Goal: Task Accomplishment & Management: Manage account settings

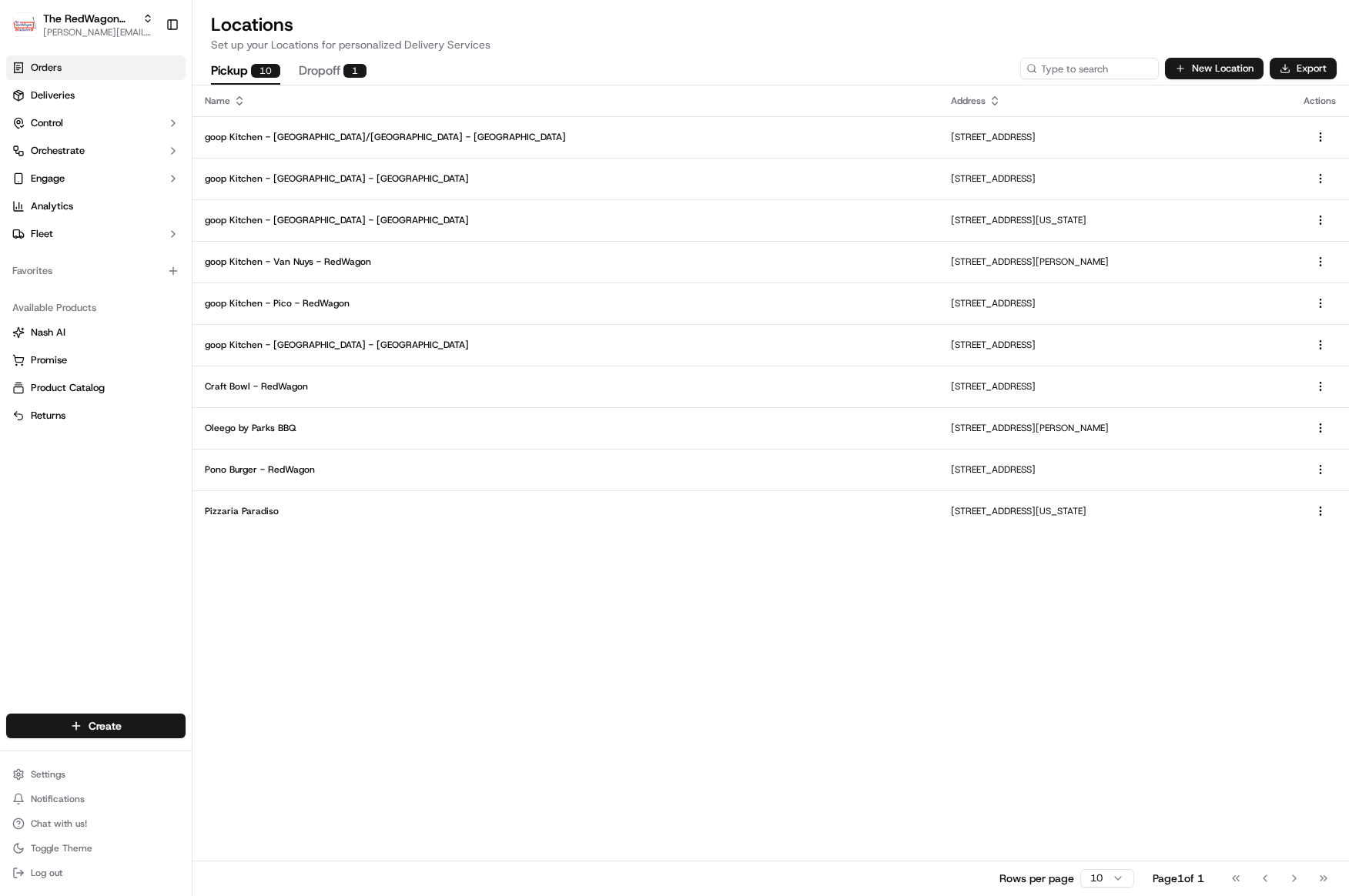
click at [62, 67] on link "Orders" at bounding box center [96, 68] width 179 height 24
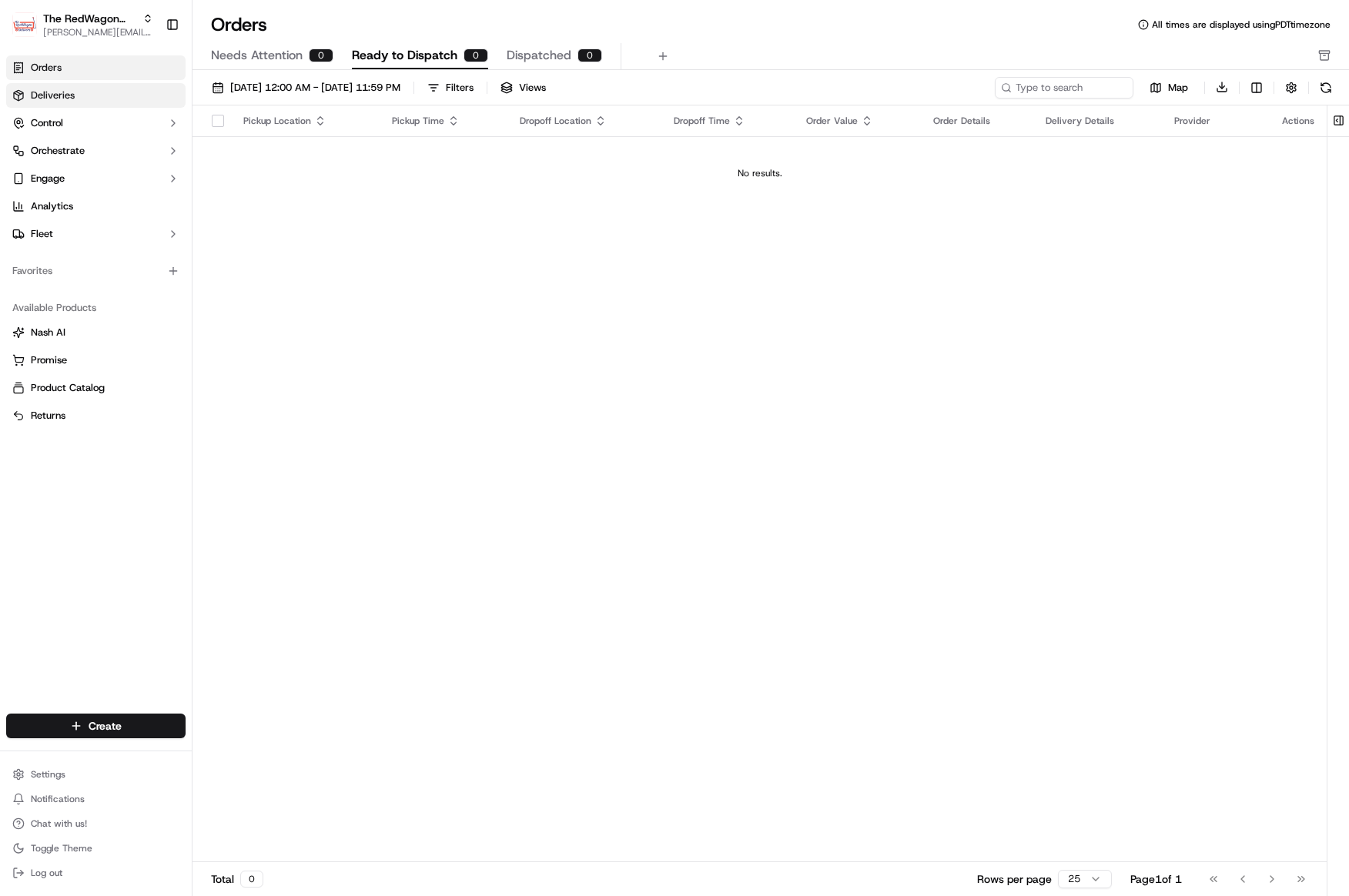
click at [75, 93] on link "Deliveries" at bounding box center [96, 96] width 179 height 24
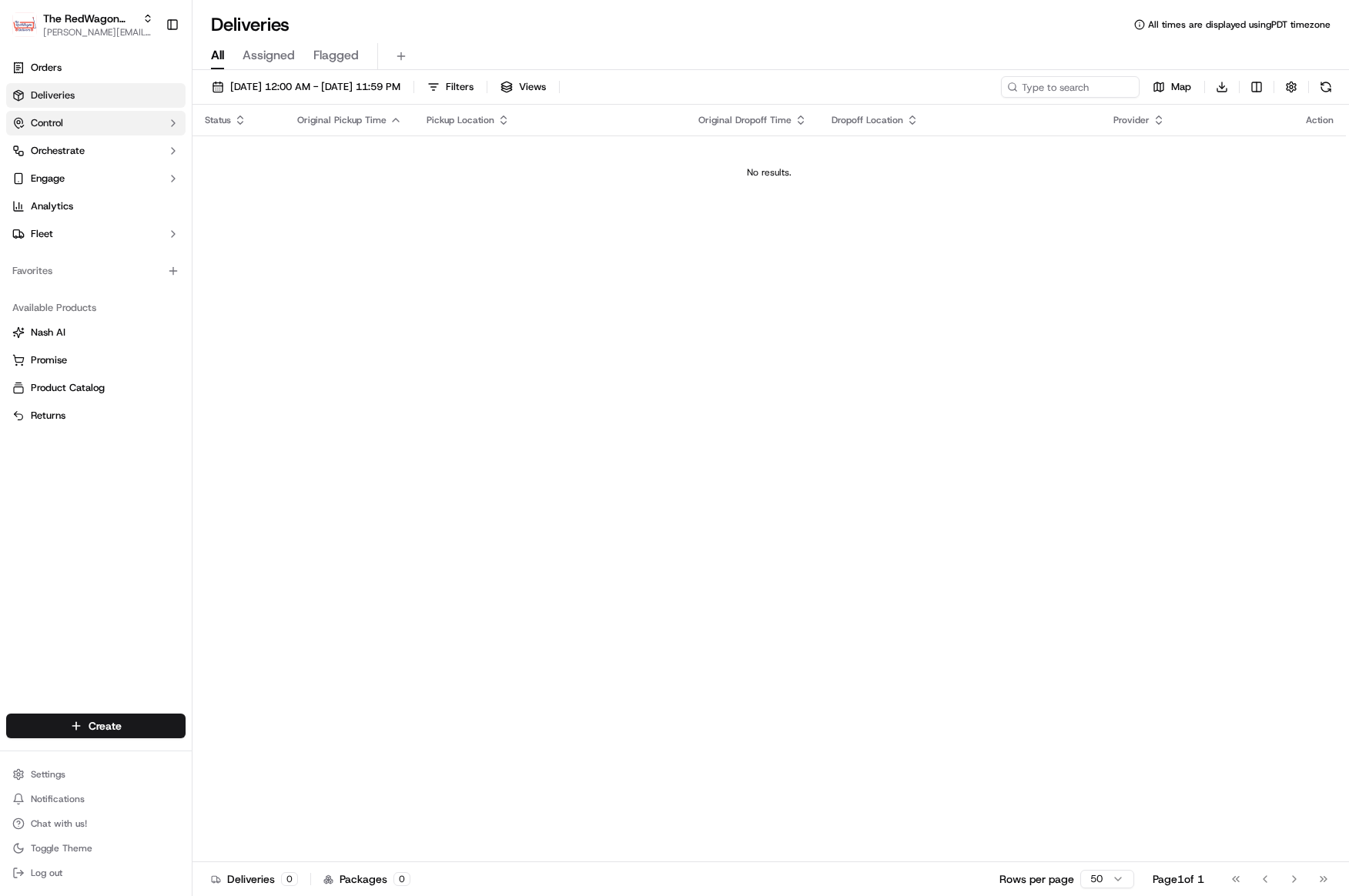
click at [70, 116] on button "Control" at bounding box center [96, 123] width 179 height 24
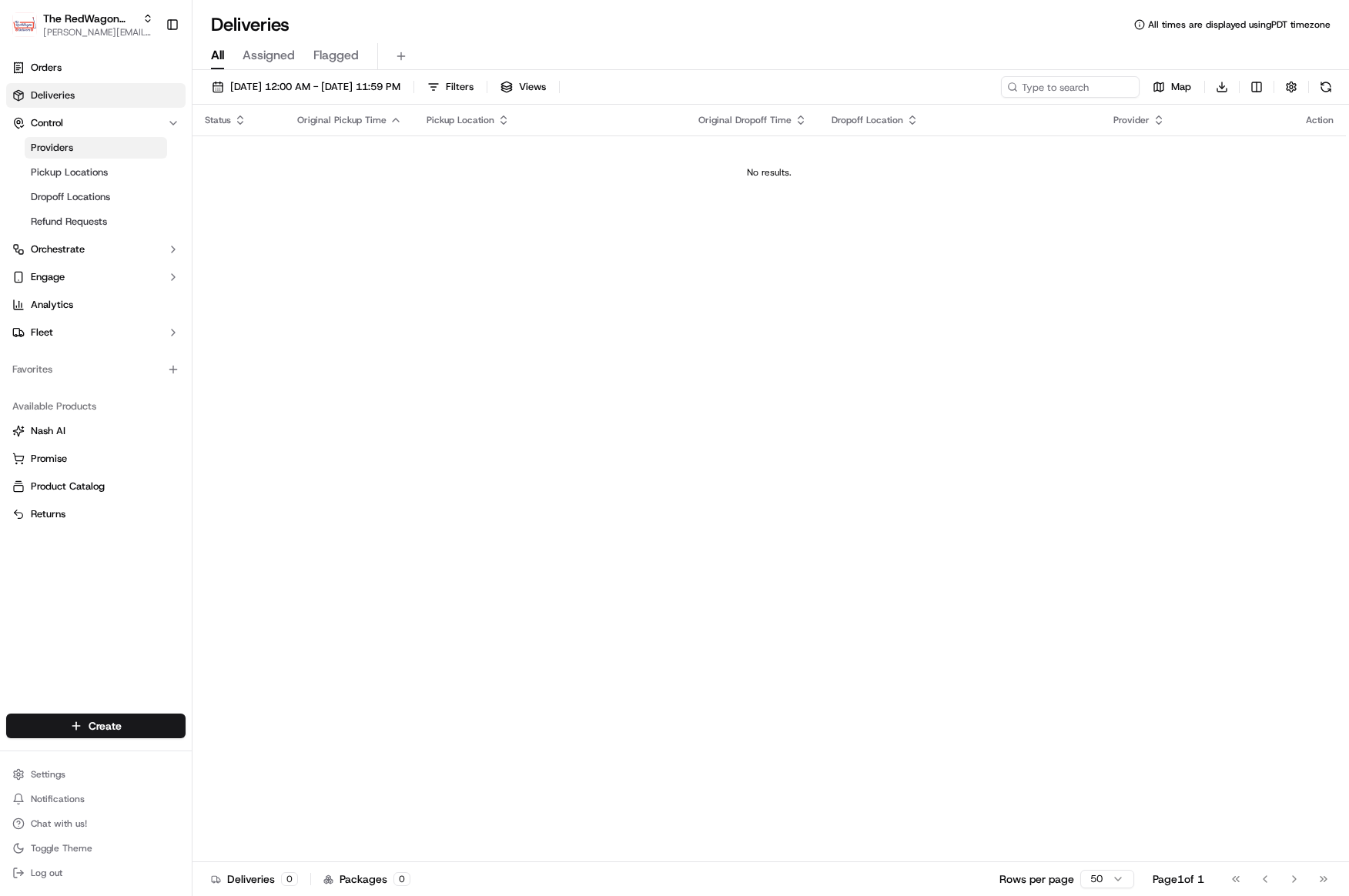
click at [83, 154] on link "Providers" at bounding box center [96, 147] width 143 height 22
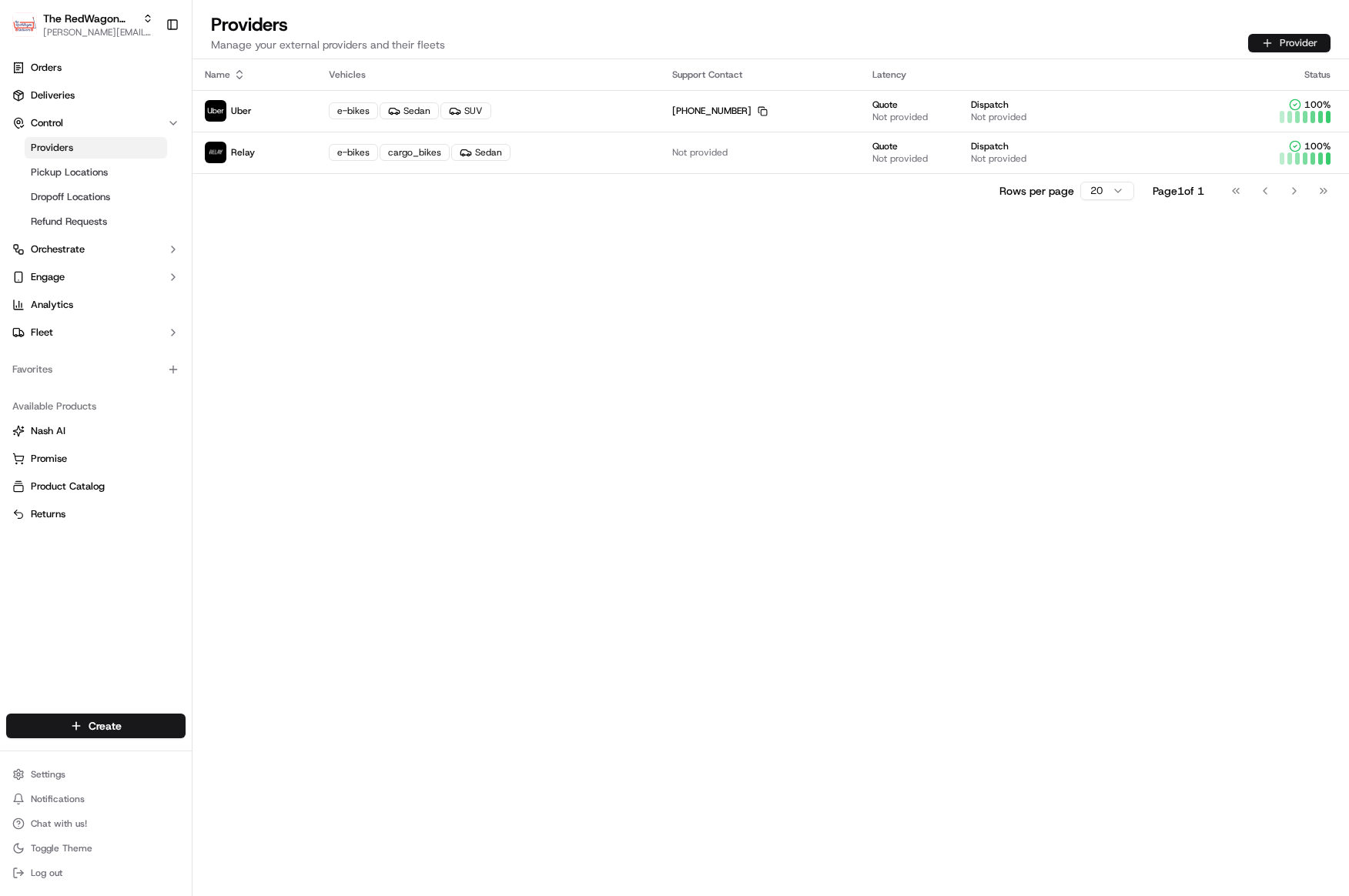
click at [1291, 44] on button "Provider" at bounding box center [1290, 43] width 83 height 19
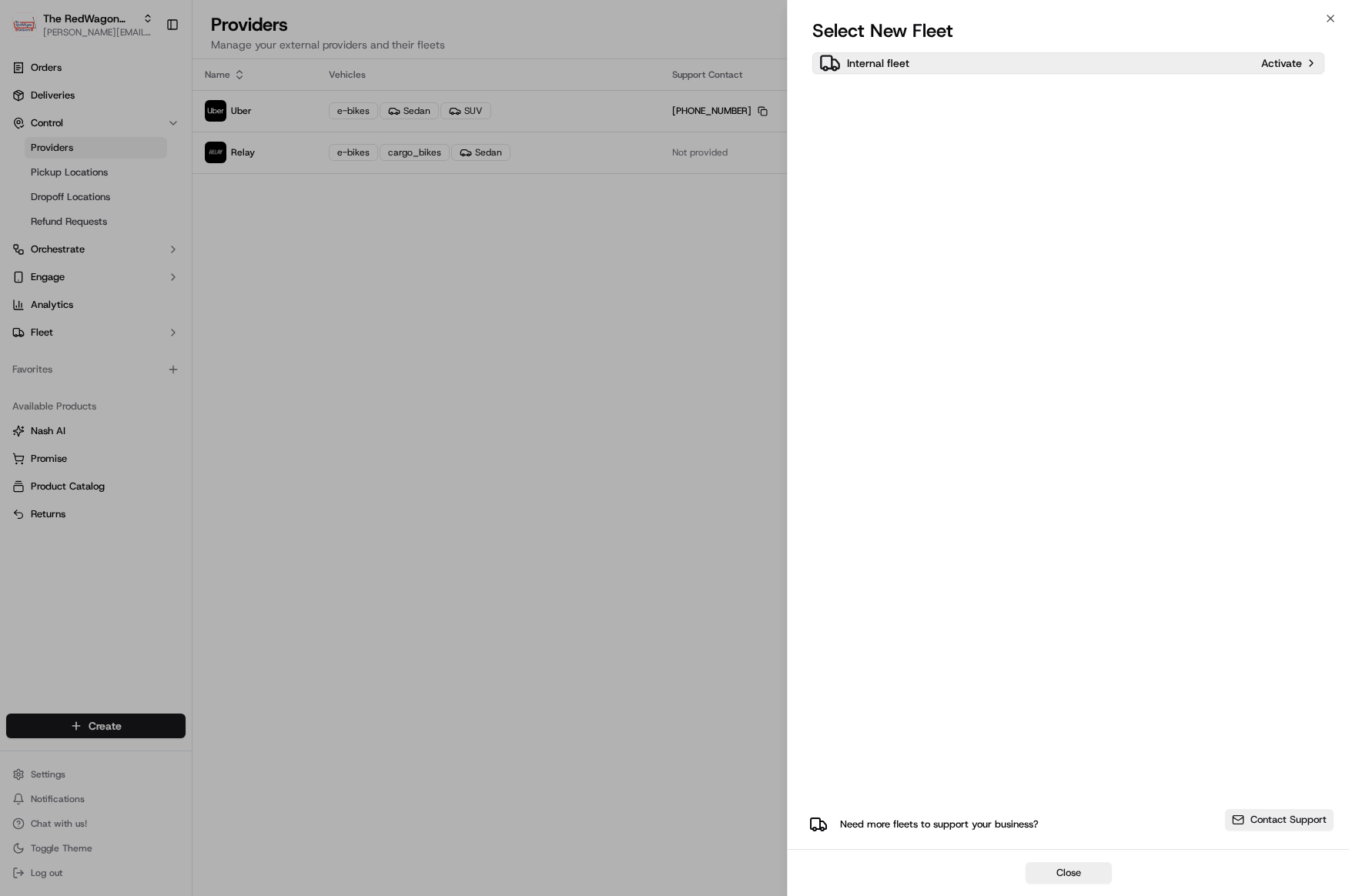
click at [1293, 64] on p "Activate" at bounding box center [1281, 63] width 40 height 15
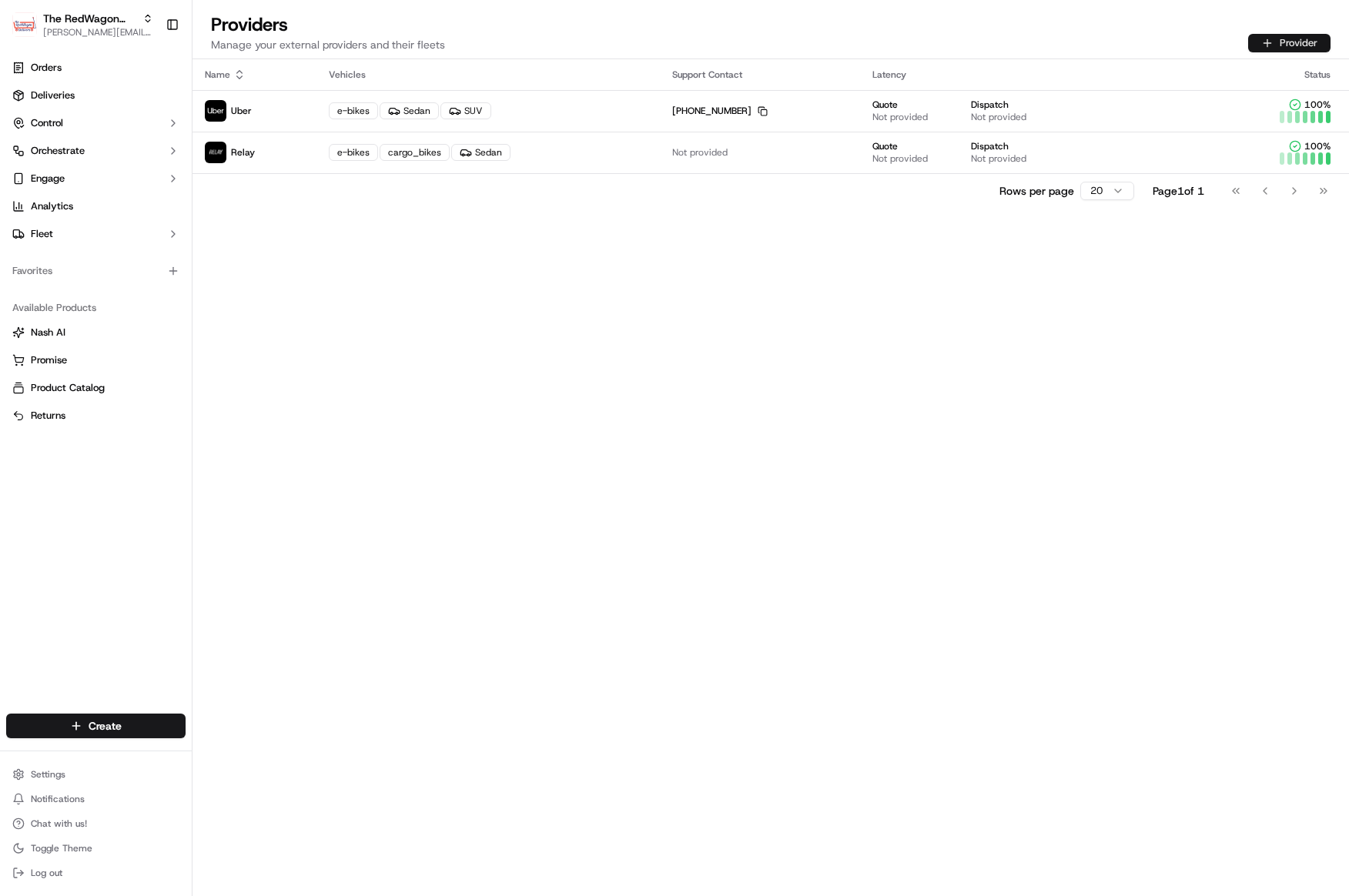
click at [1291, 50] on button "Provider" at bounding box center [1290, 43] width 83 height 19
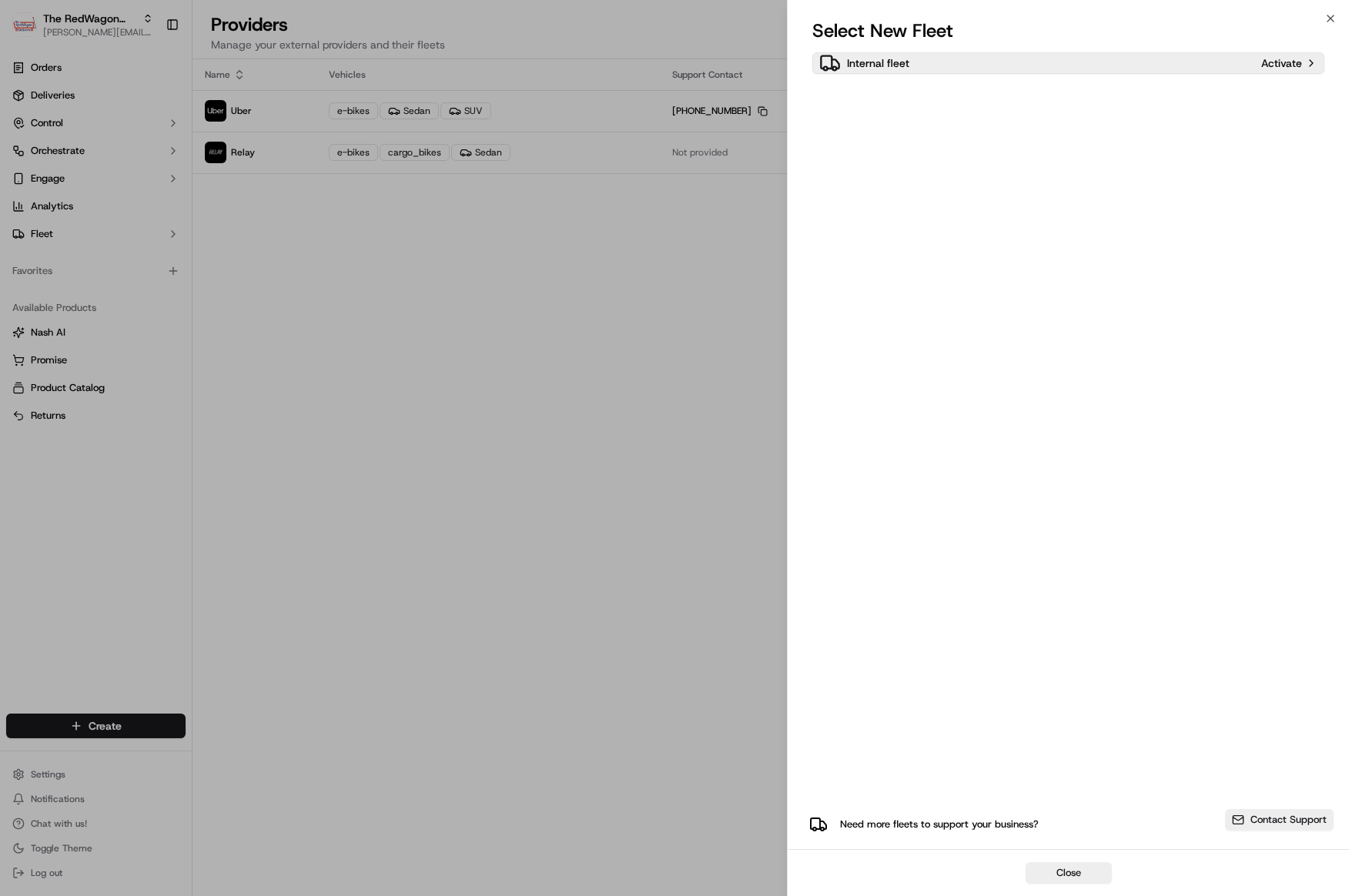
click at [830, 65] on div "Internal fleet" at bounding box center [1037, 63] width 436 height 22
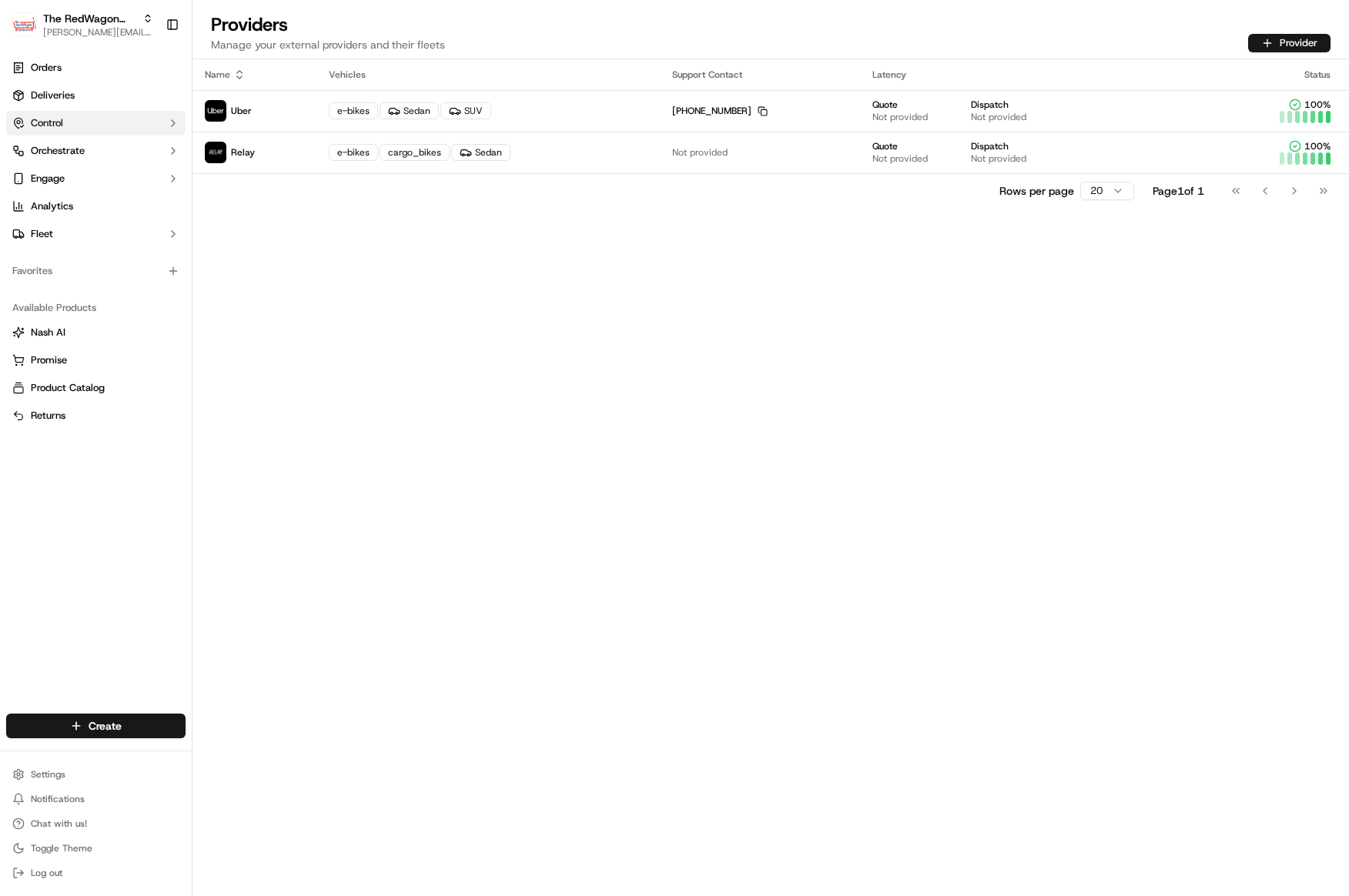
click at [78, 120] on button "Control" at bounding box center [96, 123] width 179 height 24
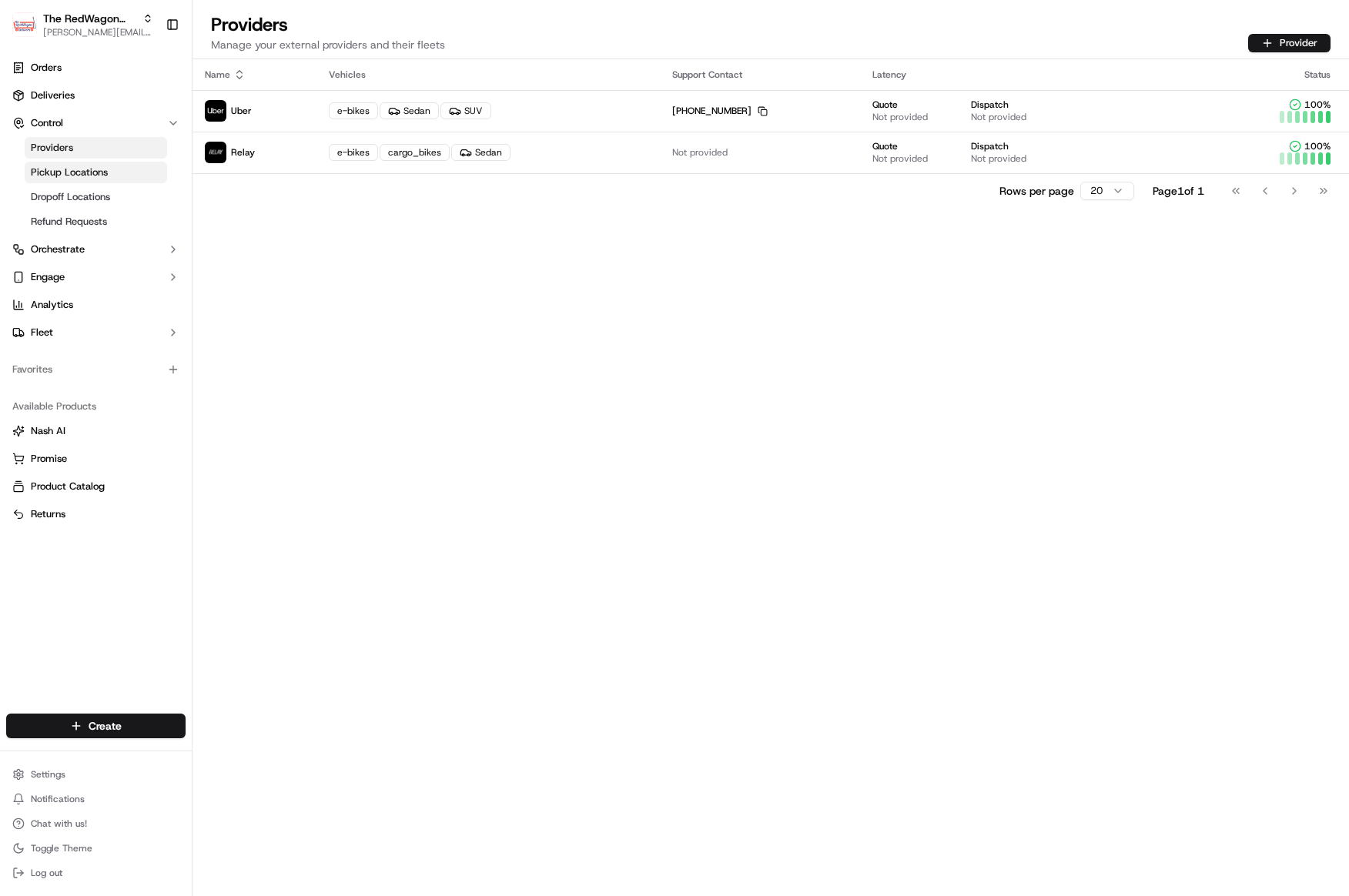
click at [67, 170] on span "Pickup Locations" at bounding box center [70, 172] width 77 height 14
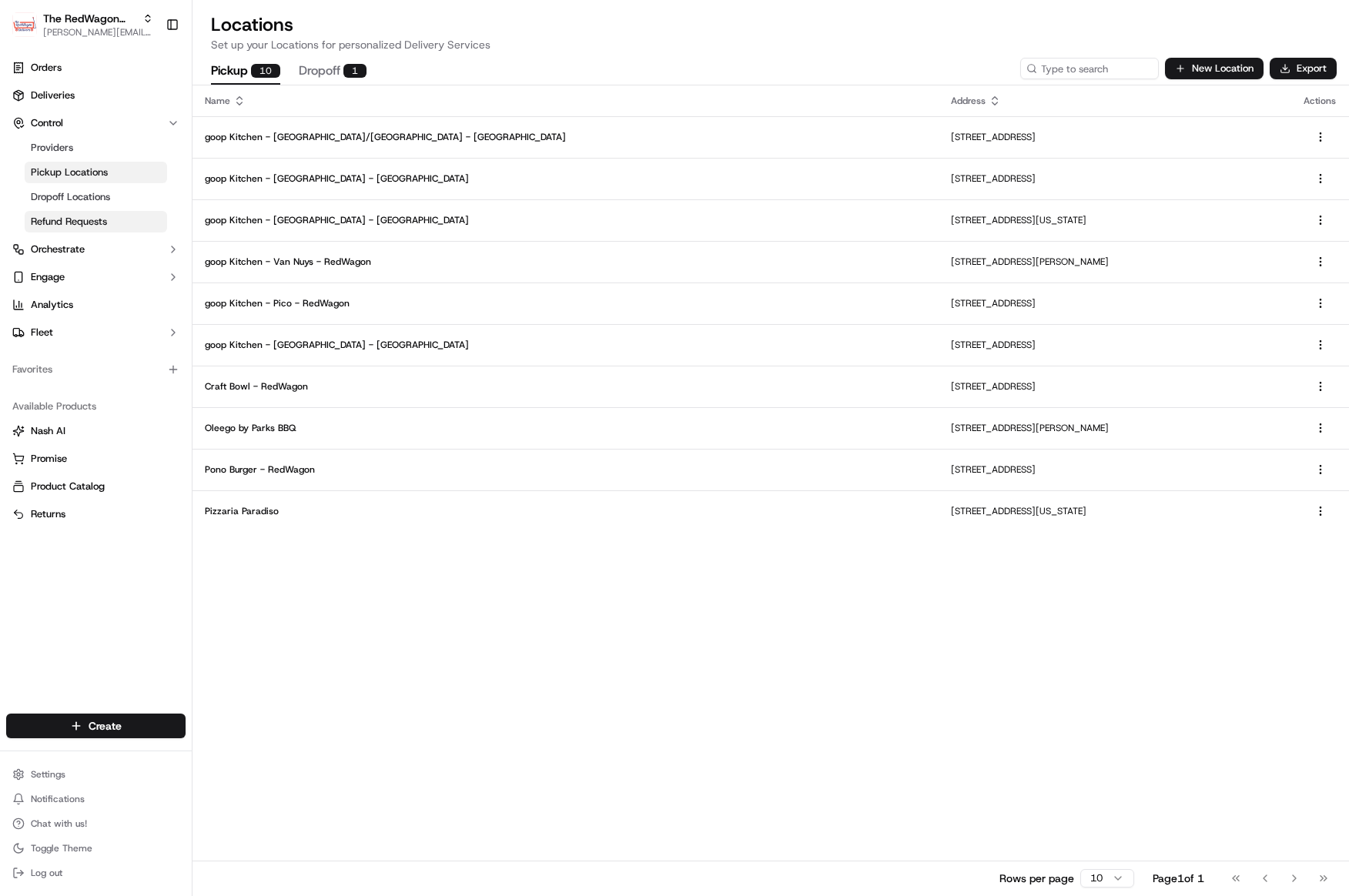
click at [79, 224] on span "Refund Requests" at bounding box center [69, 222] width 76 height 14
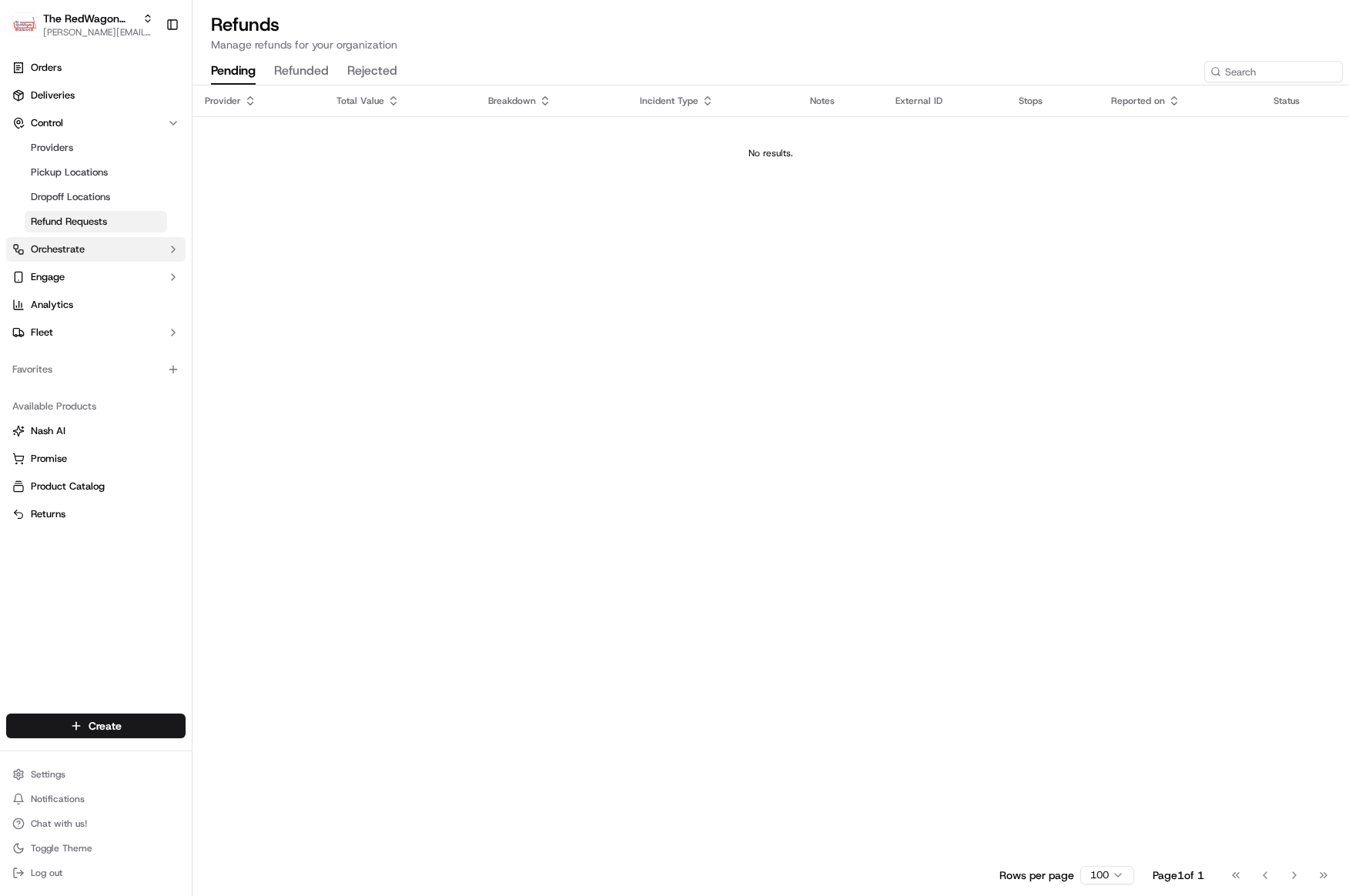
click at [61, 246] on span "Orchestrate" at bounding box center [57, 249] width 54 height 14
click at [54, 269] on span "Workflows" at bounding box center [54, 273] width 47 height 14
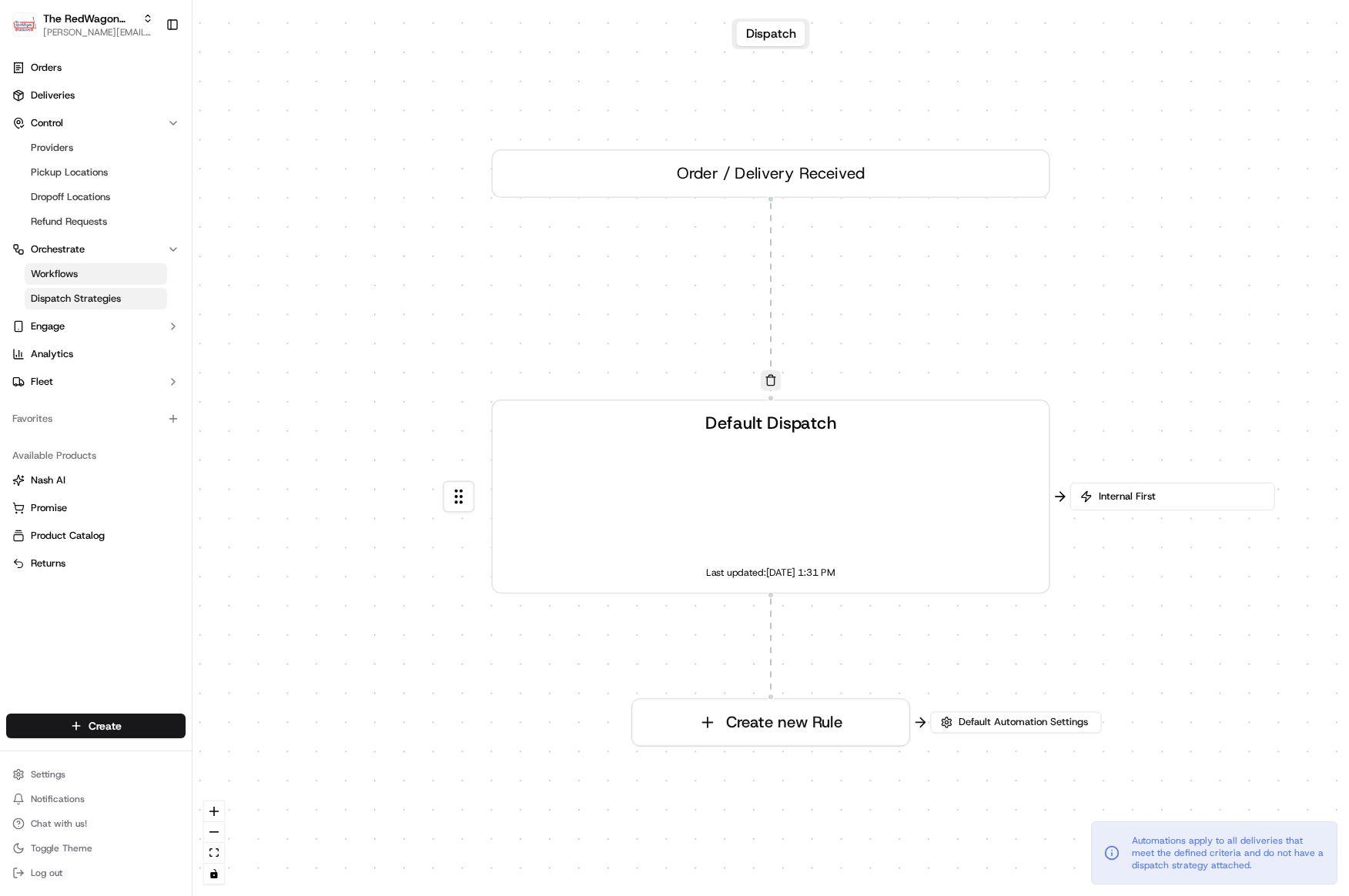
click at [69, 299] on span "Dispatch Strategies" at bounding box center [76, 299] width 90 height 14
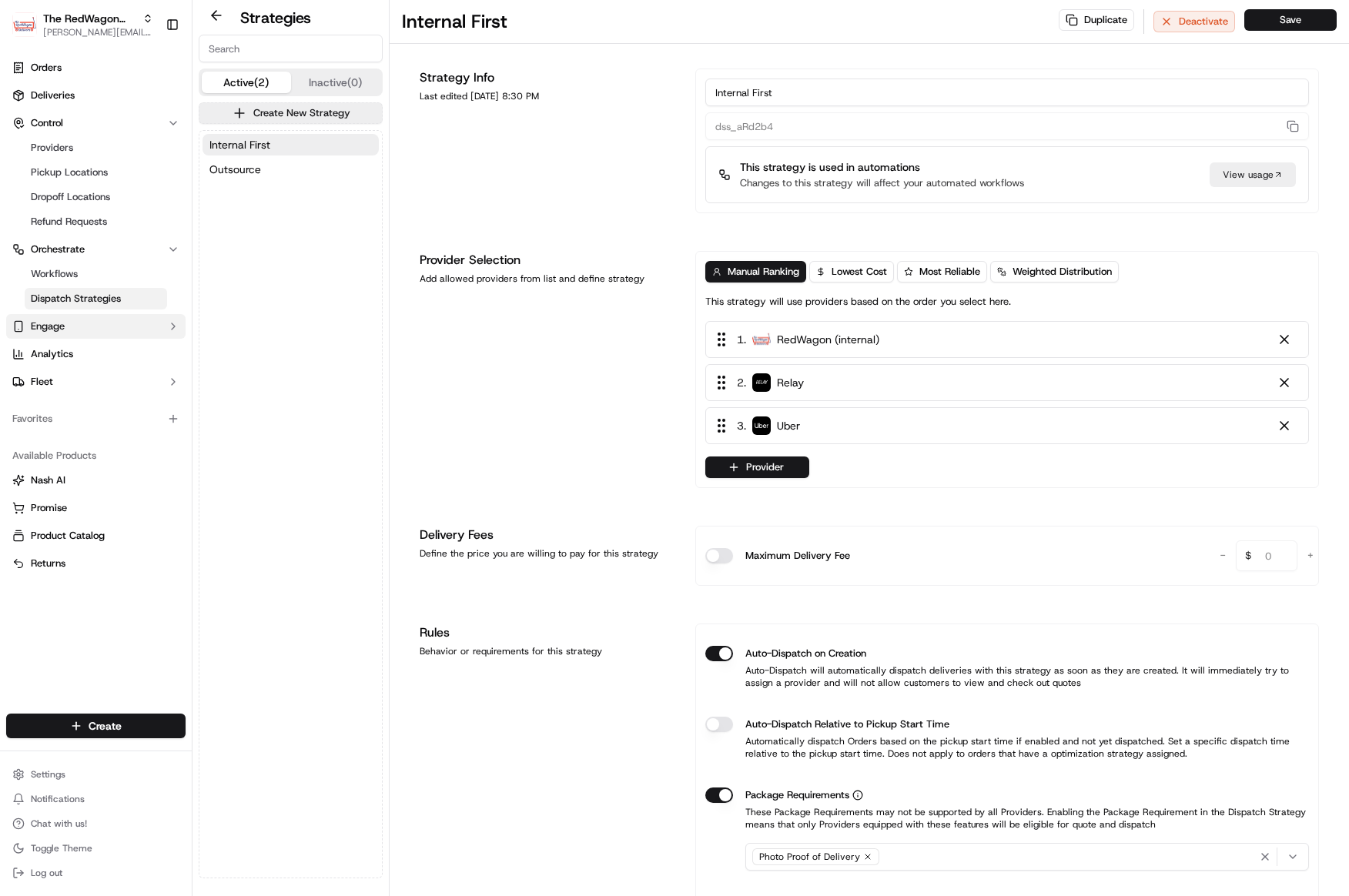
click at [77, 331] on button "Engage" at bounding box center [96, 327] width 179 height 24
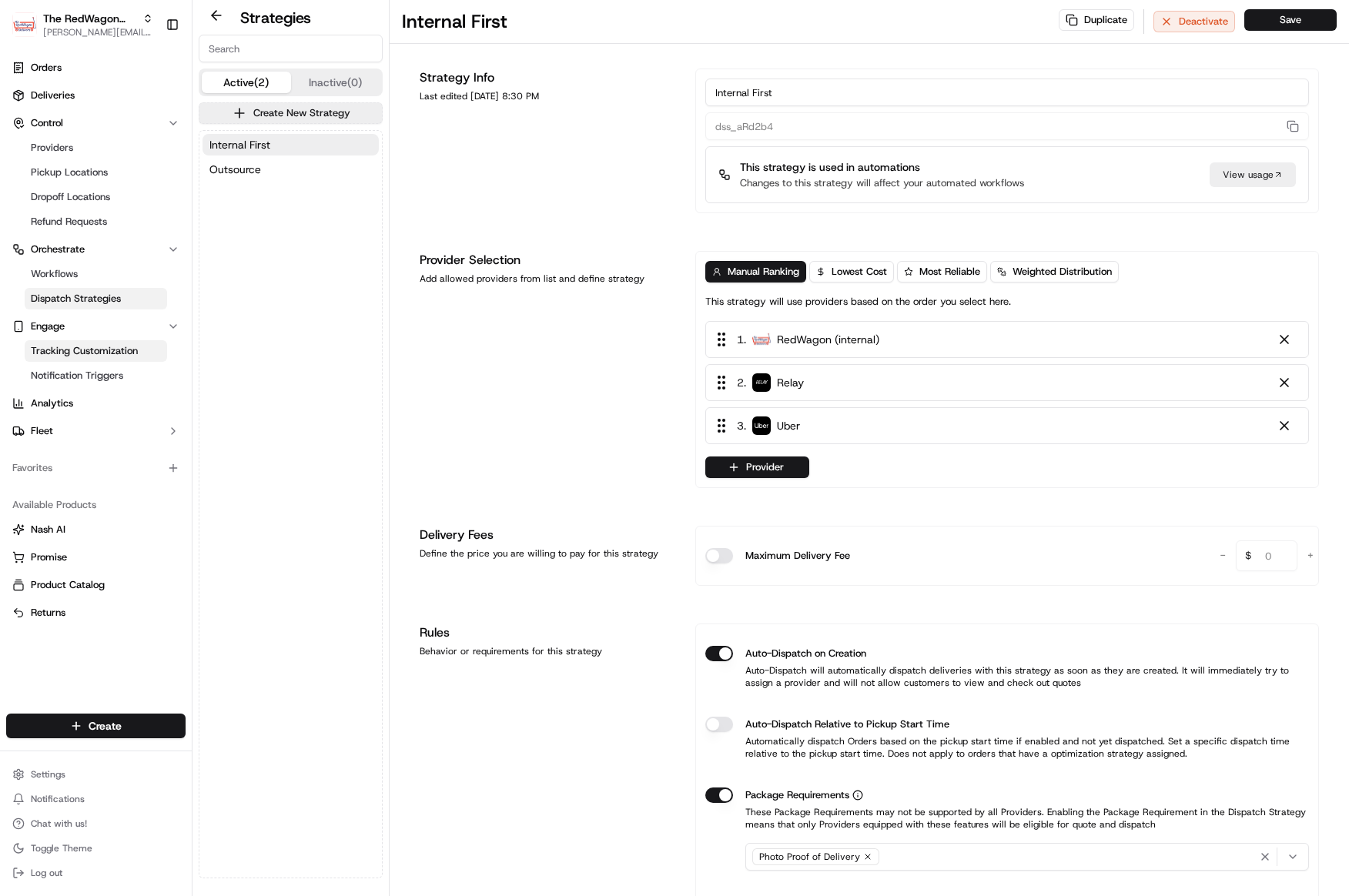
click at [75, 350] on span "Tracking Customization" at bounding box center [85, 350] width 107 height 14
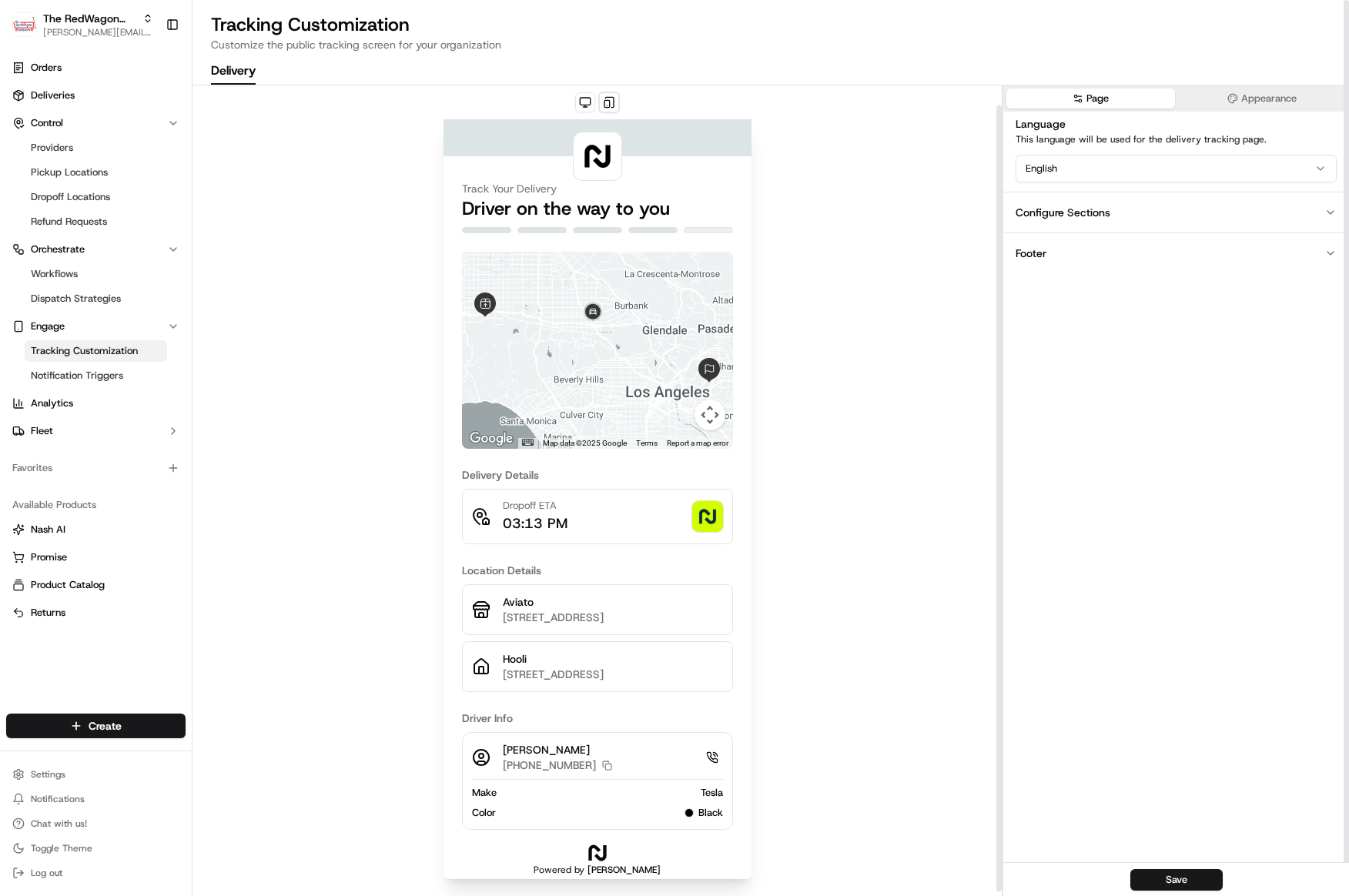
scroll to position [25, 0]
click at [1336, 217] on icon "button" at bounding box center [1330, 212] width 12 height 12
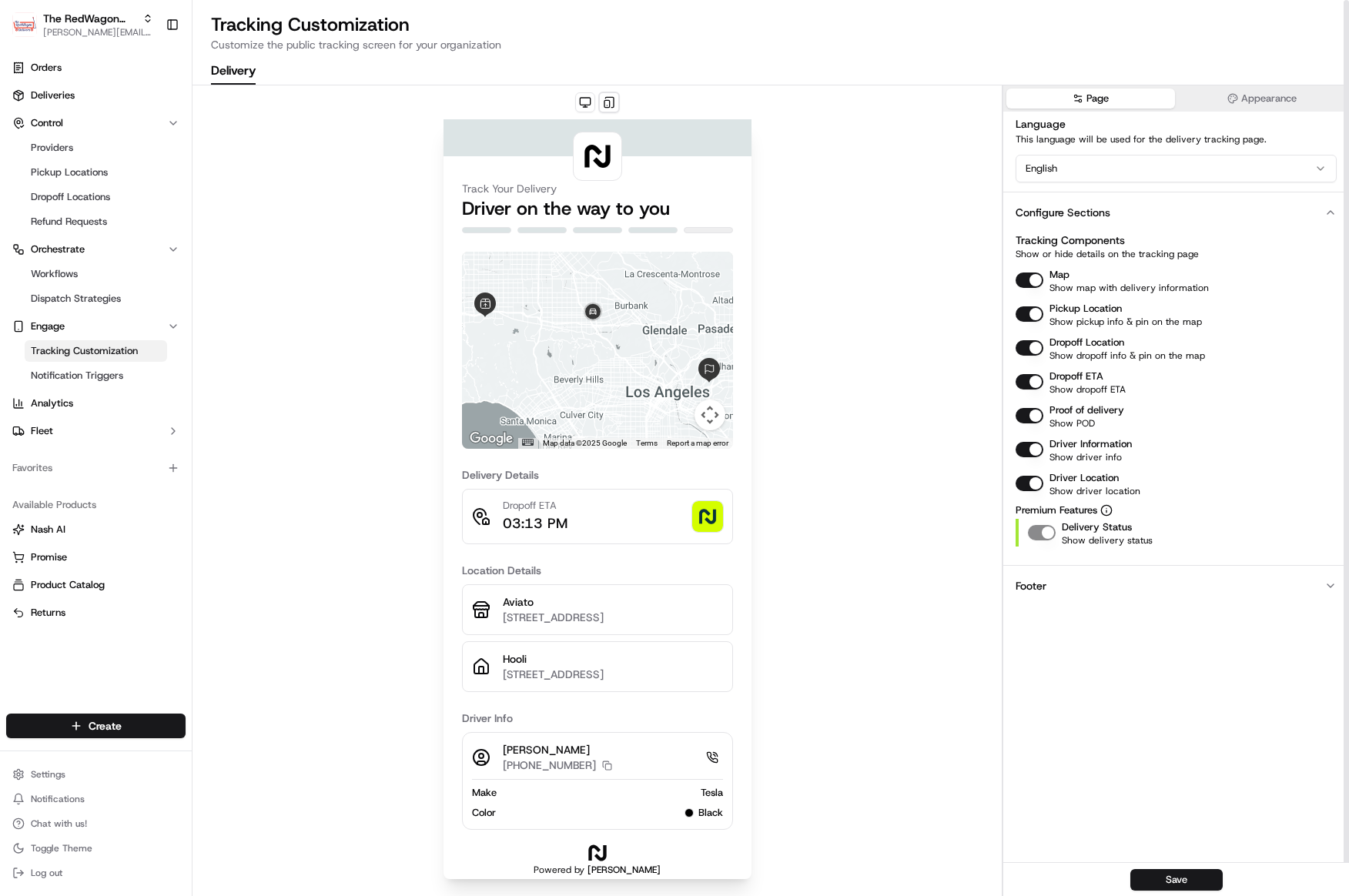
click at [1310, 579] on button "Footer" at bounding box center [1176, 585] width 346 height 40
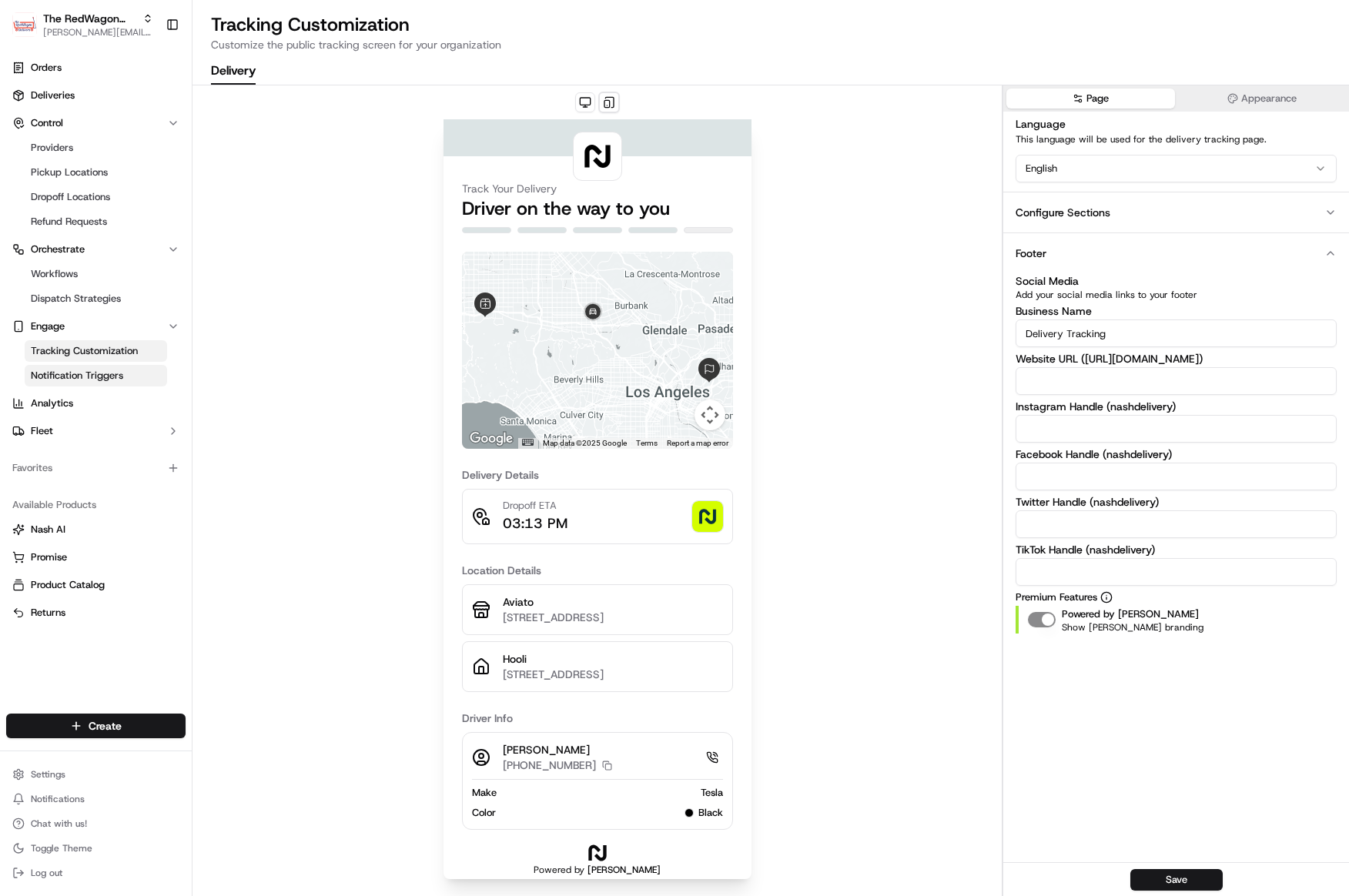
click at [88, 378] on span "Notification Triggers" at bounding box center [77, 376] width 92 height 14
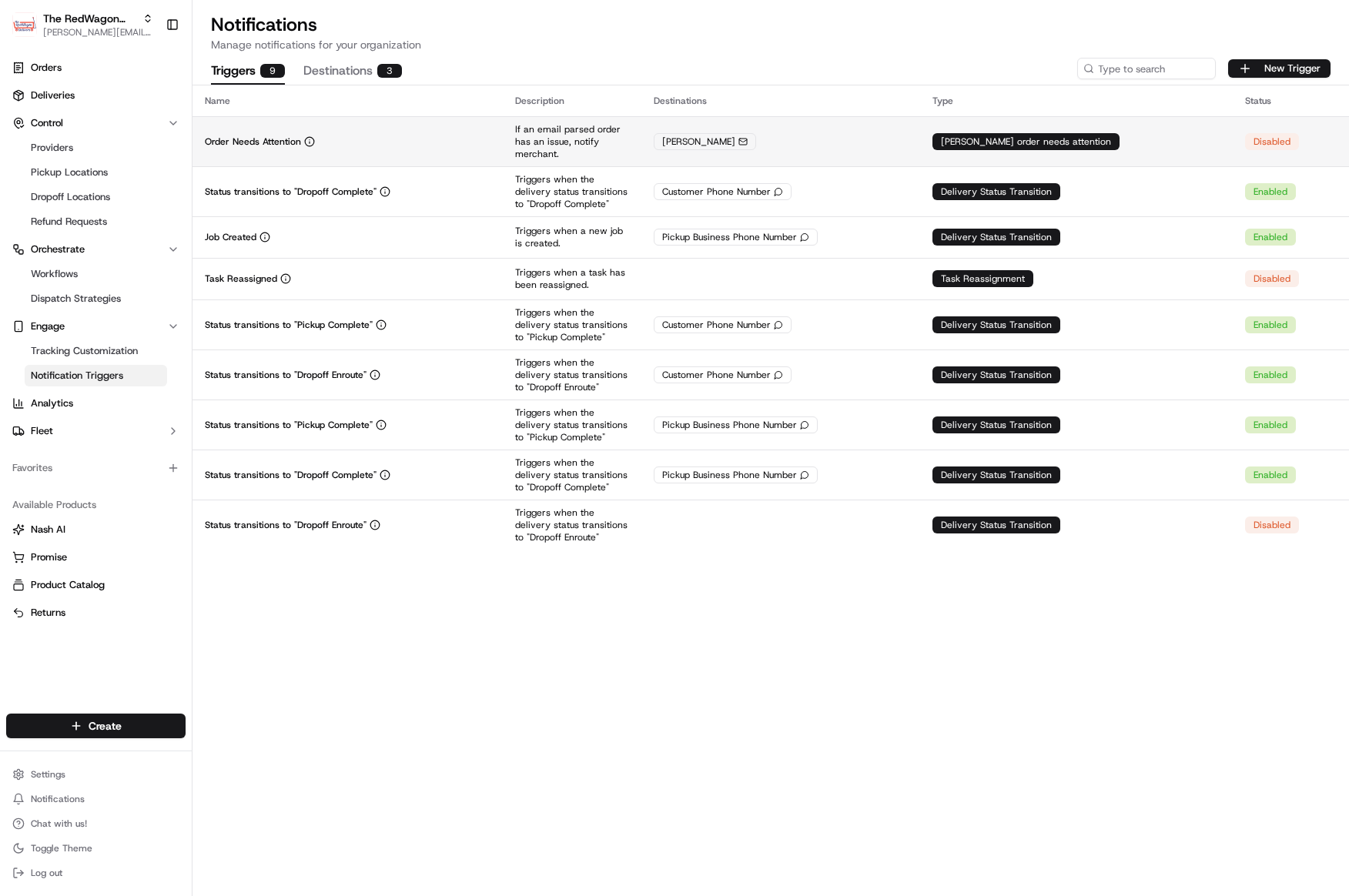
click at [372, 139] on div "Order Needs Attention" at bounding box center [348, 141] width 286 height 12
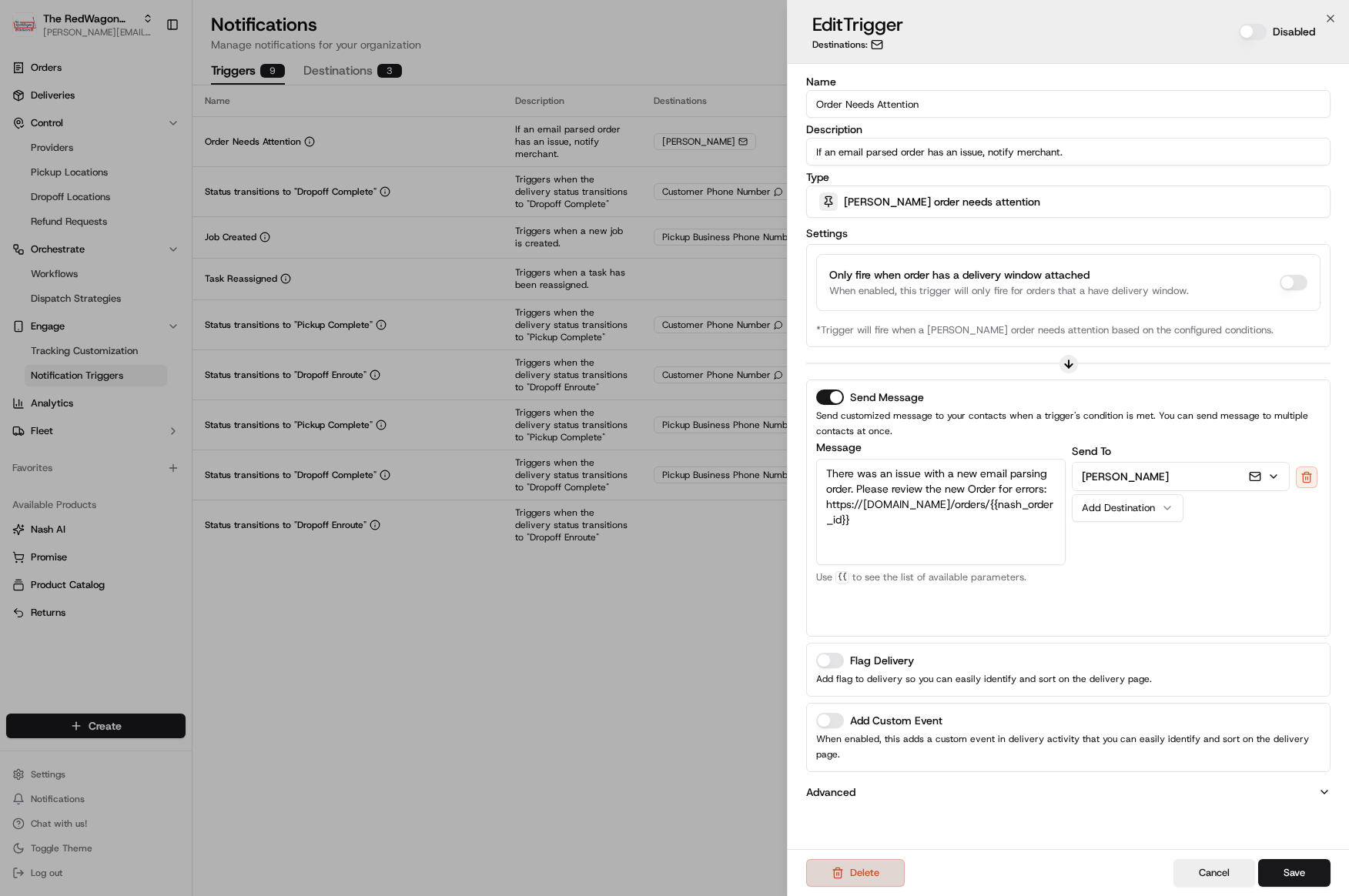
click at [864, 883] on button "Delete" at bounding box center [855, 873] width 99 height 28
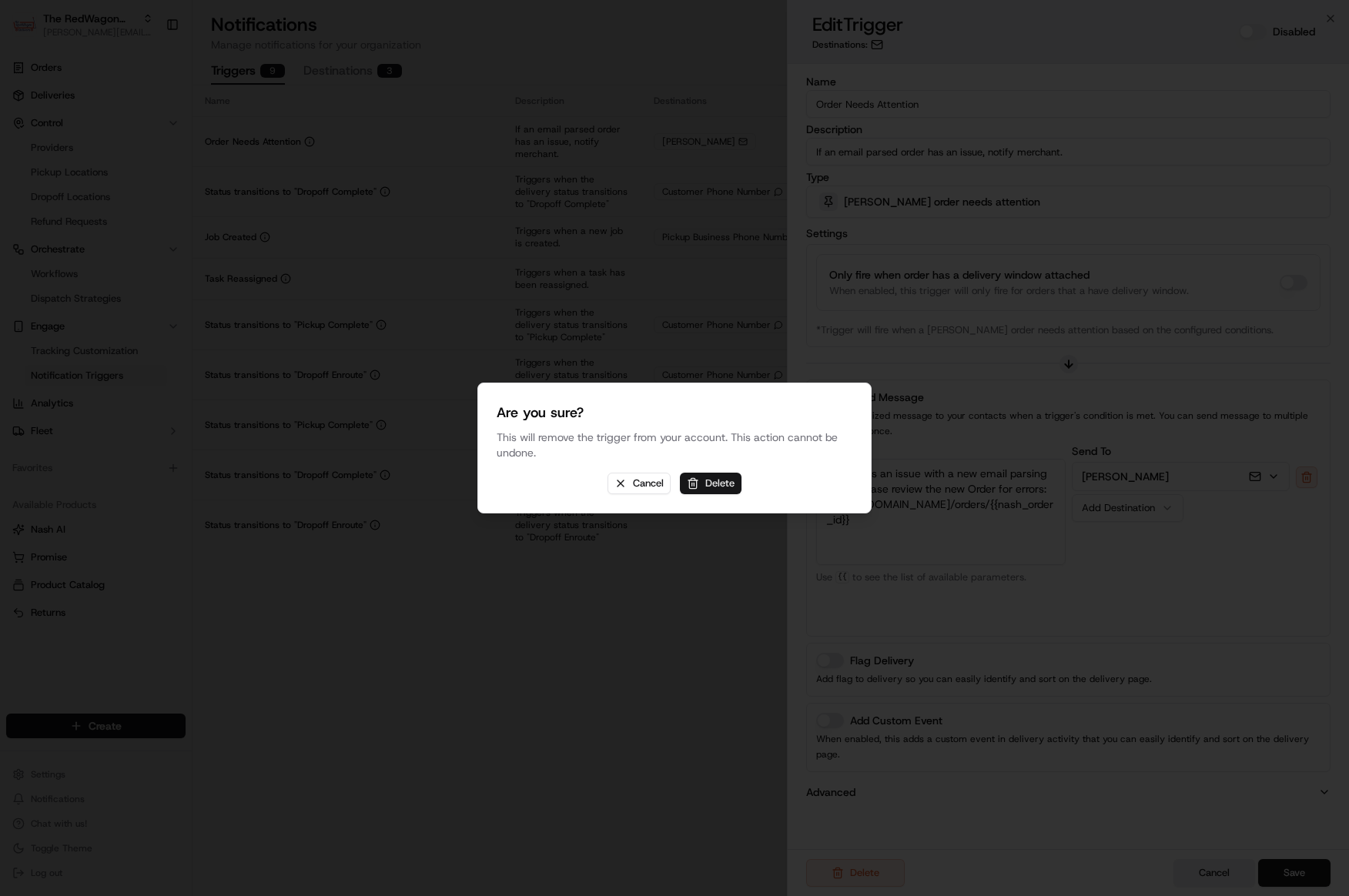
click at [730, 484] on button "Delete" at bounding box center [711, 483] width 62 height 22
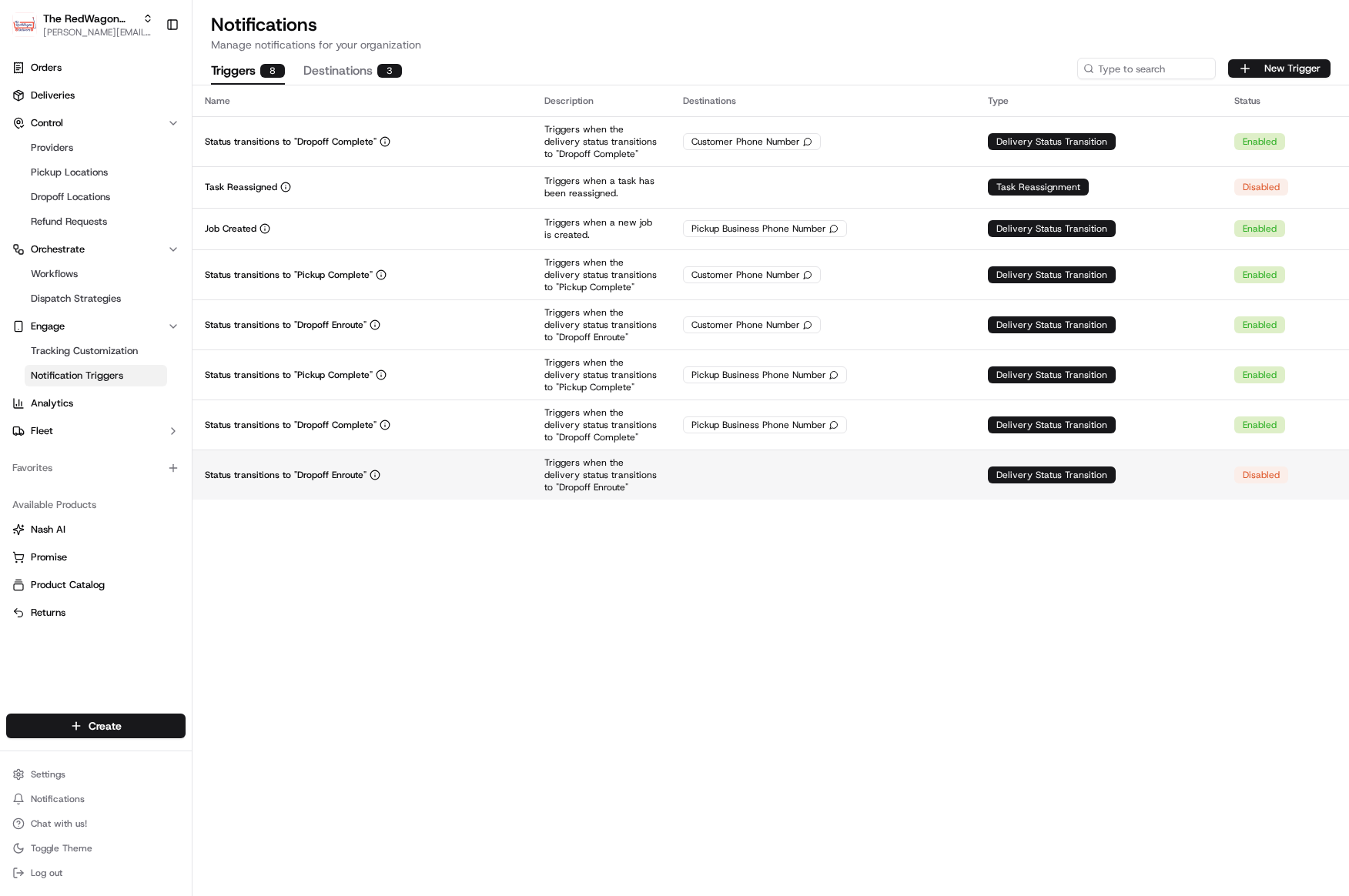
click at [691, 471] on td at bounding box center [823, 474] width 305 height 50
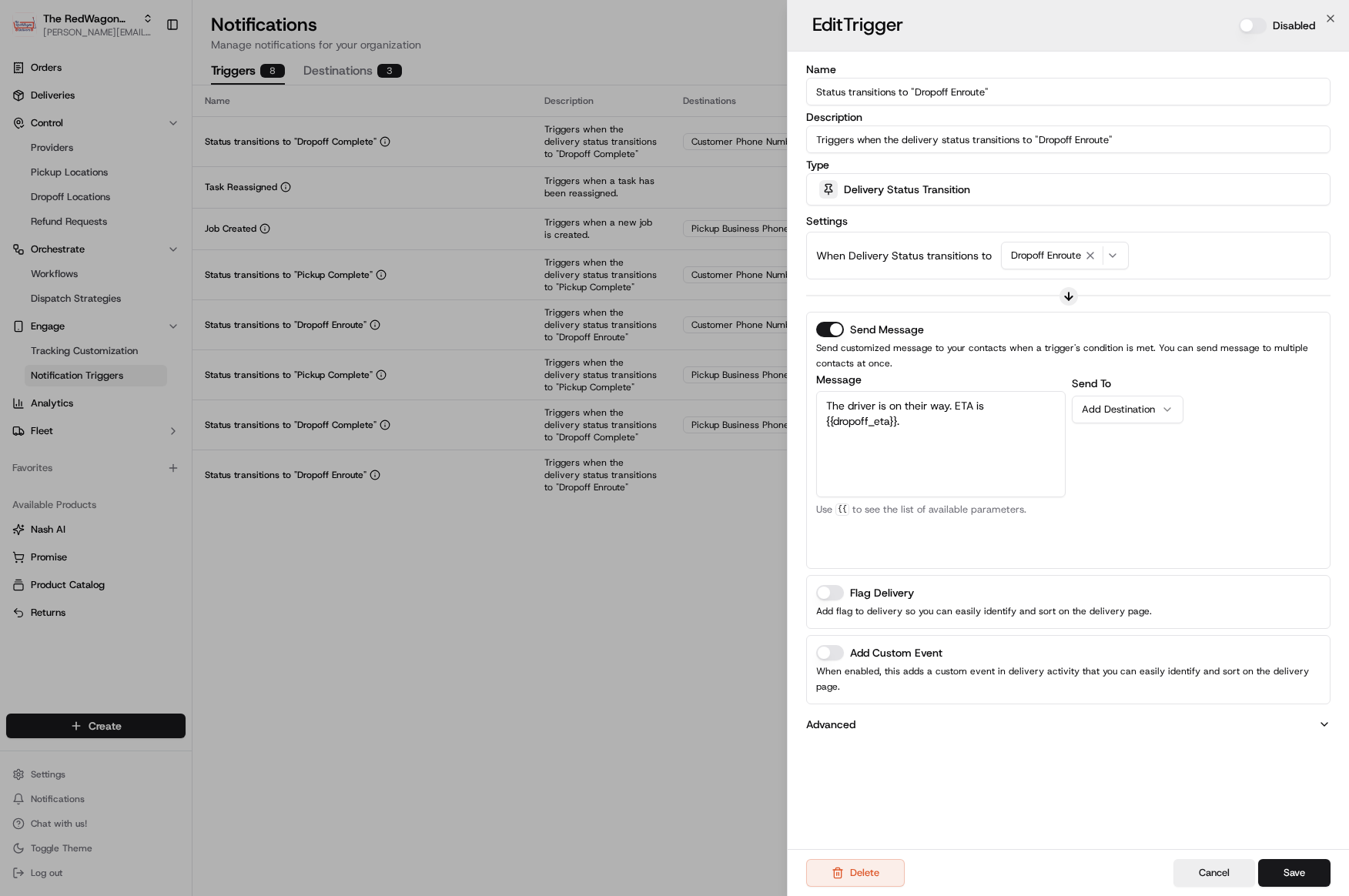
click at [1258, 22] on button "Disabled" at bounding box center [1253, 25] width 28 height 15
click at [1310, 873] on button "Save" at bounding box center [1295, 873] width 72 height 28
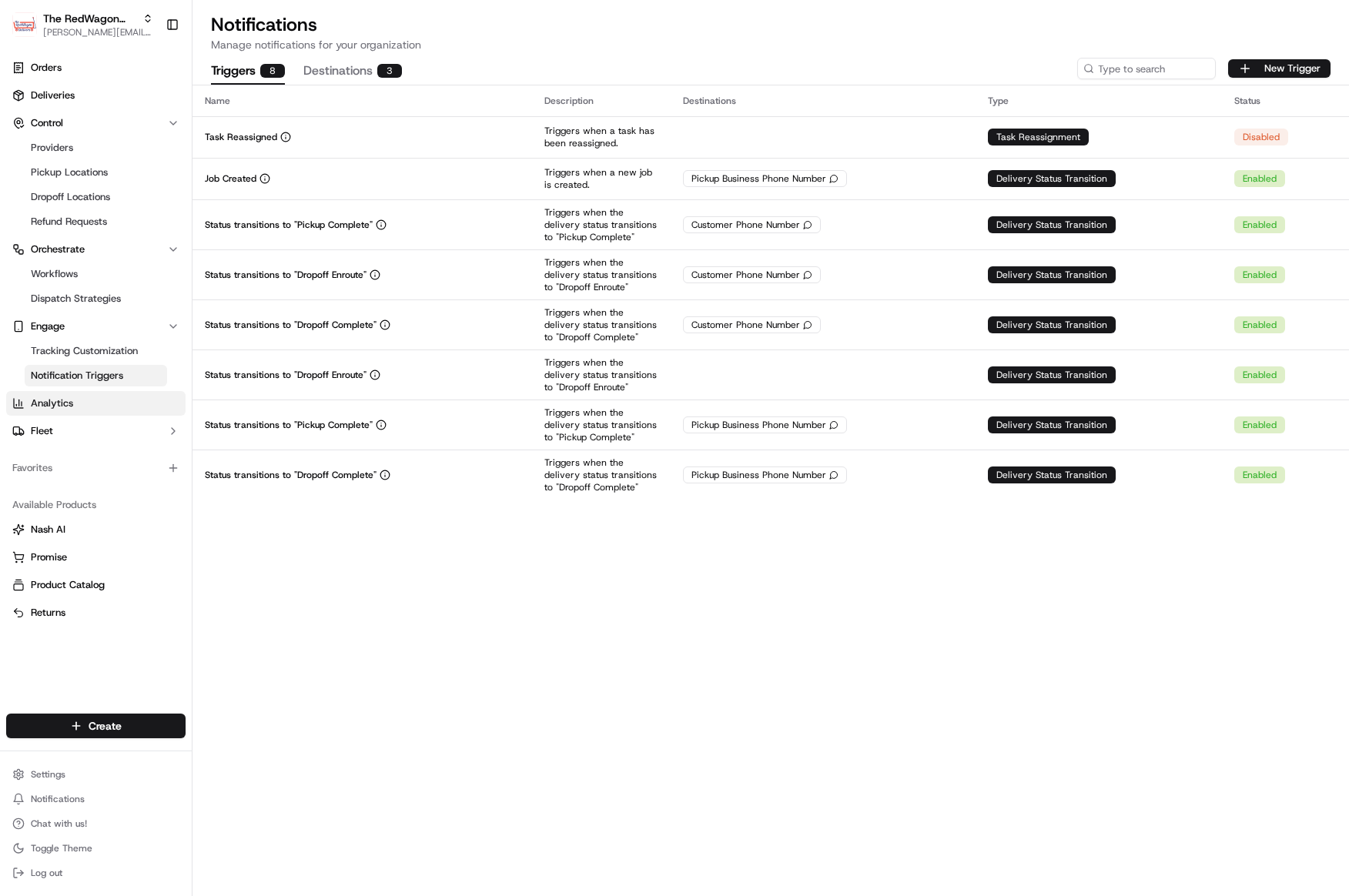
click at [37, 404] on span "Analytics" at bounding box center [52, 403] width 42 height 14
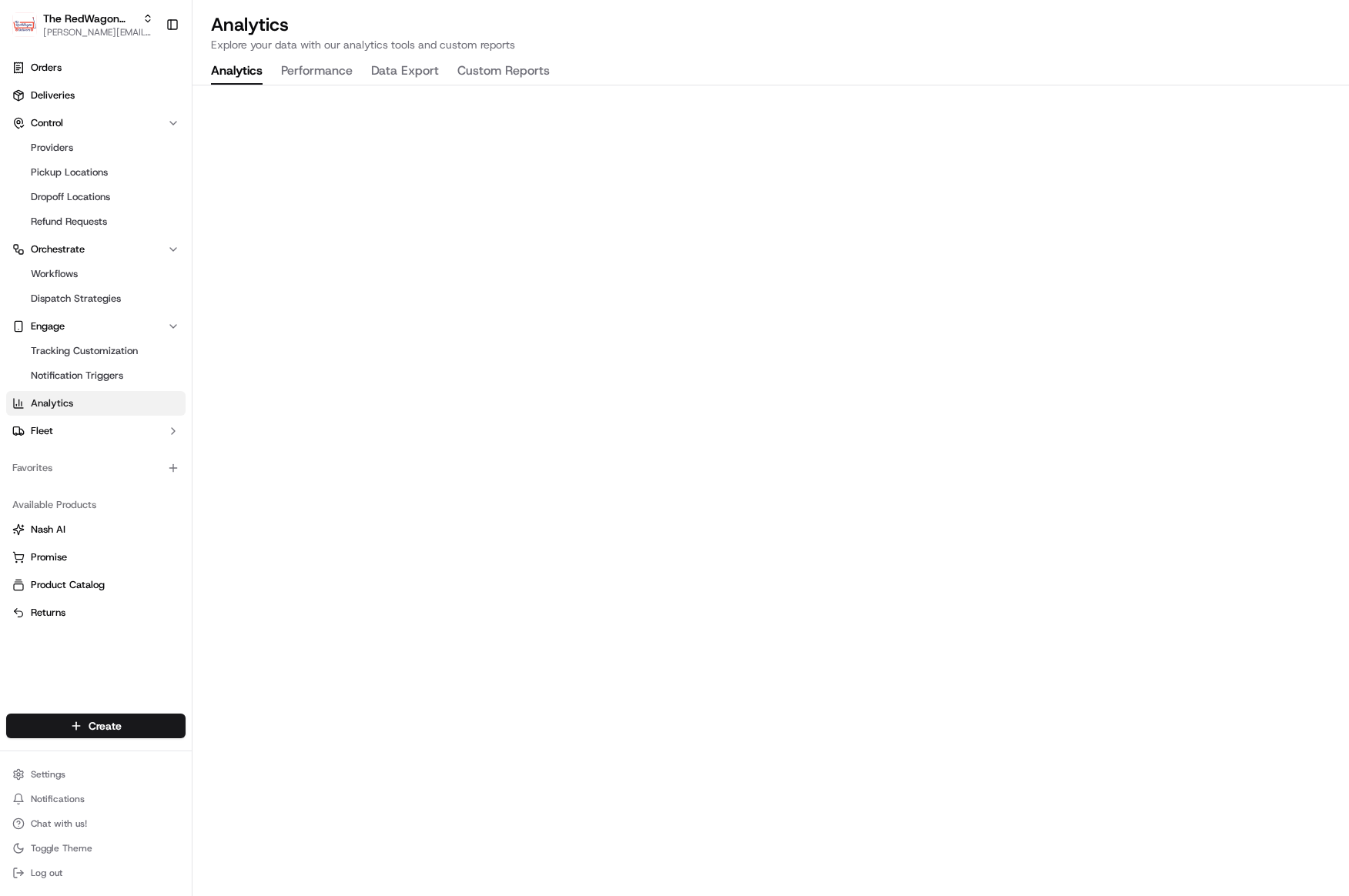
click at [311, 72] on button "Performance" at bounding box center [317, 71] width 71 height 26
click at [170, 430] on icon "button" at bounding box center [173, 431] width 12 height 12
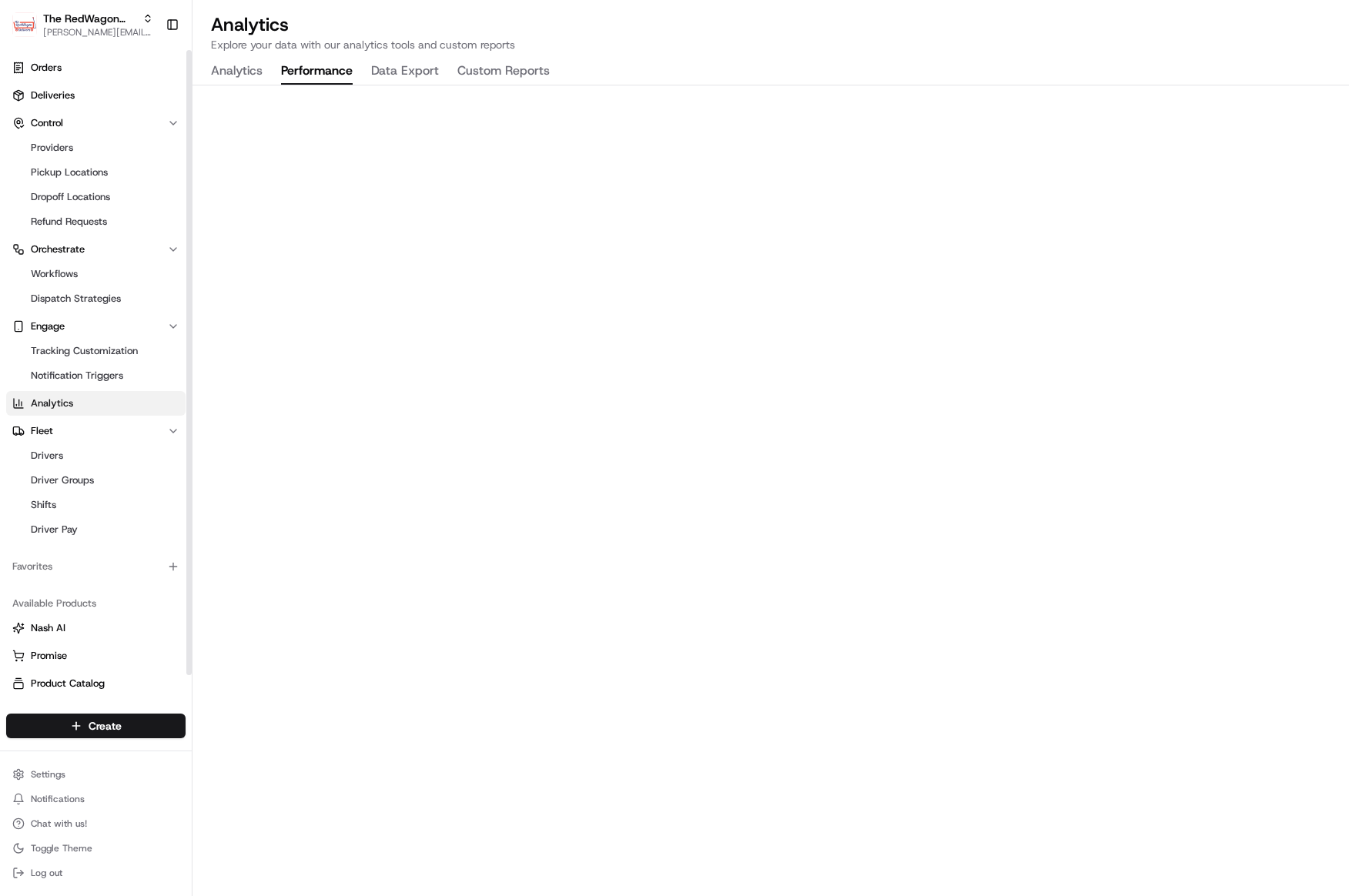
scroll to position [1, 0]
click at [60, 450] on span "Drivers" at bounding box center [47, 455] width 32 height 14
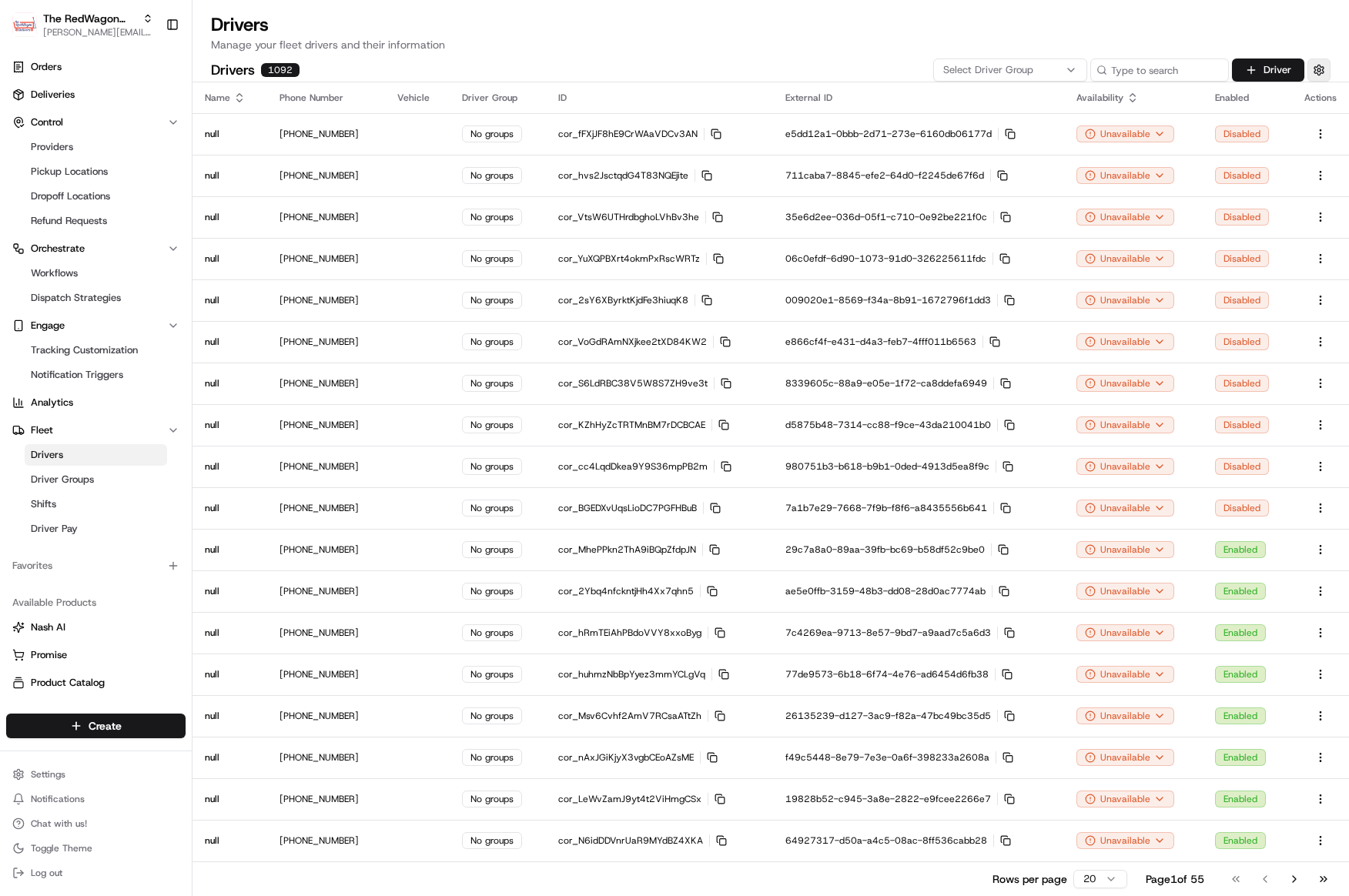
click at [1319, 70] on button "button" at bounding box center [1319, 70] width 23 height 23
click at [1323, 69] on button "button" at bounding box center [1319, 70] width 23 height 23
click at [62, 485] on span "Driver Groups" at bounding box center [62, 479] width 63 height 14
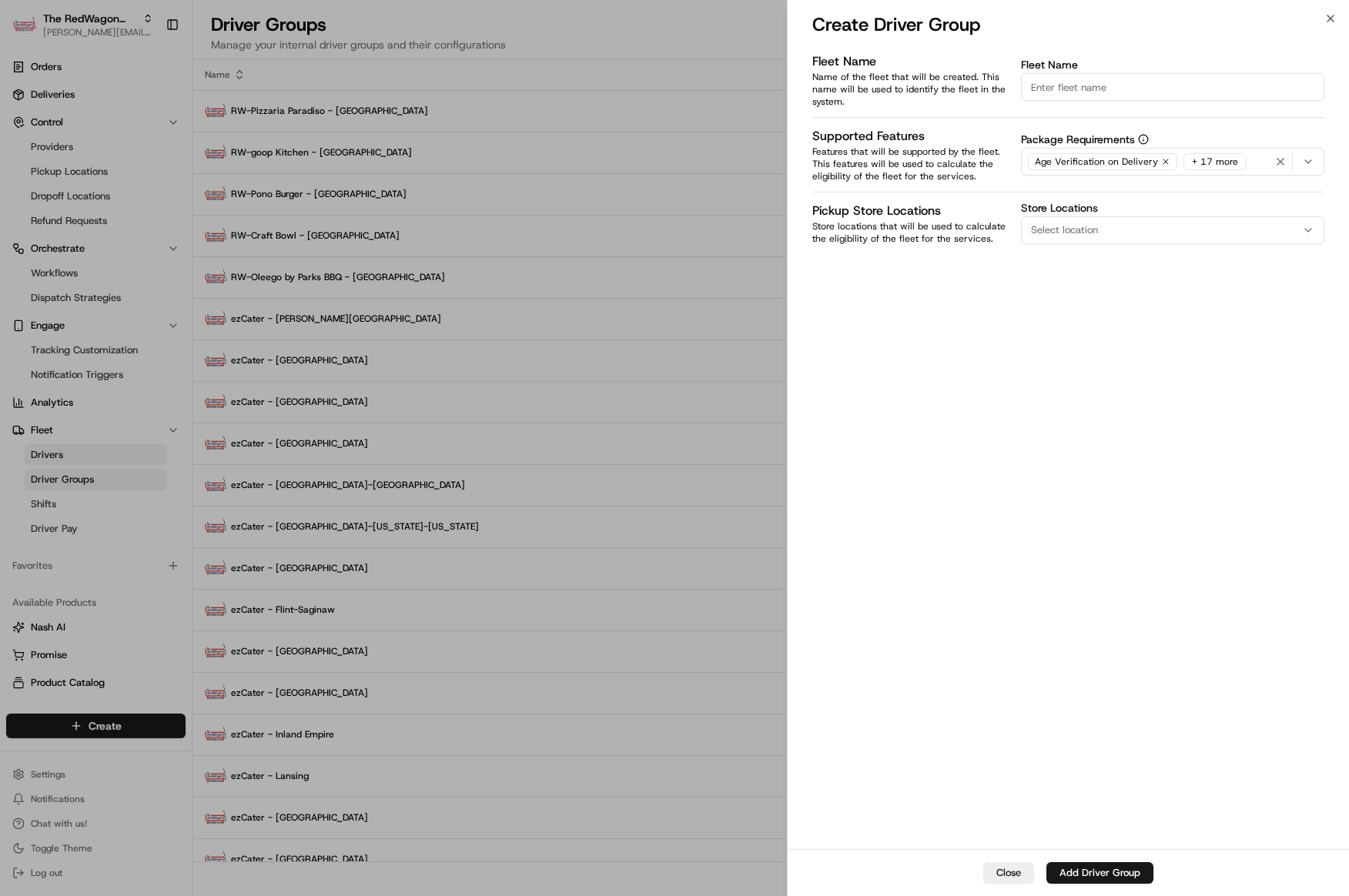
click at [598, 388] on div at bounding box center [674, 448] width 1349 height 896
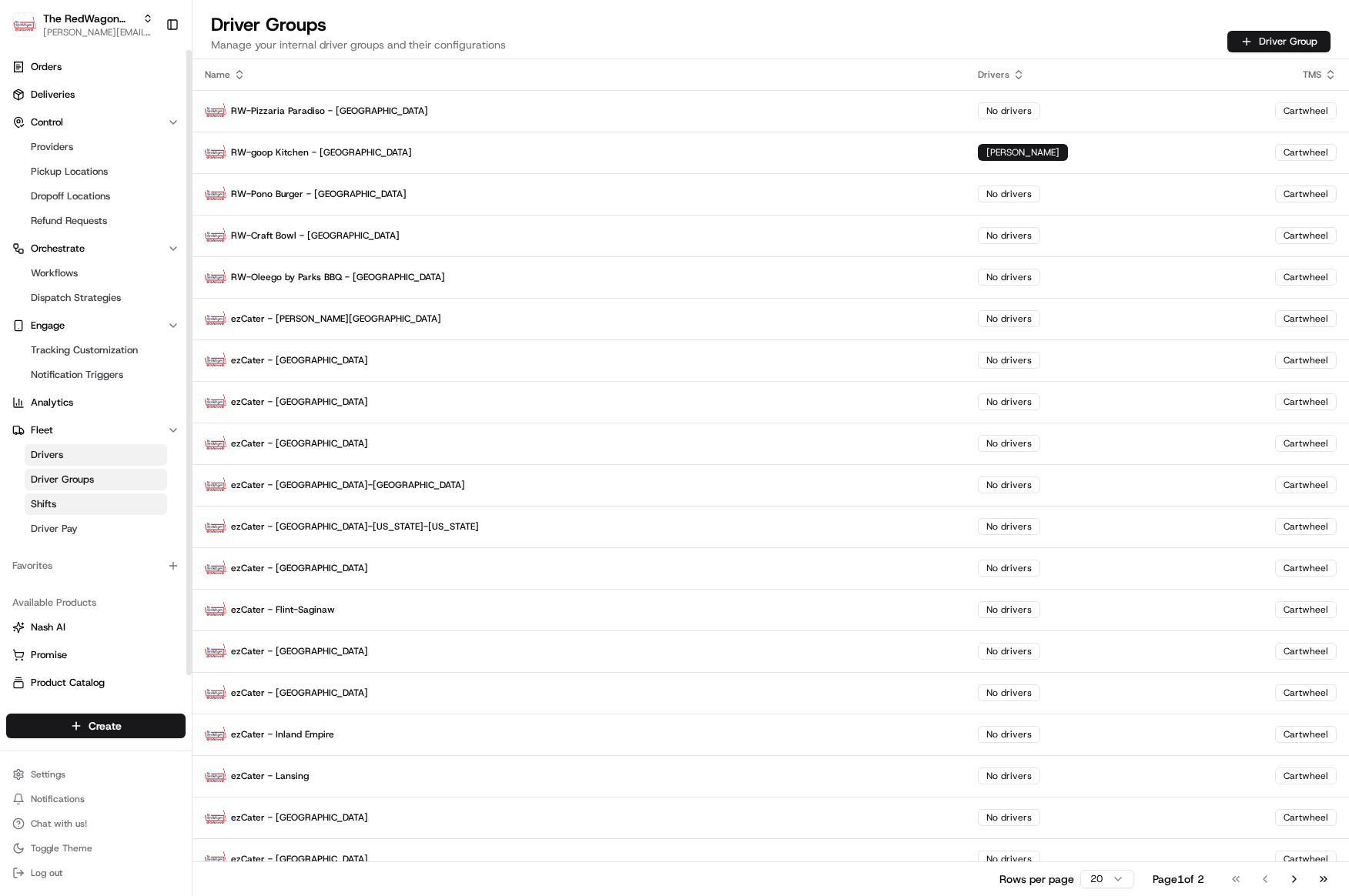
click at [55, 501] on span "Shifts" at bounding box center [43, 504] width 25 height 14
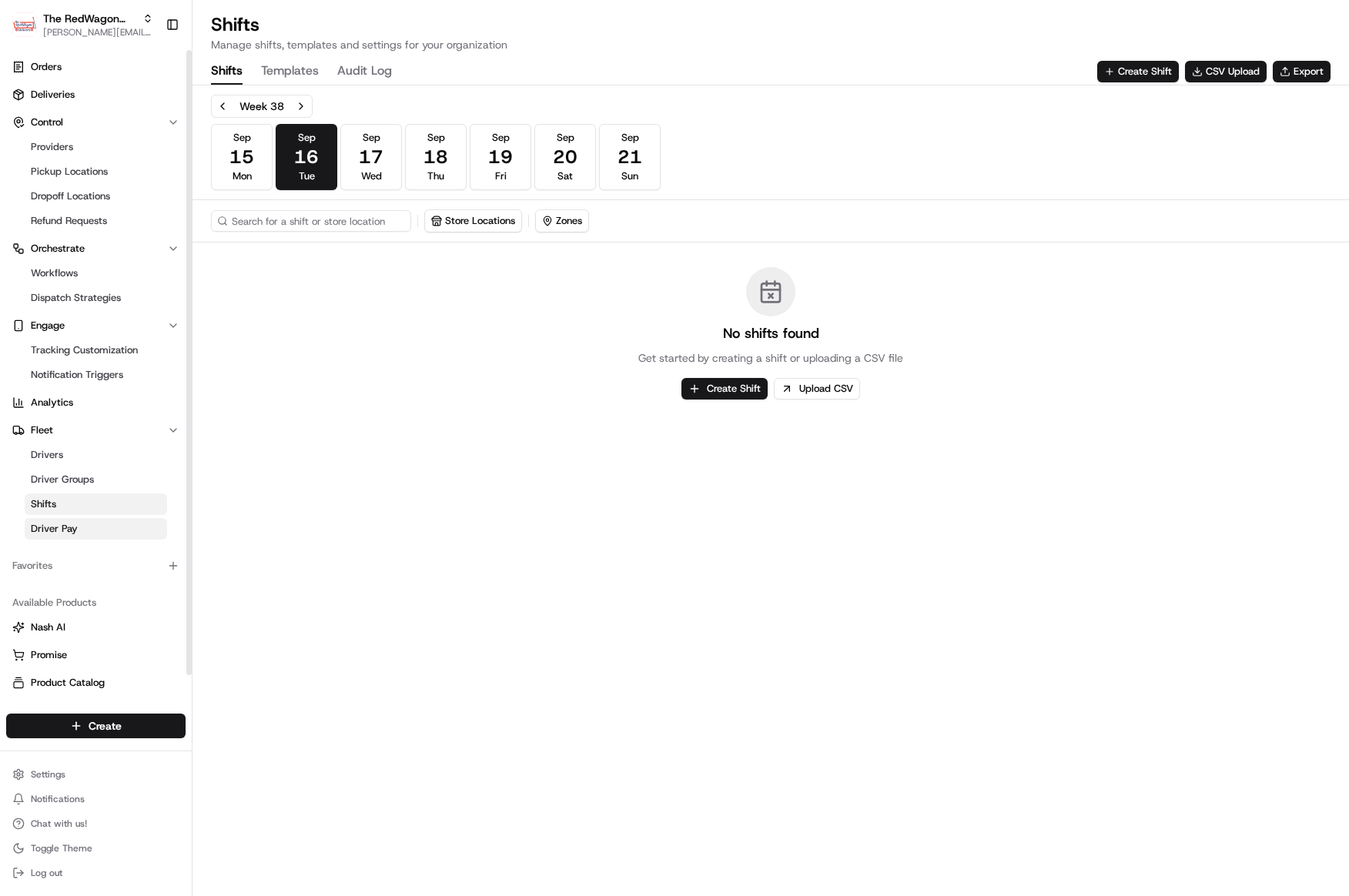
click at [85, 528] on link "Driver Pay" at bounding box center [96, 529] width 143 height 22
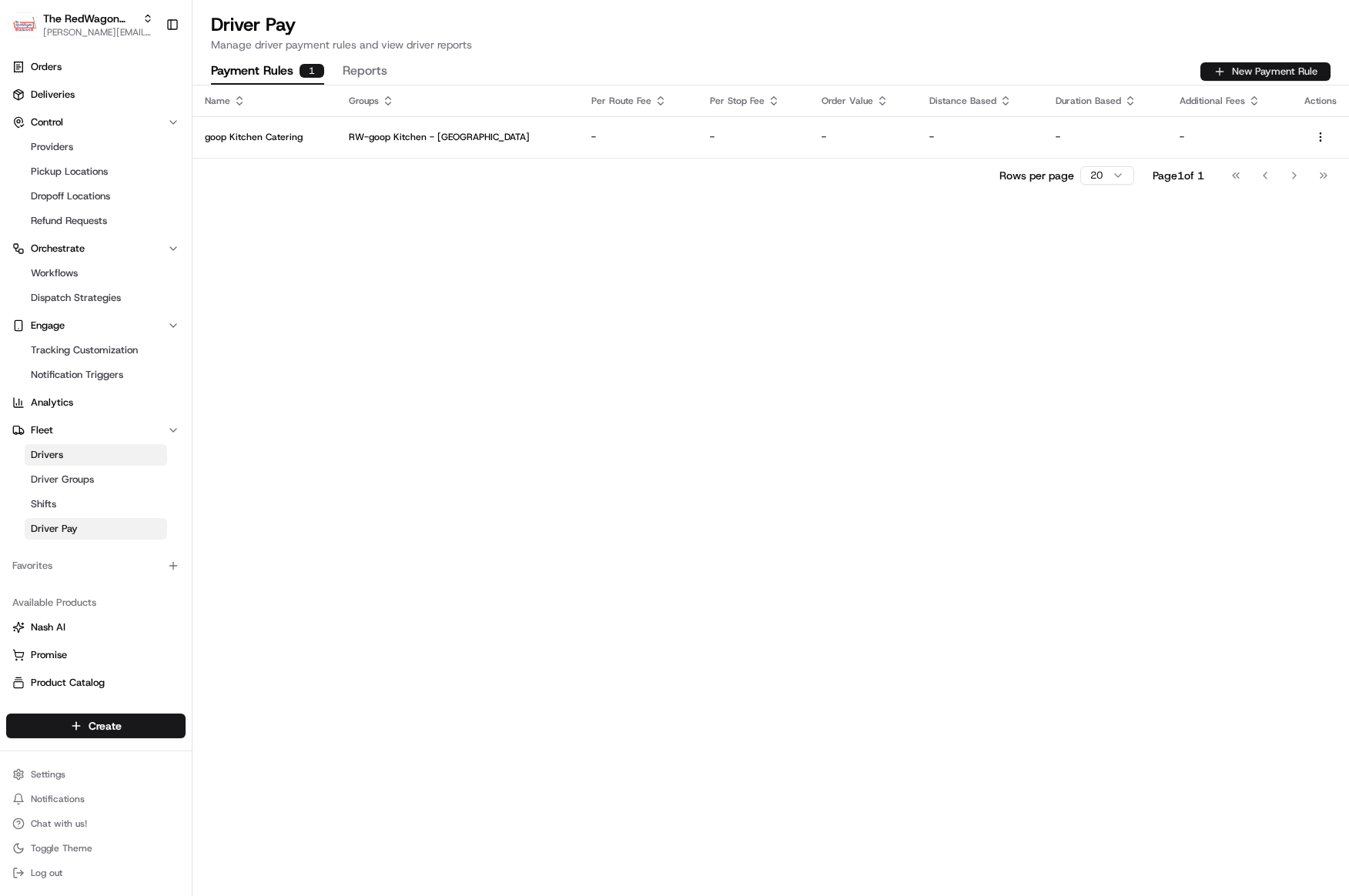
click at [1241, 74] on button "New Payment Rule" at bounding box center [1265, 71] width 131 height 19
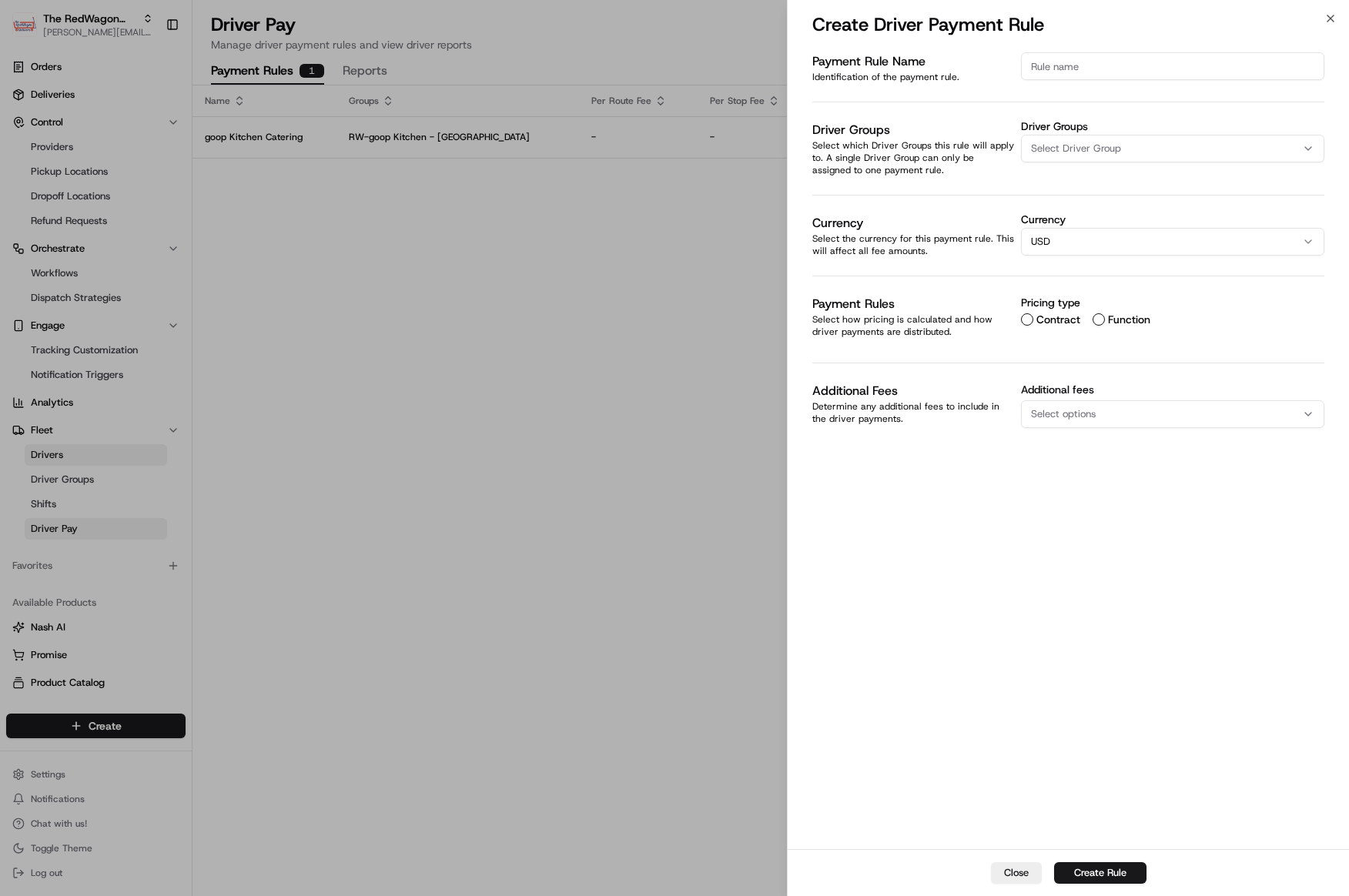
click at [1041, 71] on input at bounding box center [1172, 67] width 303 height 28
drag, startPoint x: 1082, startPoint y: 67, endPoint x: 1053, endPoint y: 64, distance: 29.2
click at [1053, 64] on input "15-15-15" at bounding box center [1172, 67] width 303 height 28
type input "1"
click at [1087, 67] on input "$15 or Less=$15" at bounding box center [1172, 67] width 303 height 28
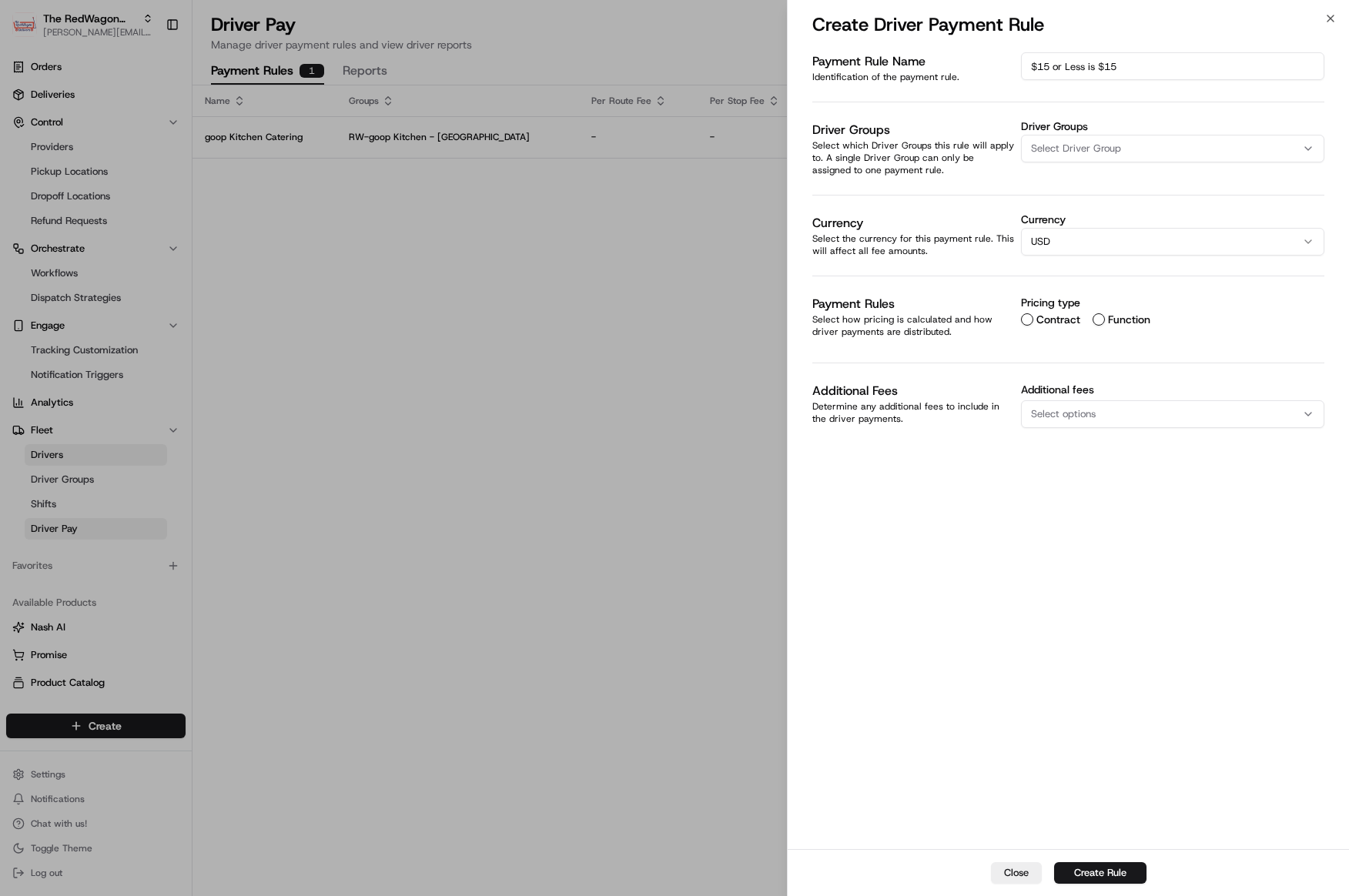
click at [1148, 64] on input "$15 or Less is $15" at bounding box center [1172, 67] width 303 height 28
click at [1134, 66] on input "$15 or Less is $15" at bounding box center [1172, 67] width 303 height 28
drag, startPoint x: 1187, startPoint y: 66, endPoint x: 1286, endPoint y: 48, distance: 100.6
click at [1193, 64] on input "$15 or Less is $15; 15+ tip plus Mileage" at bounding box center [1172, 67] width 303 height 28
type input "$15 or Less is $15; 15+ tip plus mileage"
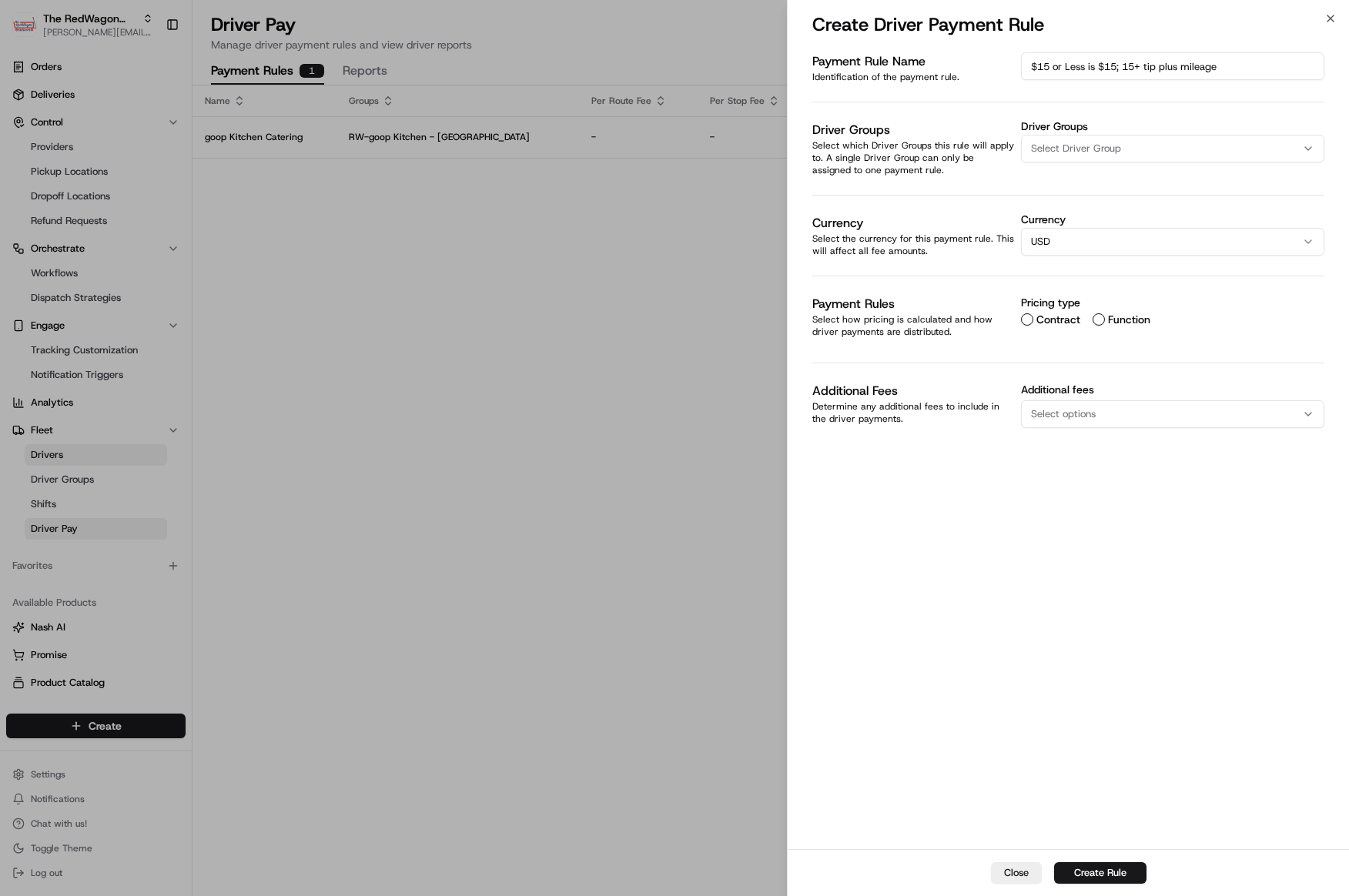
click at [1070, 147] on span "Select Driver Group" at bounding box center [1077, 148] width 90 height 14
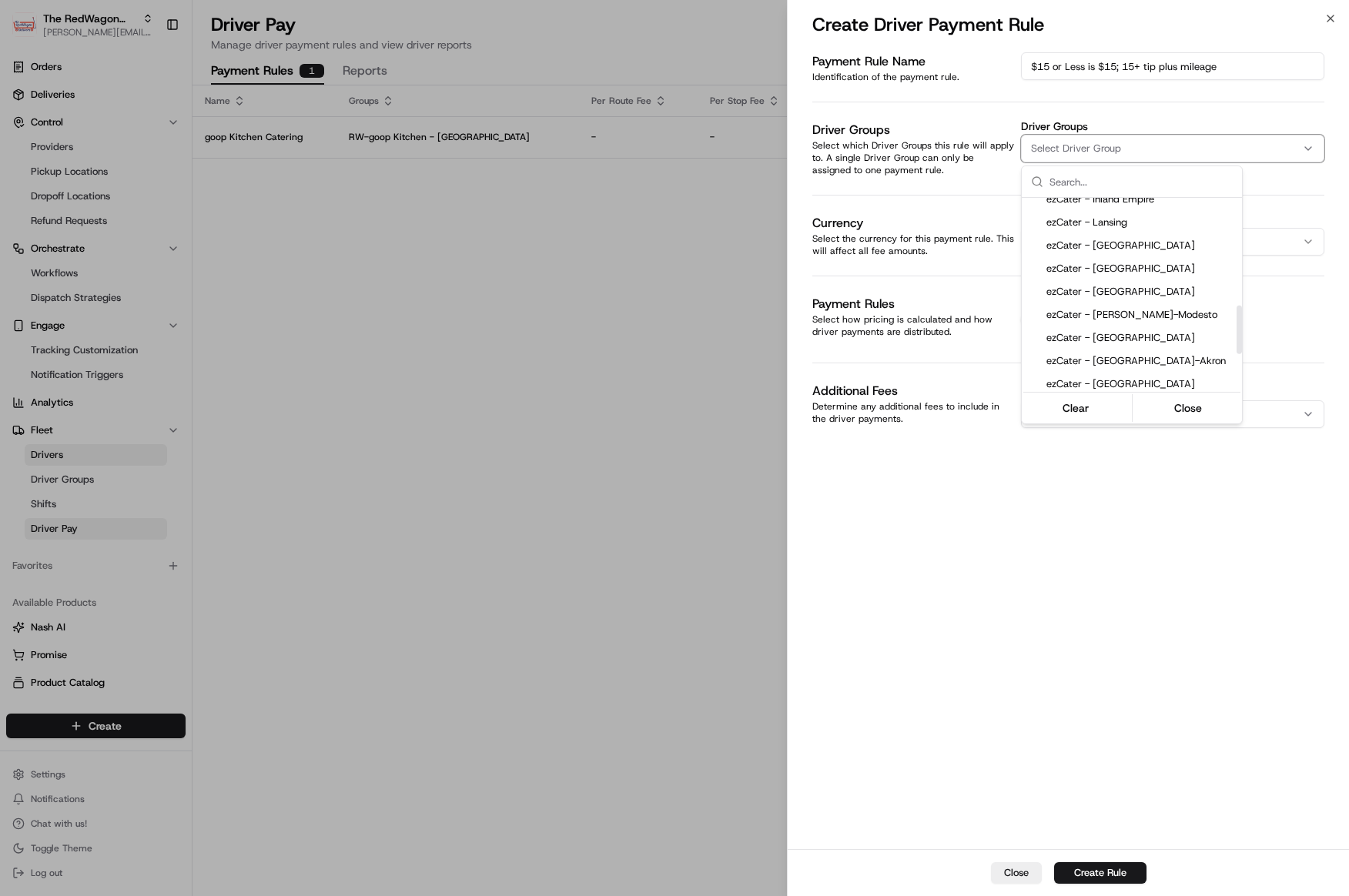
scroll to position [570, 0]
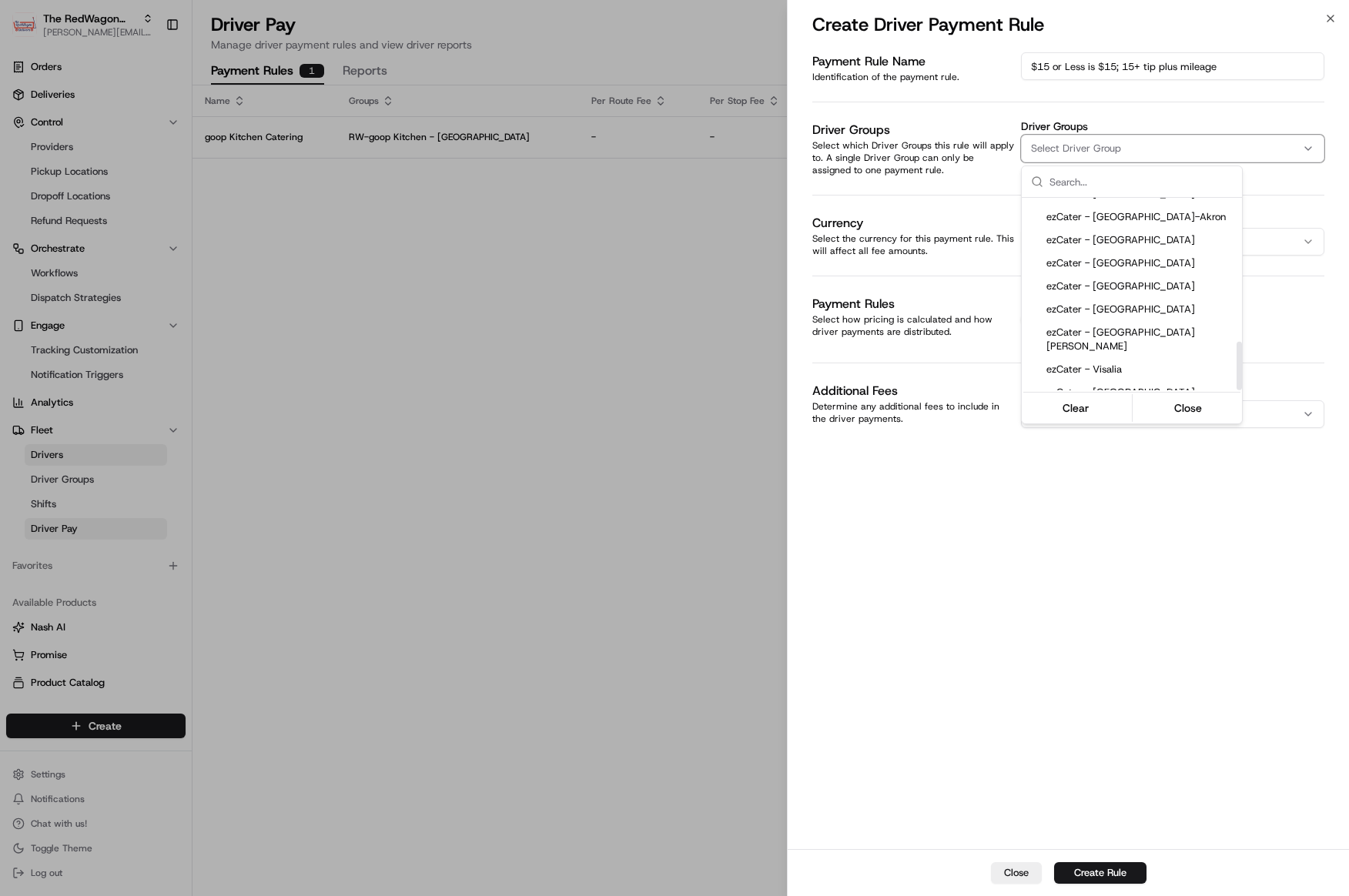
click at [1115, 483] on span "ezCater - [GEOGRAPHIC_DATA][PERSON_NAME]" at bounding box center [1141, 497] width 190 height 28
drag, startPoint x: 1115, startPoint y: 357, endPoint x: 1114, endPoint y: 347, distance: 10.0
click at [1115, 446] on span "ezCater - [GEOGRAPHIC_DATA][US_STATE]" at bounding box center [1141, 460] width 190 height 28
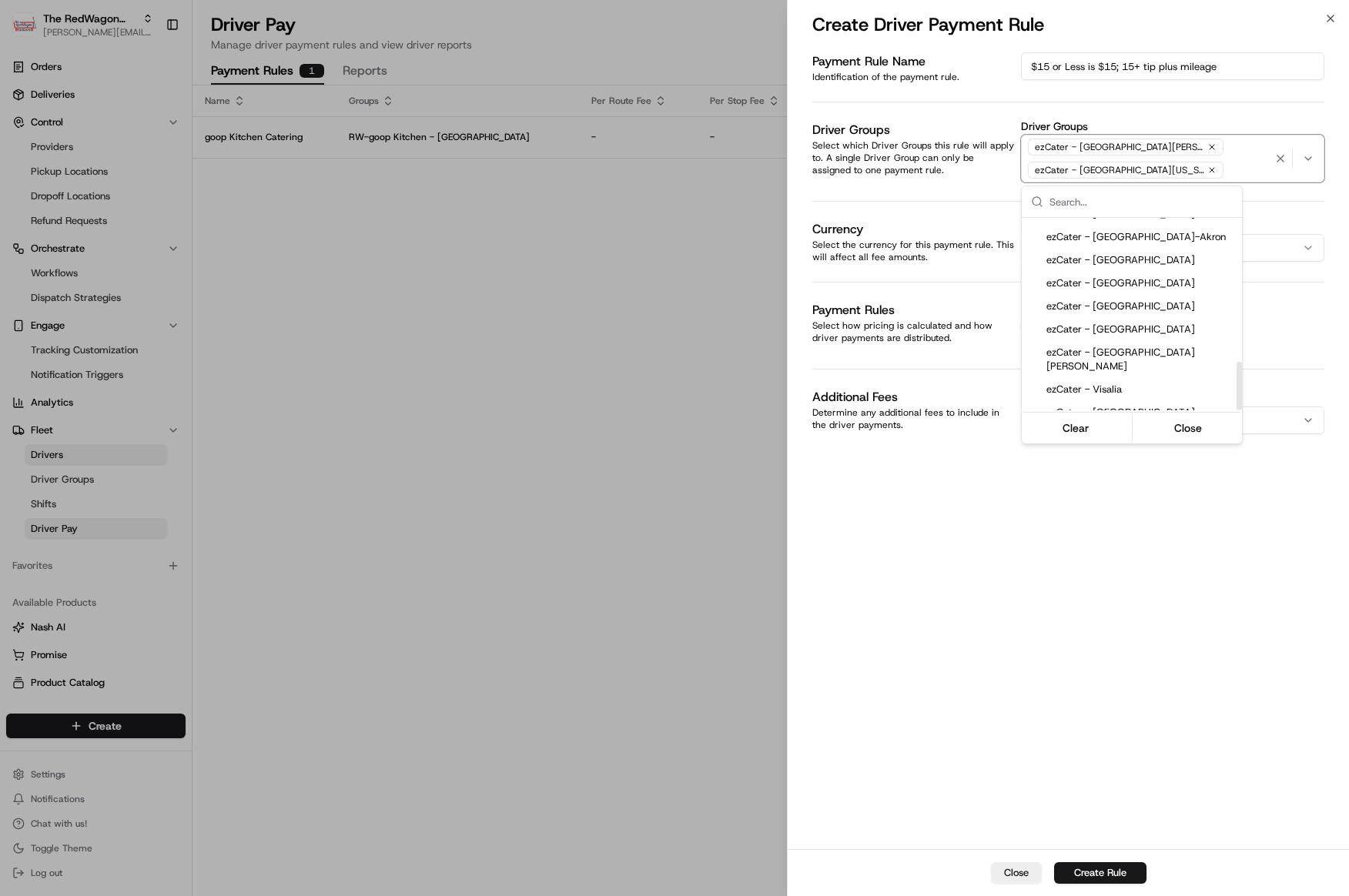
click at [1110, 498] on div "ezCater - [GEOGRAPHIC_DATA][PERSON_NAME]" at bounding box center [1132, 516] width 220 height 37
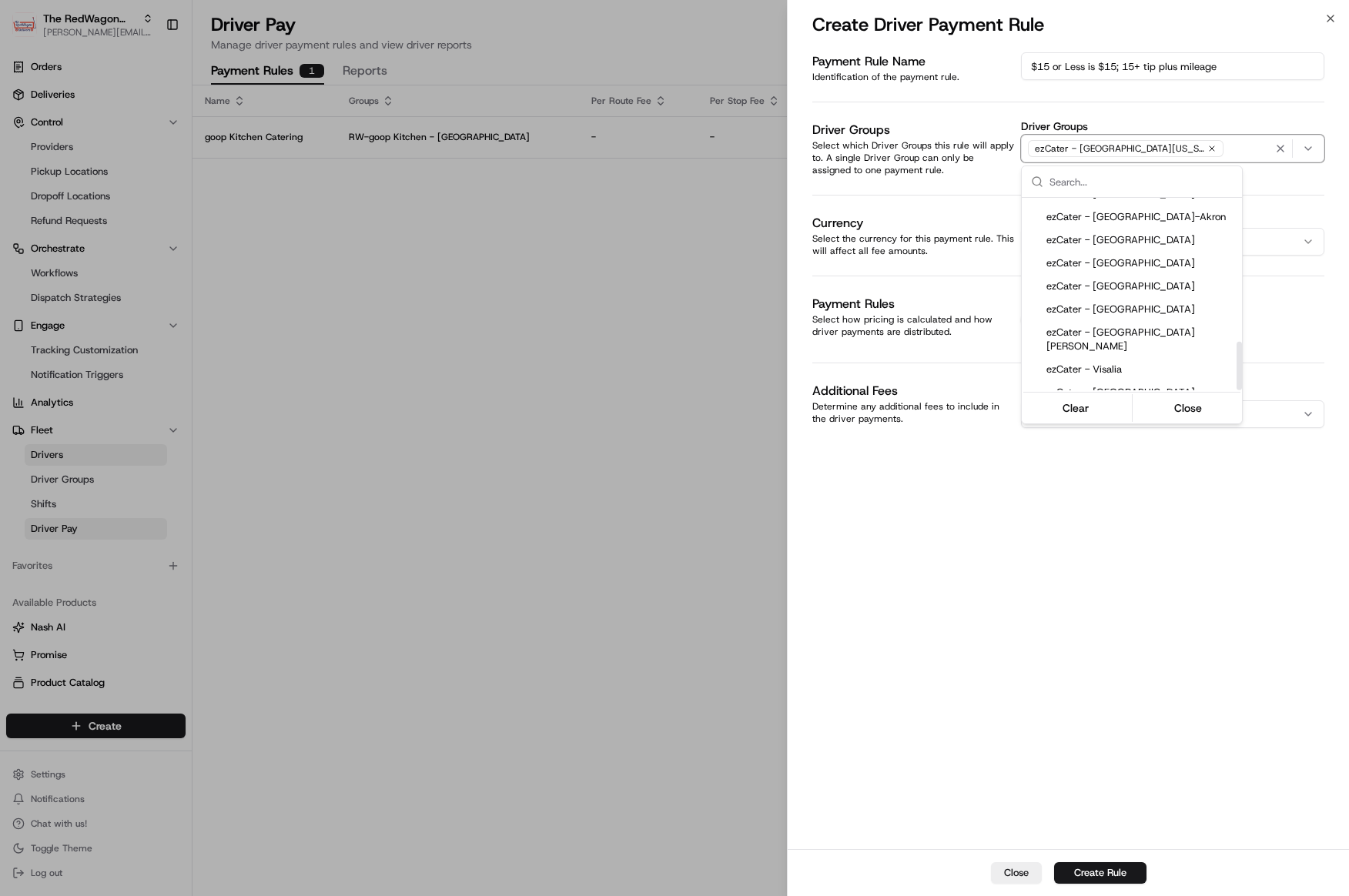
click at [1115, 446] on span "ezCater - [GEOGRAPHIC_DATA][US_STATE]" at bounding box center [1141, 460] width 190 height 28
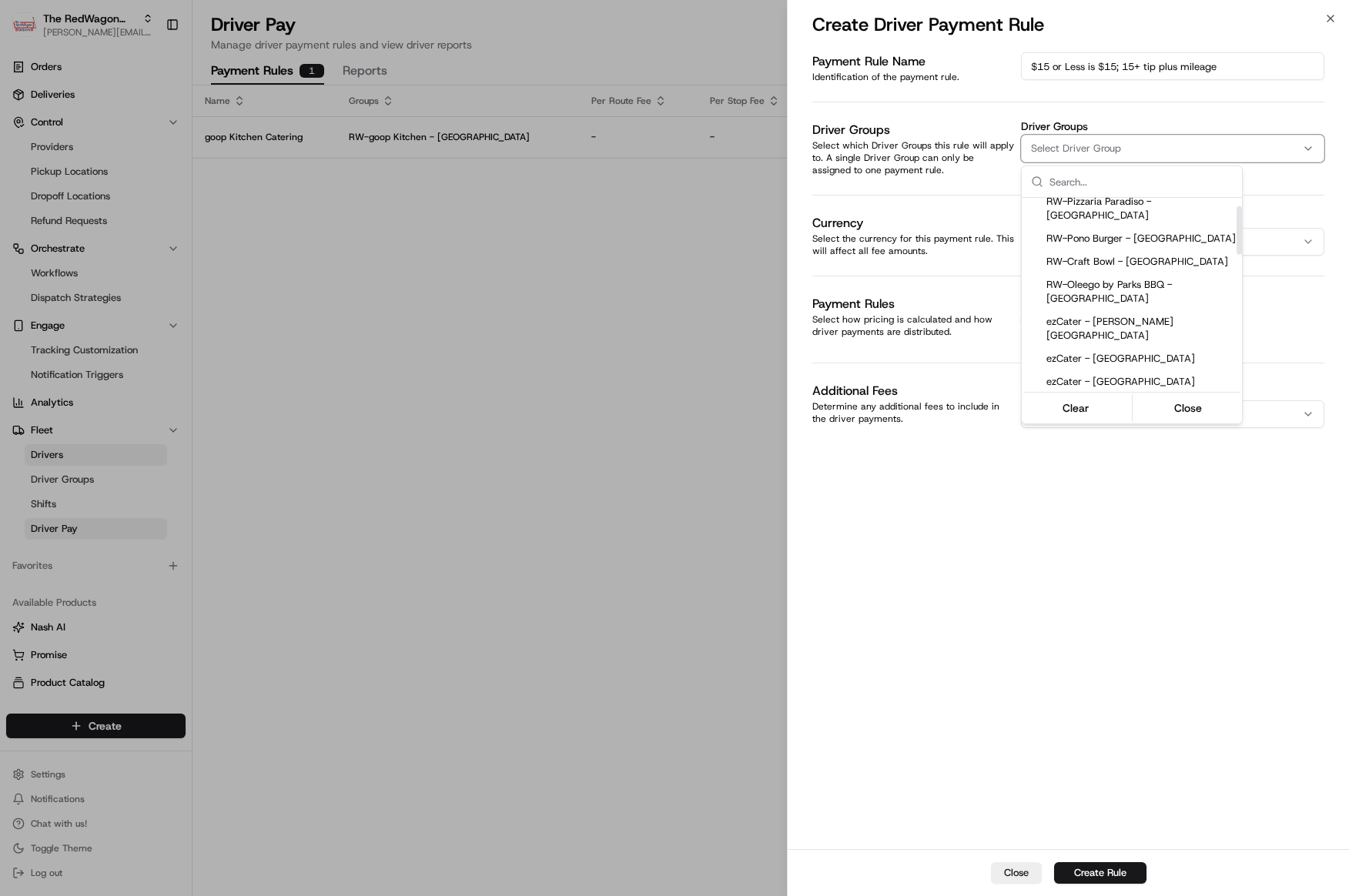
scroll to position [23, 0]
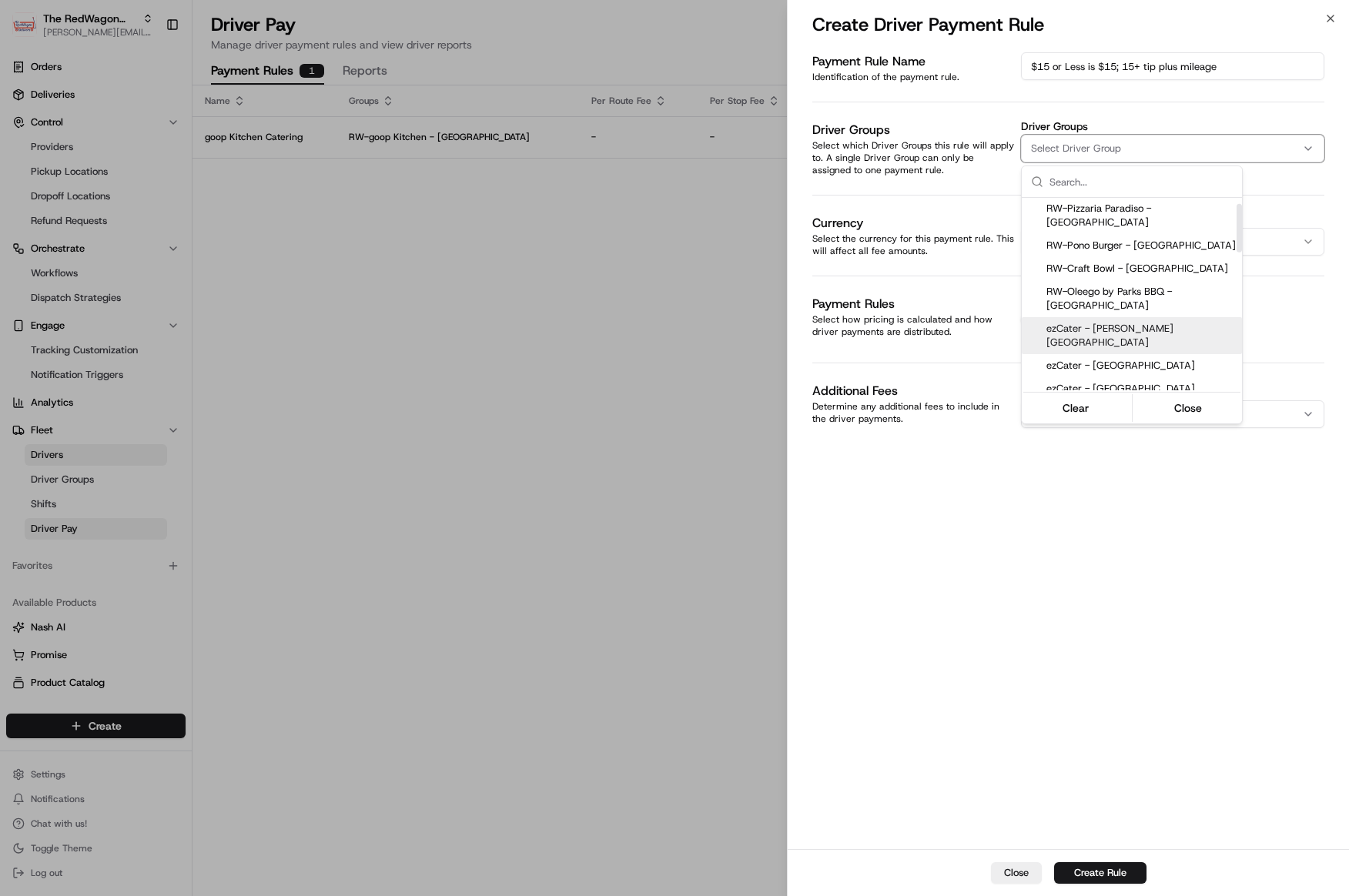
click at [1117, 322] on span "ezCater - Ann Arbor" at bounding box center [1141, 336] width 190 height 28
click at [1115, 359] on span "ezCater - Baltimore" at bounding box center [1141, 365] width 190 height 14
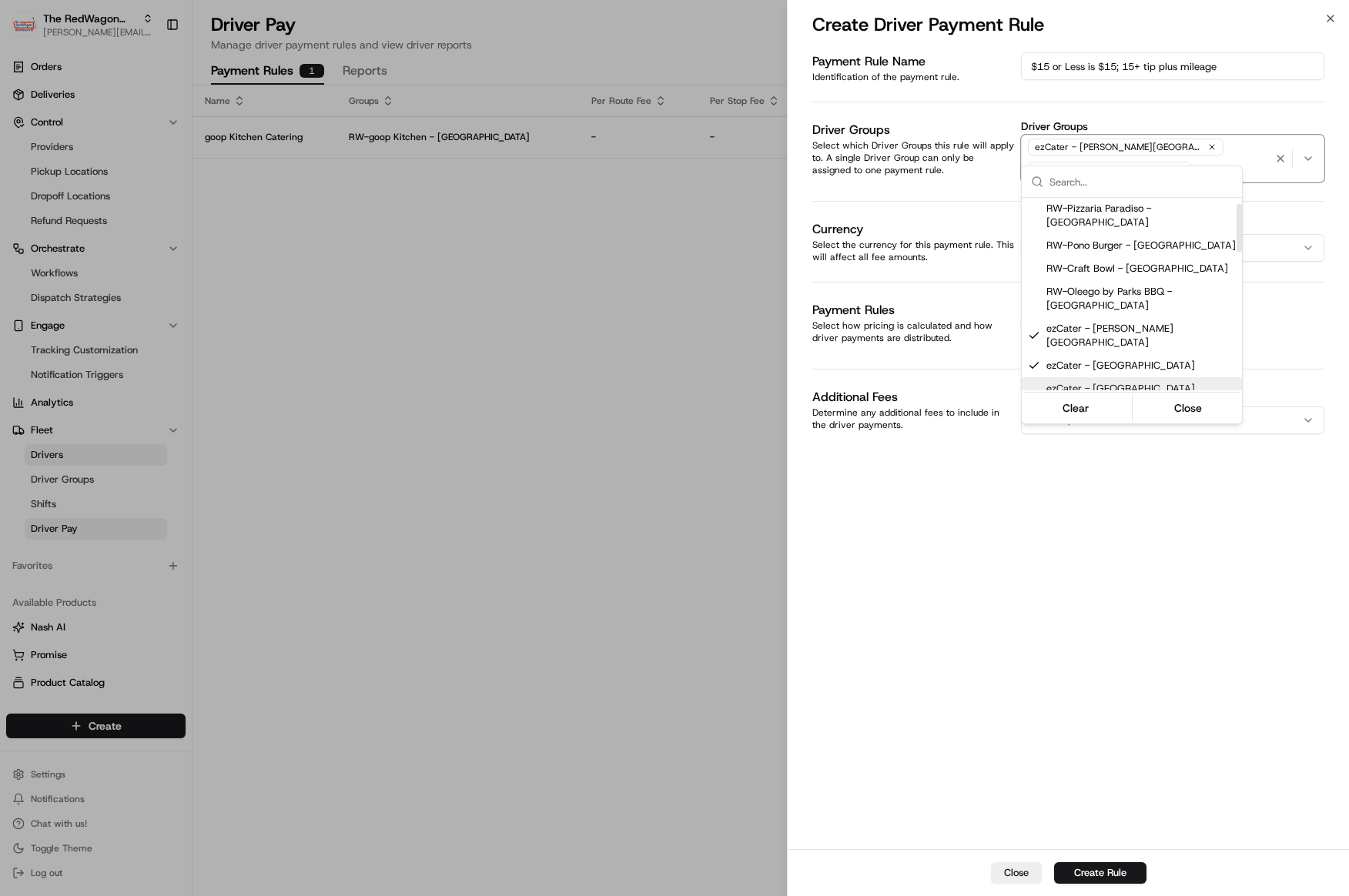
click at [1109, 382] on span "ezCater - Boston" at bounding box center [1141, 389] width 190 height 14
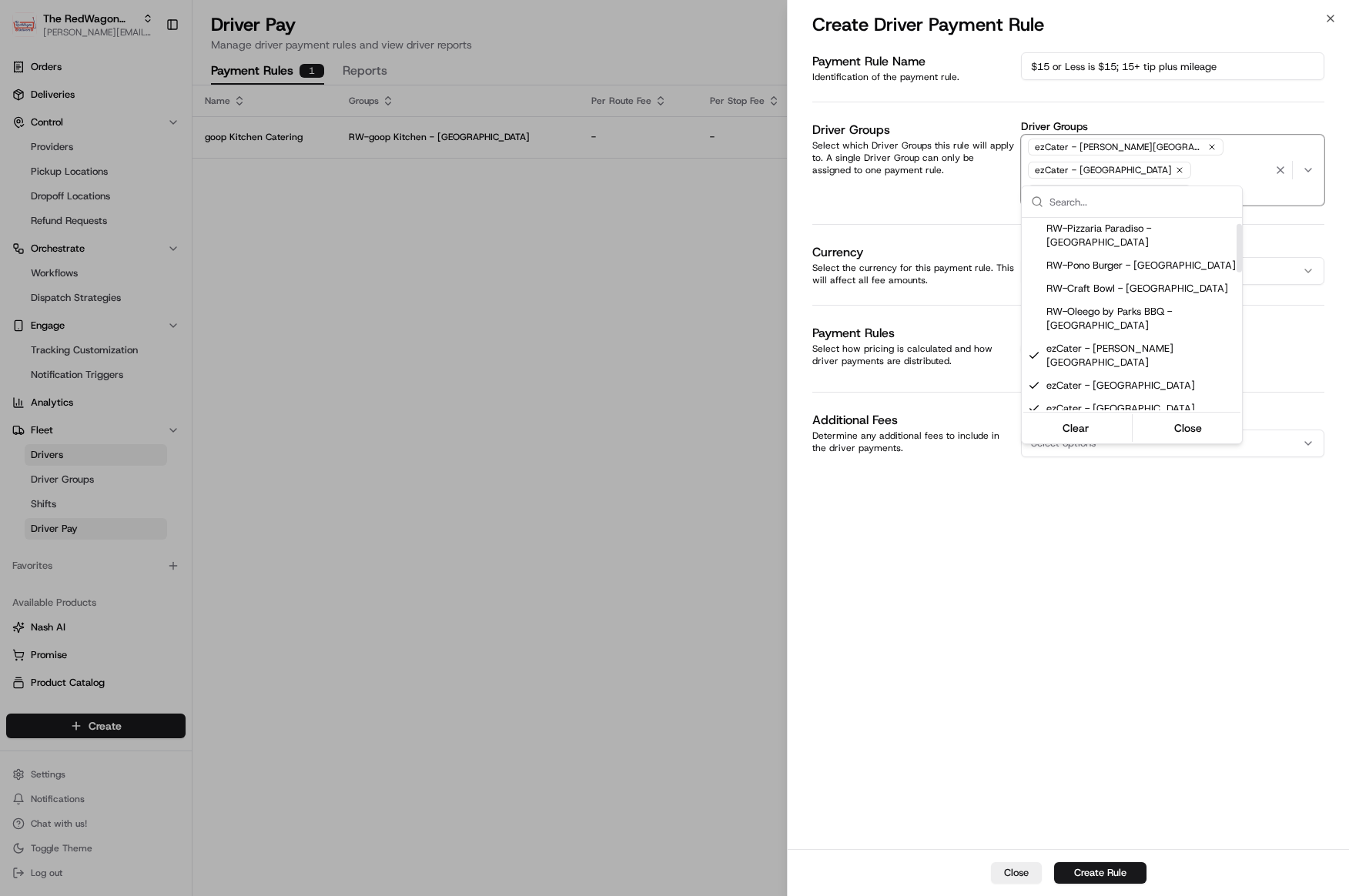
click at [1106, 425] on span "ezCater - Chicago" at bounding box center [1141, 432] width 190 height 14
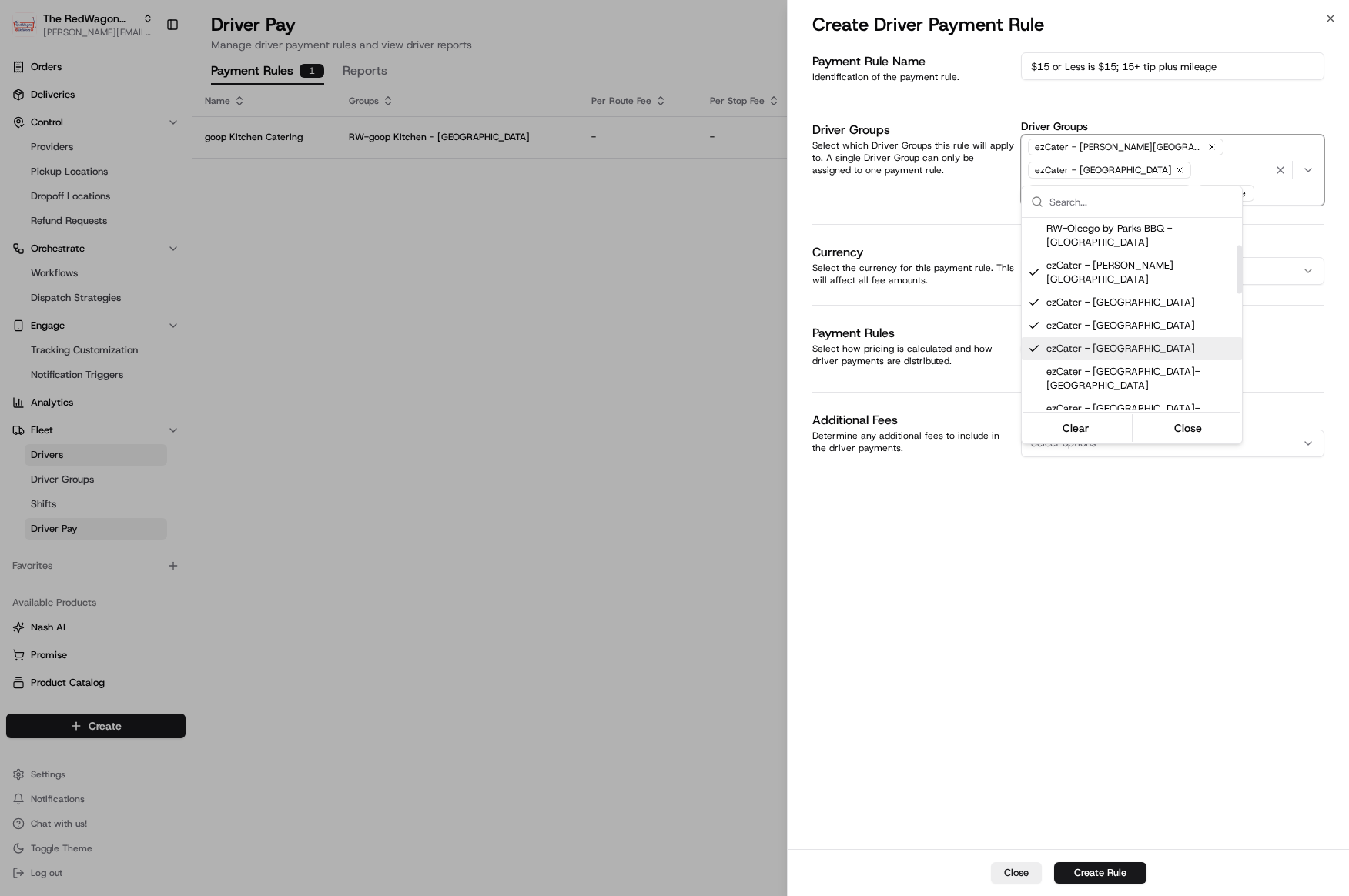
scroll to position [117, 0]
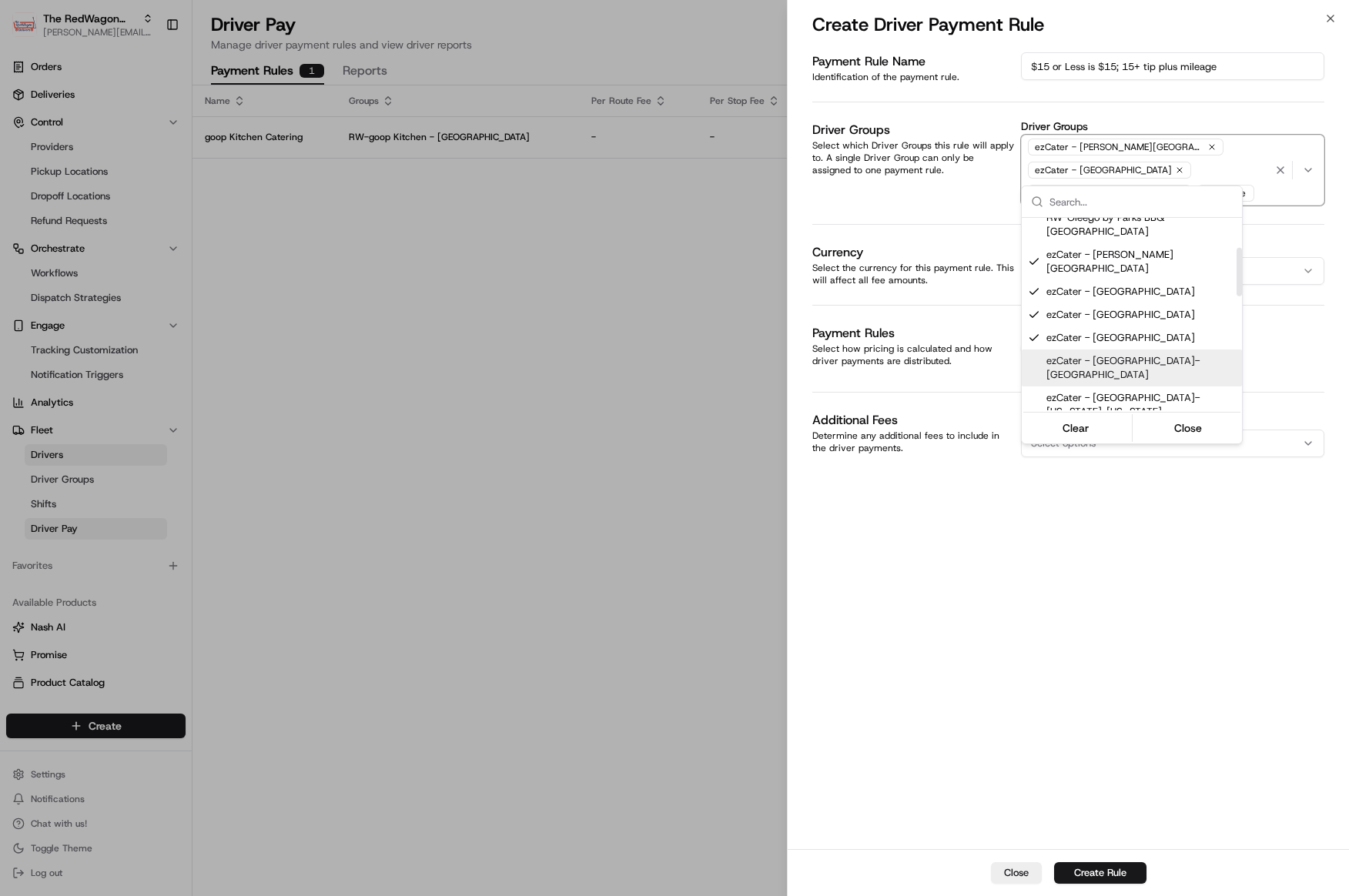
click at [1130, 349] on div "ezCater - Dallas-Fort Worth" at bounding box center [1132, 367] width 220 height 37
click at [1121, 388] on span "ezCater - DC-Maryland-Virginia" at bounding box center [1141, 402] width 190 height 28
click at [1114, 425] on span "ezCater - Denver" at bounding box center [1141, 432] width 190 height 14
click at [1111, 448] on span "ezCater - Flint-Saginaw" at bounding box center [1141, 455] width 190 height 14
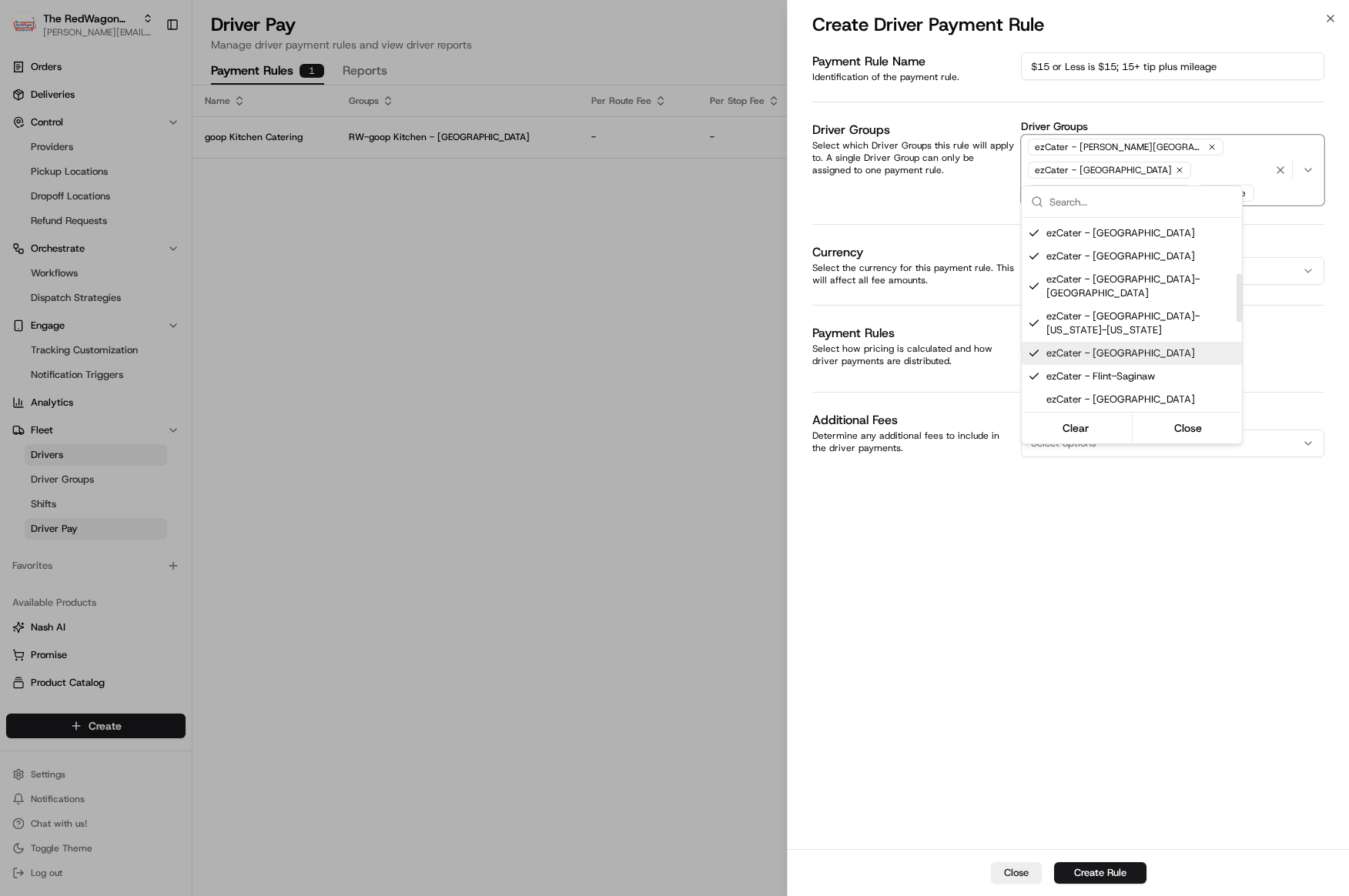
scroll to position [224, 0]
drag, startPoint x: 1127, startPoint y: 304, endPoint x: 1123, endPoint y: 314, distance: 10.8
click at [1127, 367] on span "ezCater - Grand Rapids" at bounding box center [1141, 374] width 190 height 14
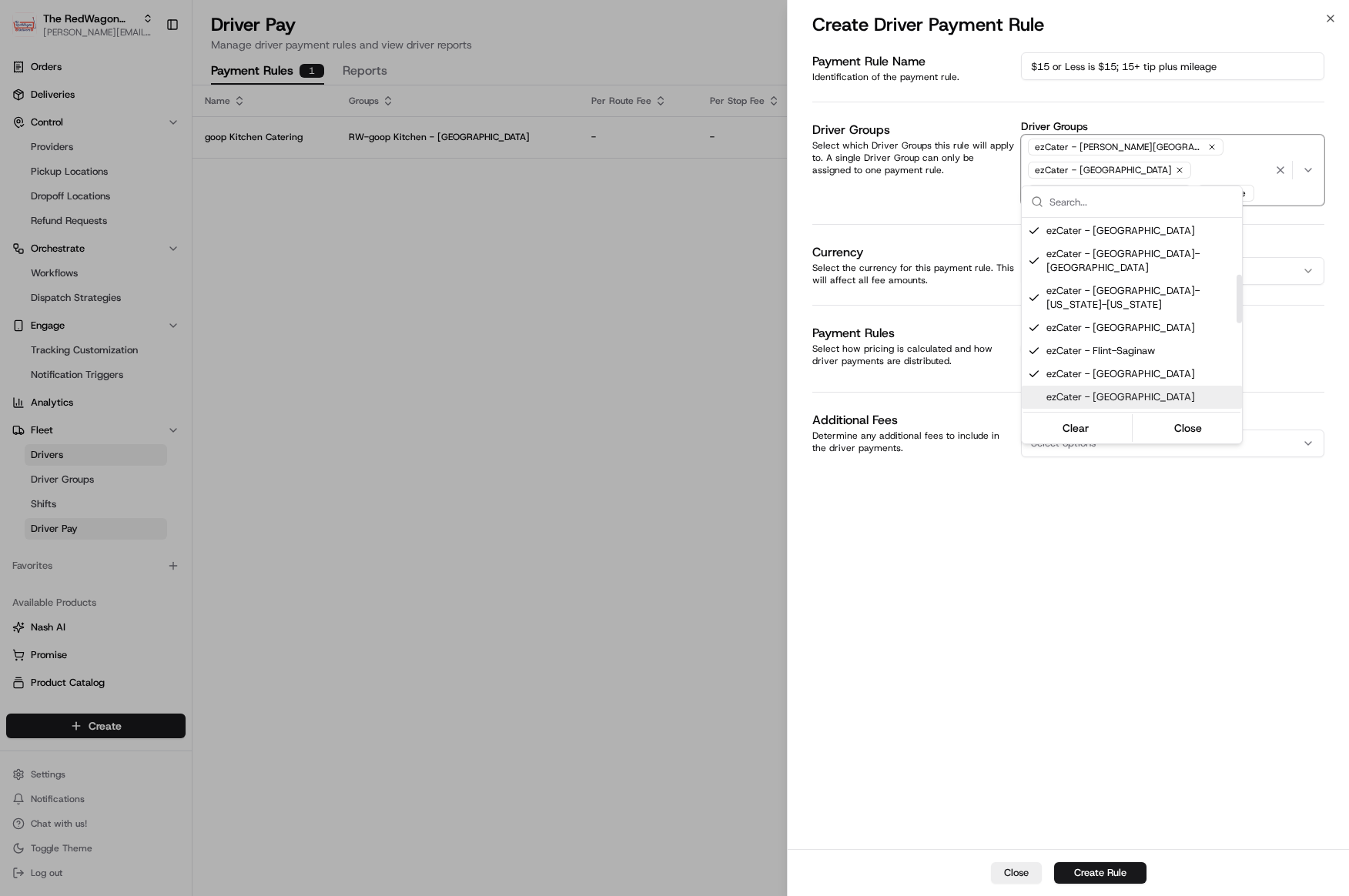
click at [1118, 391] on span "ezCater - Indianapolis" at bounding box center [1141, 397] width 190 height 14
drag, startPoint x: 1116, startPoint y: 348, endPoint x: 1114, endPoint y: 372, distance: 24.1
click at [1115, 413] on span "ezCater - Inland Empire" at bounding box center [1141, 420] width 190 height 14
click at [1113, 437] on span "ezCater - Lansing" at bounding box center [1141, 443] width 190 height 14
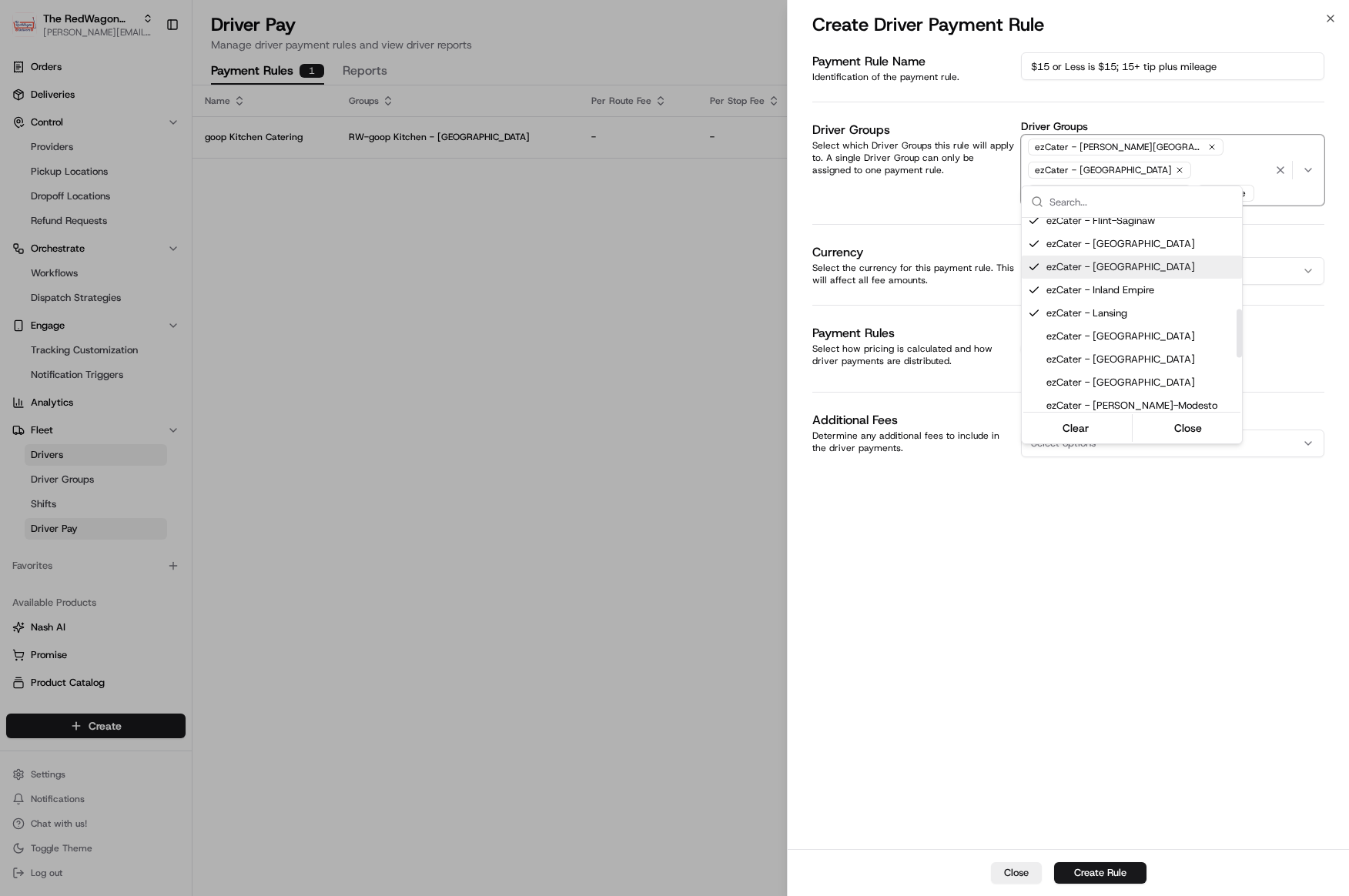
scroll to position [348, 0]
click at [1118, 335] on span "ezCater - Las Vegas" at bounding box center [1141, 342] width 190 height 14
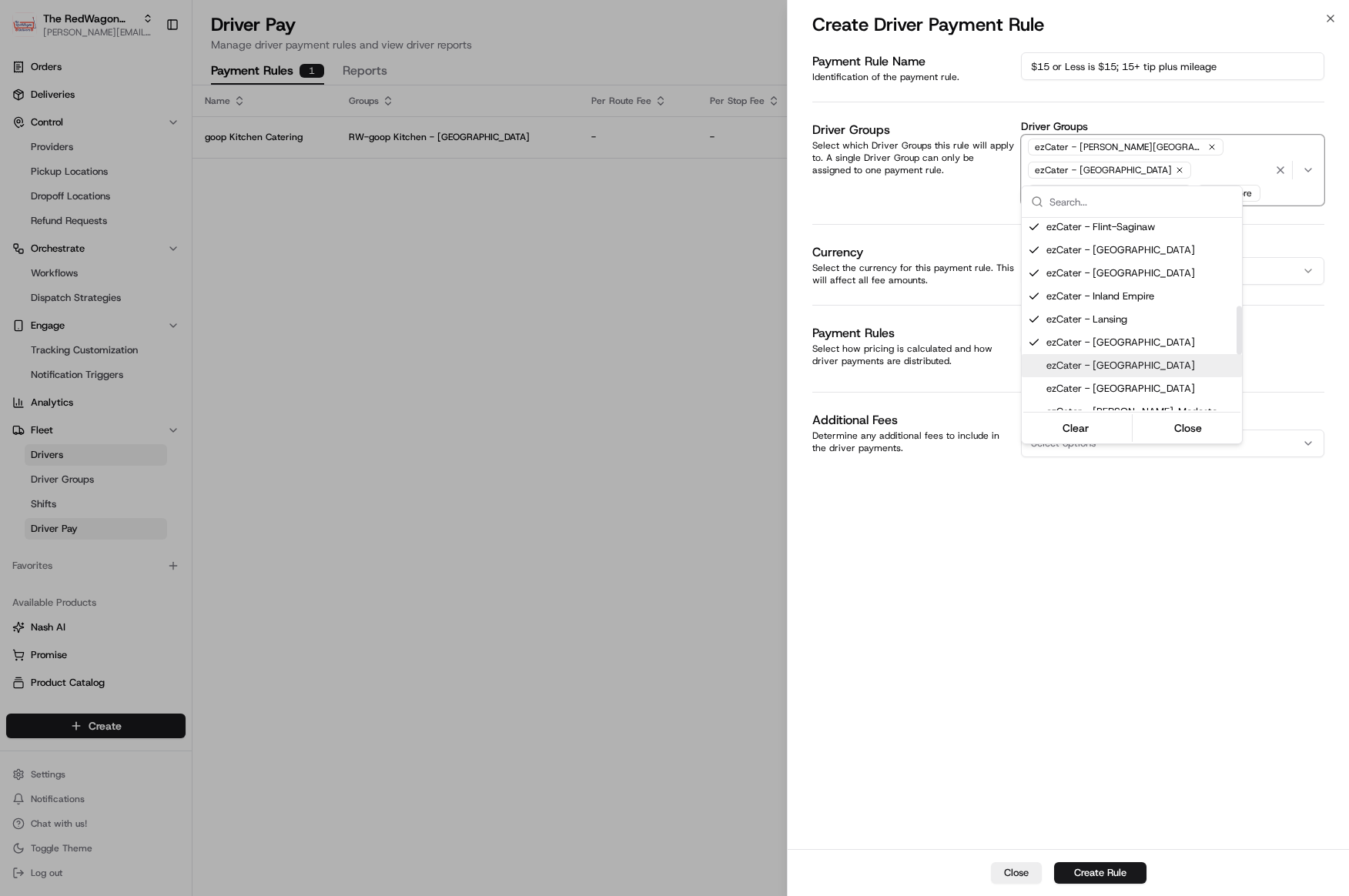
click at [1114, 359] on span "ezCater - Los Angeles" at bounding box center [1141, 365] width 190 height 14
drag, startPoint x: 1114, startPoint y: 313, endPoint x: 1096, endPoint y: 296, distance: 24.8
click at [1114, 382] on span "ezCater - Minneapolis" at bounding box center [1141, 389] width 190 height 14
click at [1104, 405] on span "ezCater - [PERSON_NAME]-Modesto" at bounding box center [1141, 411] width 190 height 14
drag, startPoint x: 1102, startPoint y: 362, endPoint x: 1101, endPoint y: 382, distance: 20.0
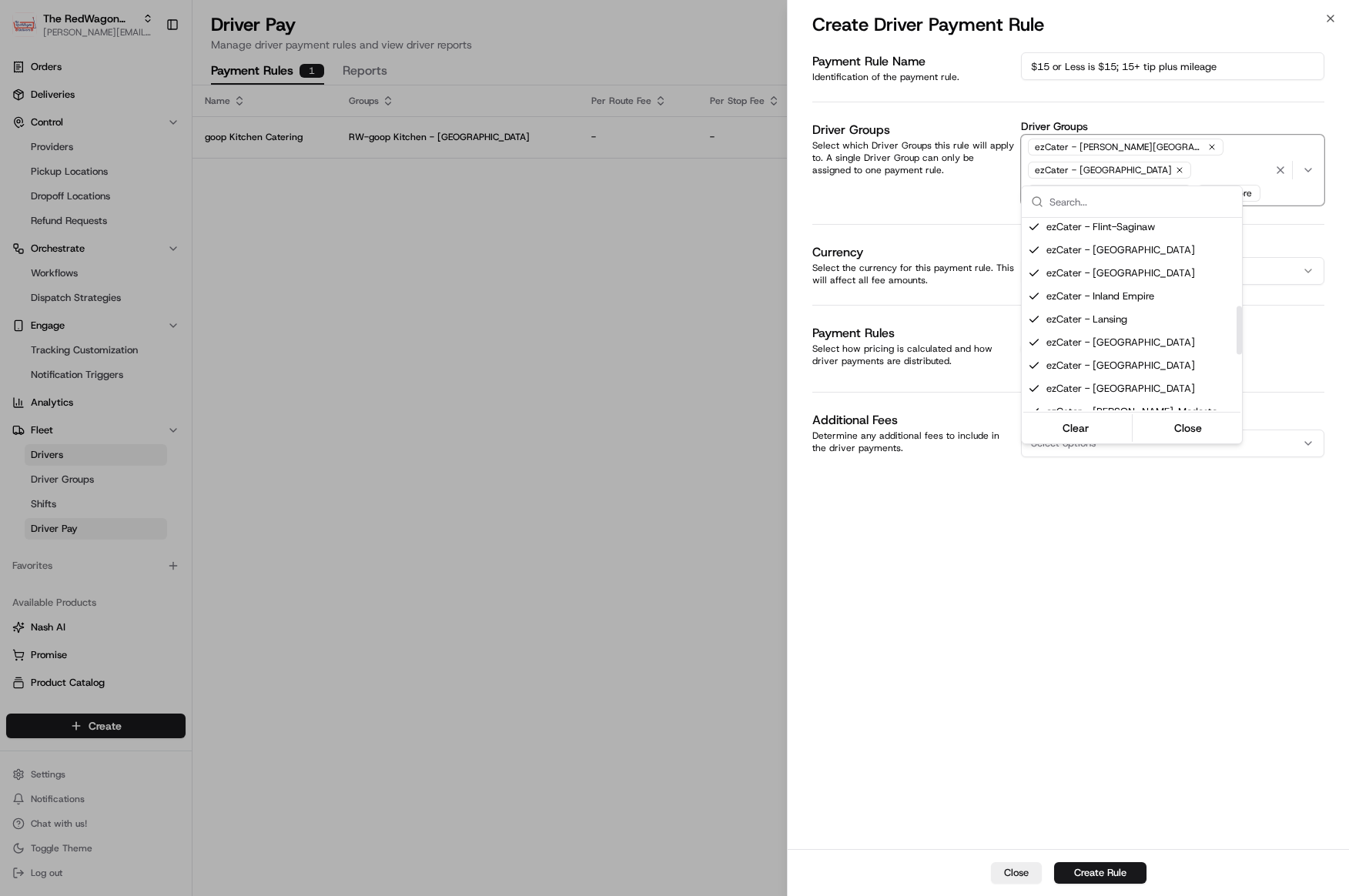
click at [1102, 428] on span "ezCater - [GEOGRAPHIC_DATA]" at bounding box center [1141, 435] width 190 height 14
click at [1102, 451] on span "ezCater - [GEOGRAPHIC_DATA]-Akron" at bounding box center [1141, 457] width 190 height 14
click at [1123, 316] on span "ezCater - [GEOGRAPHIC_DATA]" at bounding box center [1141, 322] width 190 height 14
click at [1109, 339] on span "ezCater - [GEOGRAPHIC_DATA]" at bounding box center [1141, 346] width 190 height 14
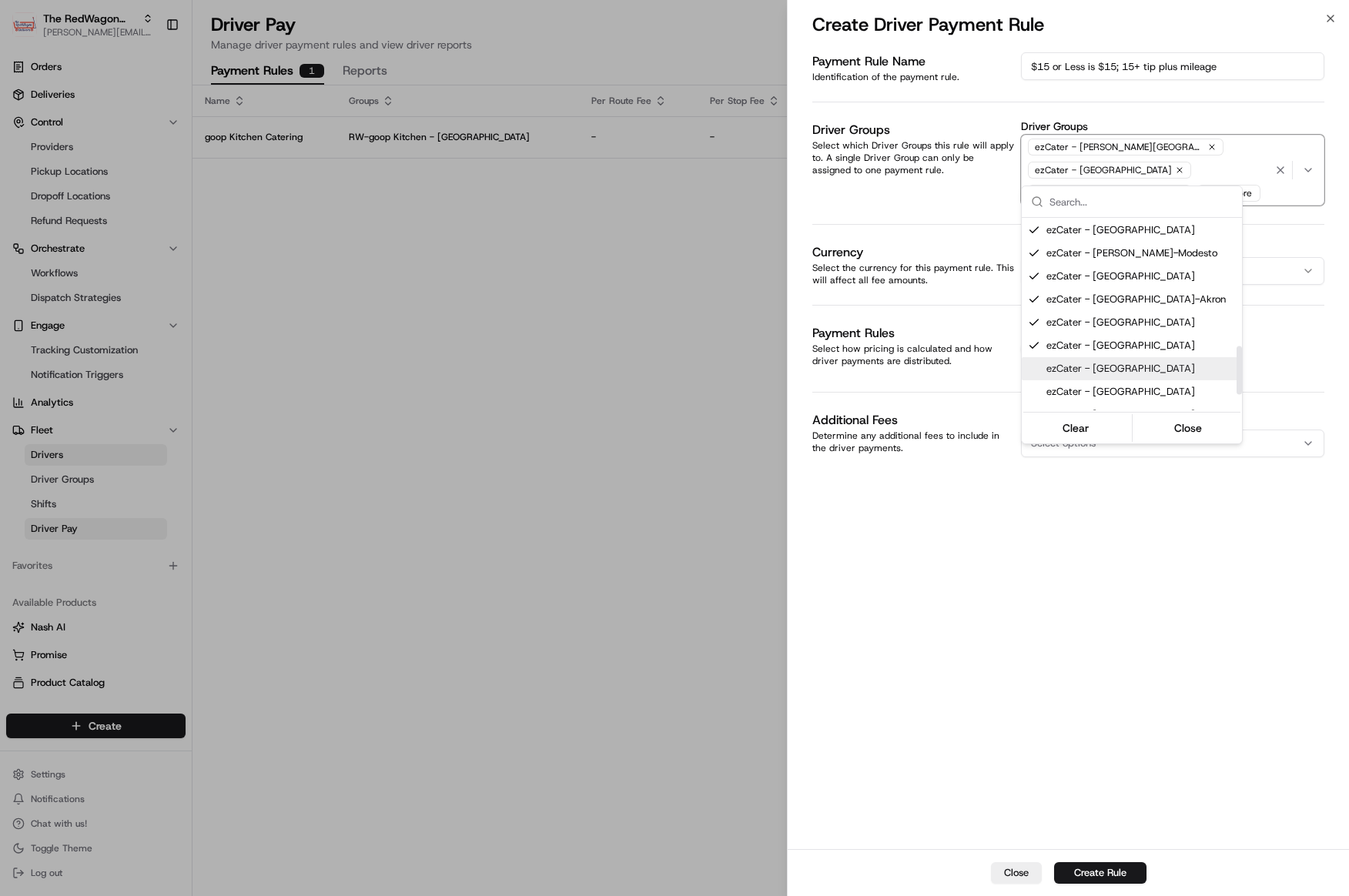
click at [1109, 362] on span "ezCater - [GEOGRAPHIC_DATA]" at bounding box center [1141, 368] width 190 height 14
drag, startPoint x: 1106, startPoint y: 320, endPoint x: 1106, endPoint y: 337, distance: 17.0
click at [1106, 385] on span "ezCater - [GEOGRAPHIC_DATA]" at bounding box center [1141, 392] width 190 height 14
click at [1106, 409] on span "ezCater - [GEOGRAPHIC_DATA][PERSON_NAME]" at bounding box center [1141, 423] width 190 height 28
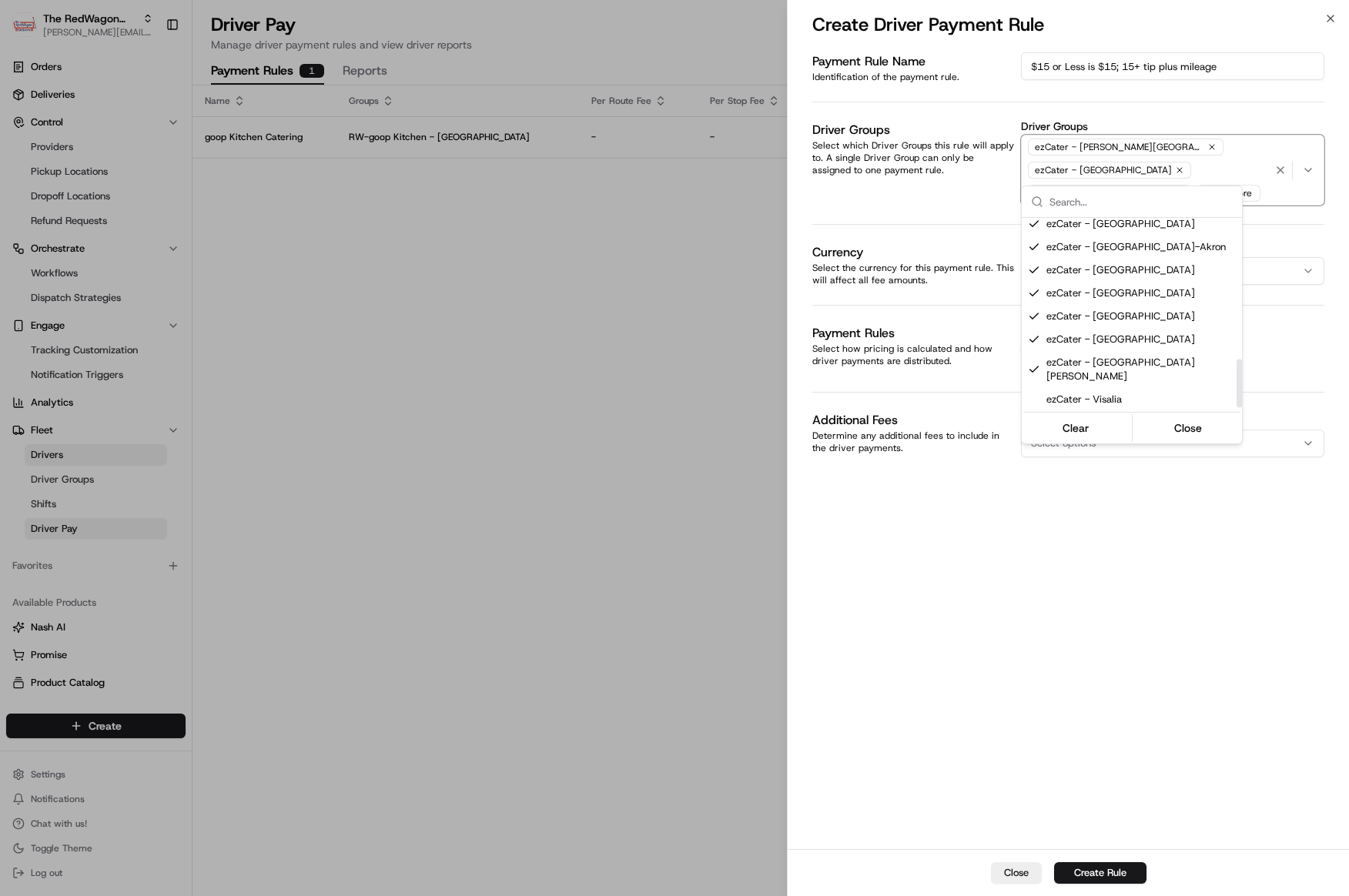
click at [1113, 416] on span "ezCater - [GEOGRAPHIC_DATA][PERSON_NAME]" at bounding box center [1141, 430] width 190 height 28
click at [1111, 453] on span "ezCater - [GEOGRAPHIC_DATA]" at bounding box center [1141, 459] width 190 height 14
click at [1111, 471] on div "ezCater - [GEOGRAPHIC_DATA][US_STATE]" at bounding box center [1132, 489] width 220 height 37
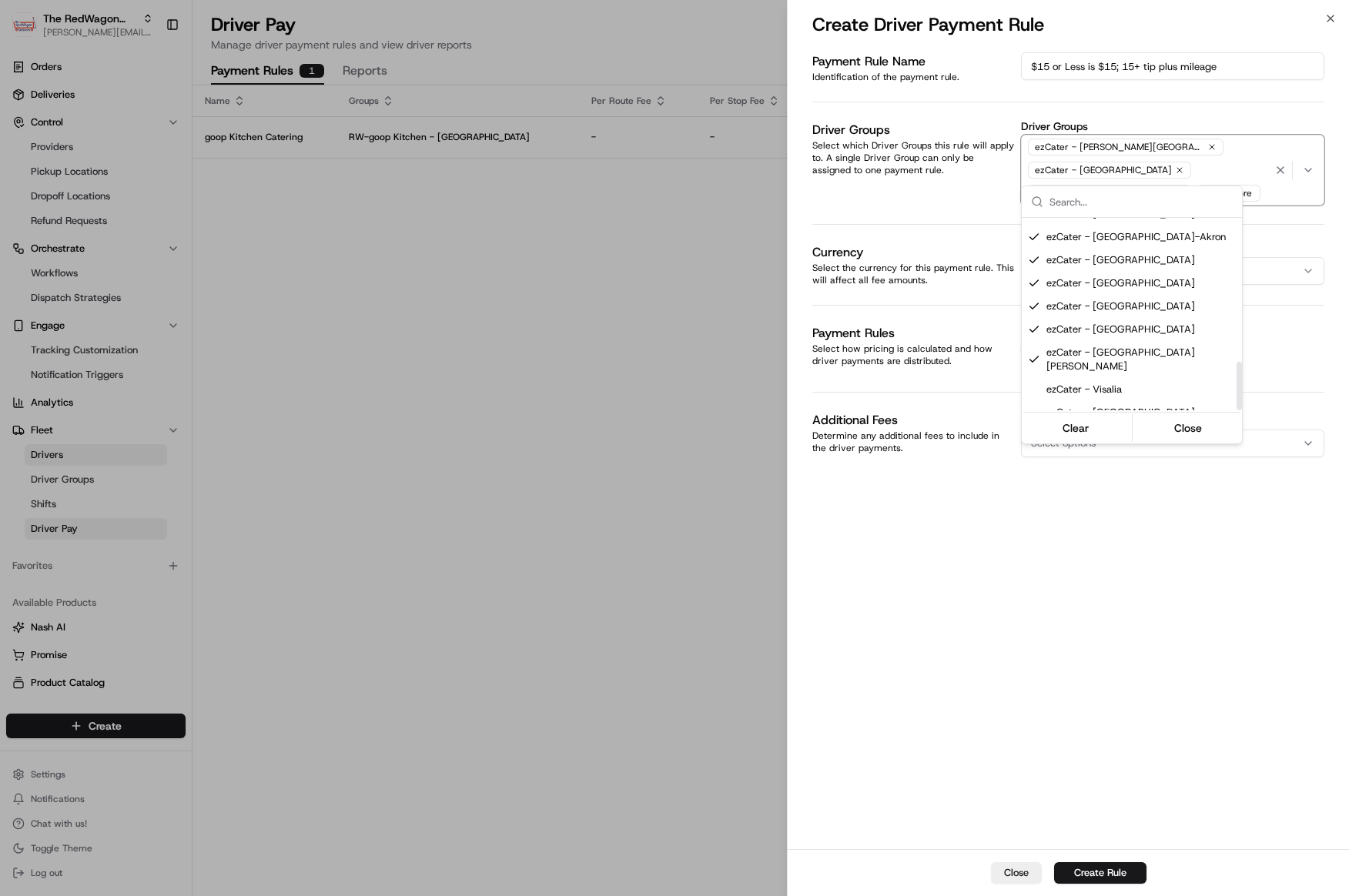
click at [1114, 502] on span "ezCater - [GEOGRAPHIC_DATA][PERSON_NAME]" at bounding box center [1141, 517] width 190 height 28
click at [1120, 382] on span "ezCater - Visalia" at bounding box center [1141, 389] width 190 height 14
click at [1198, 427] on button "Close" at bounding box center [1188, 427] width 105 height 22
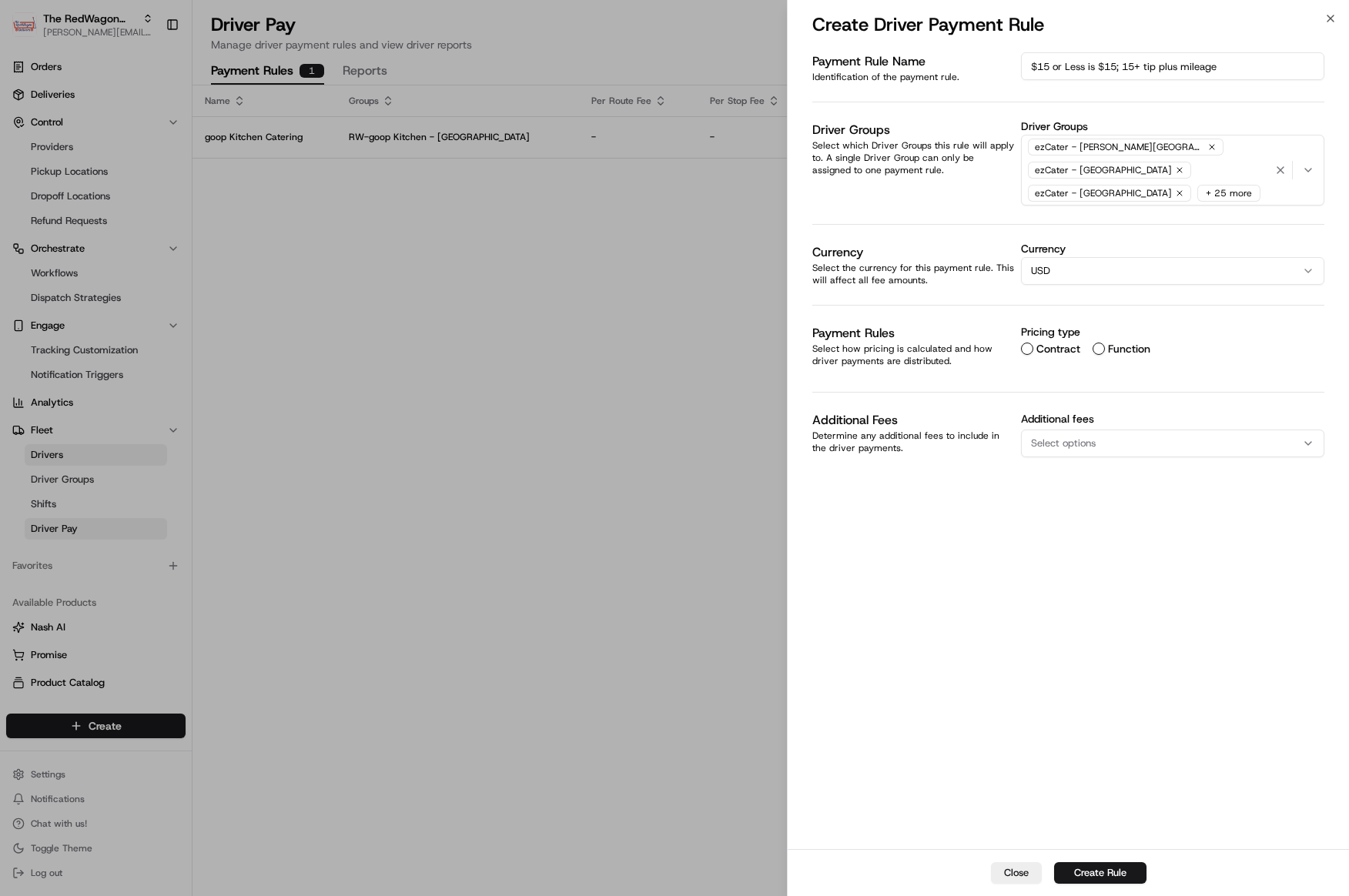
drag, startPoint x: 1102, startPoint y: 331, endPoint x: 1115, endPoint y: 332, distance: 13.0
click at [1102, 343] on div "Function" at bounding box center [1121, 348] width 57 height 12
click at [1097, 343] on button "Function" at bounding box center [1098, 348] width 12 height 12
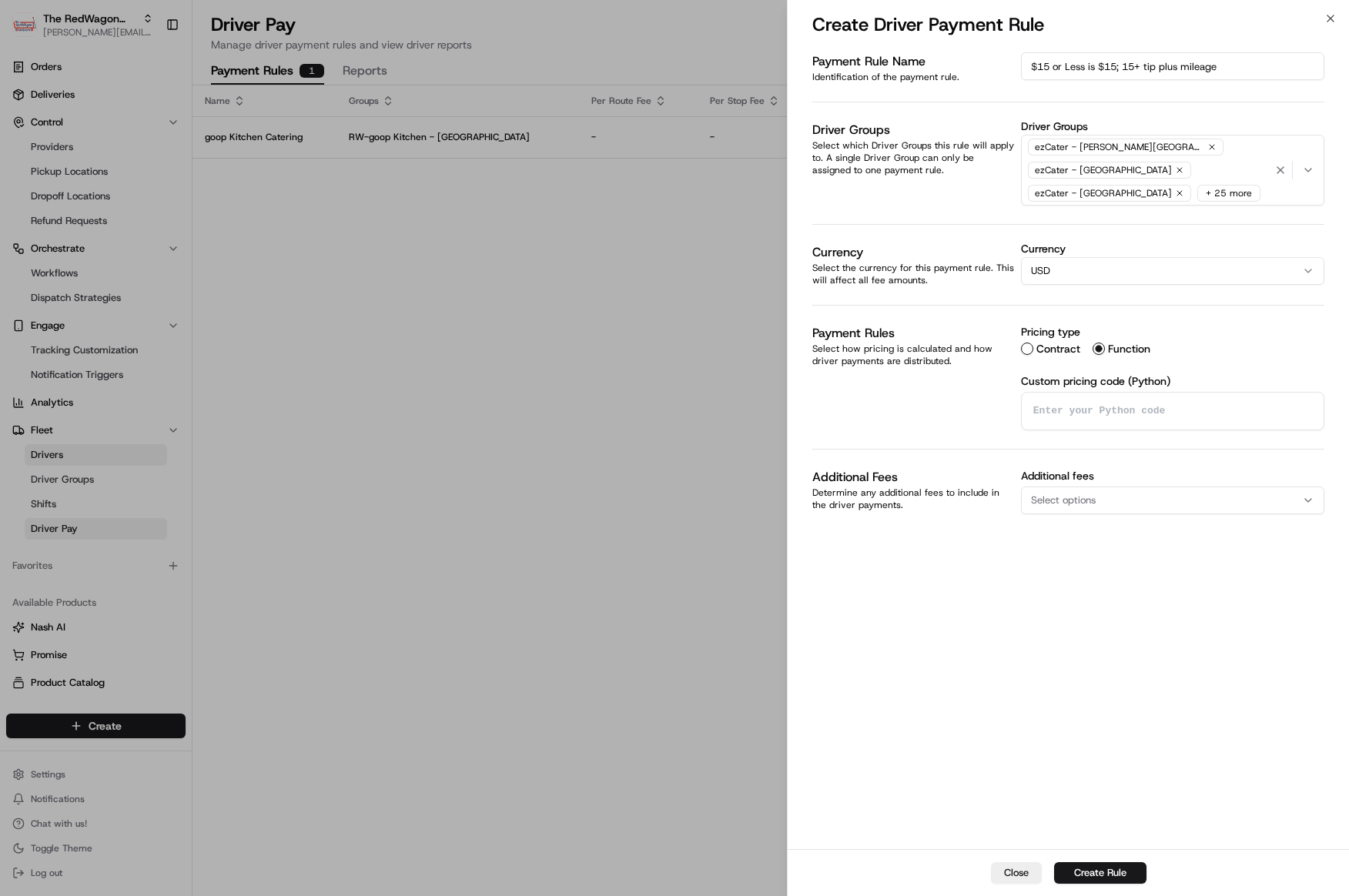
click at [1090, 394] on textarea at bounding box center [1172, 410] width 302 height 37
paste textarea "def delivery_price_cents(package) -> int: import math kms = package.driving_met…"
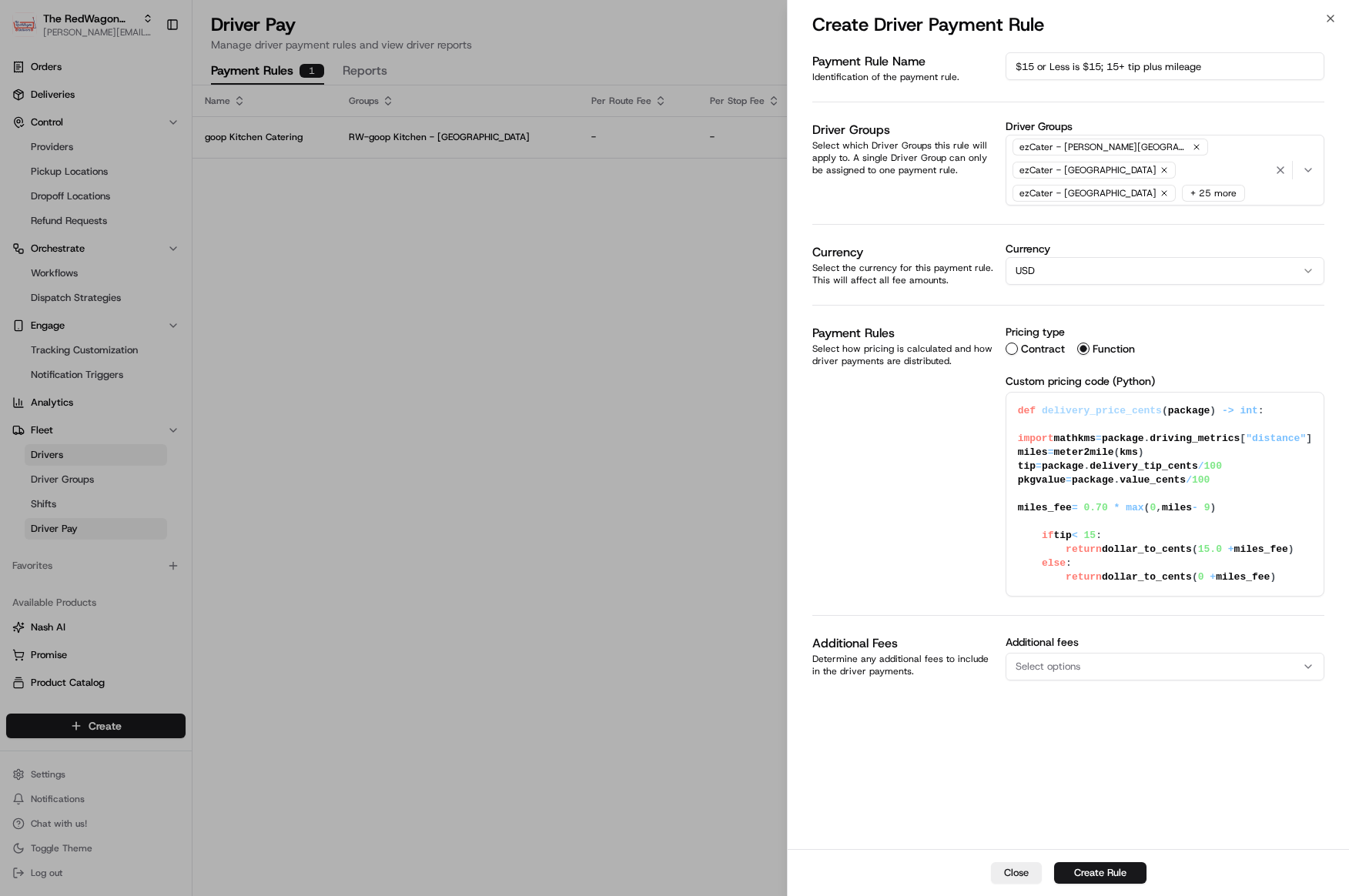
type textarea "def delivery_price_cents(package) -> int: import math kms = package.driving_met…"
click at [1080, 660] on span "Select options" at bounding box center [1047, 667] width 65 height 14
click at [1076, 786] on span "Wait Fee" at bounding box center [1141, 787] width 190 height 14
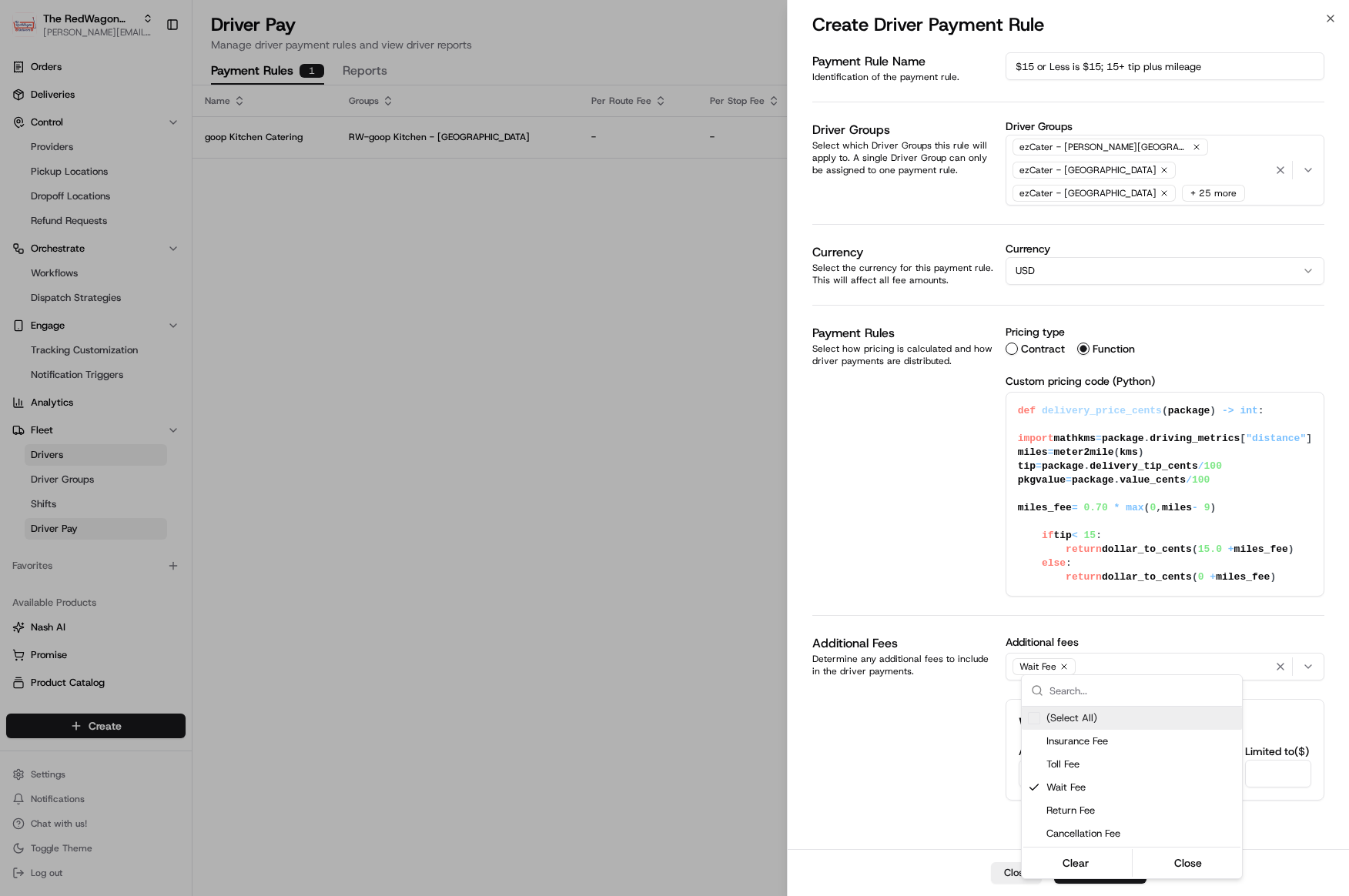
click at [964, 734] on div at bounding box center [674, 448] width 1349 height 896
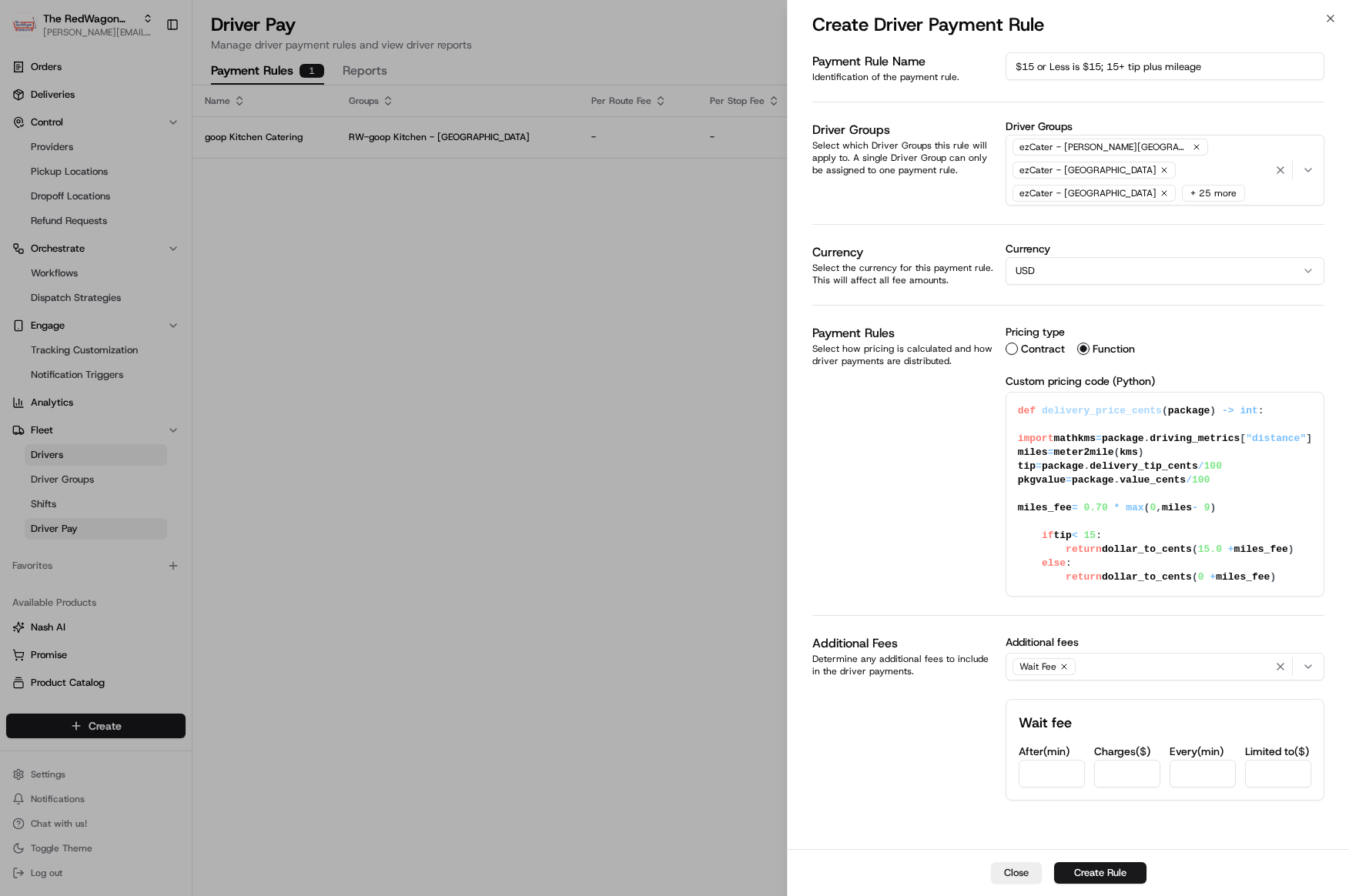
click at [1054, 773] on input "After ( min )" at bounding box center [1052, 774] width 67 height 28
click at [1123, 767] on input "Charges ( $ )" at bounding box center [1127, 774] width 67 height 28
click at [1063, 762] on input "15" at bounding box center [1052, 774] width 67 height 28
type input "16"
click at [1138, 767] on input "Charges ( $ )" at bounding box center [1127, 774] width 67 height 28
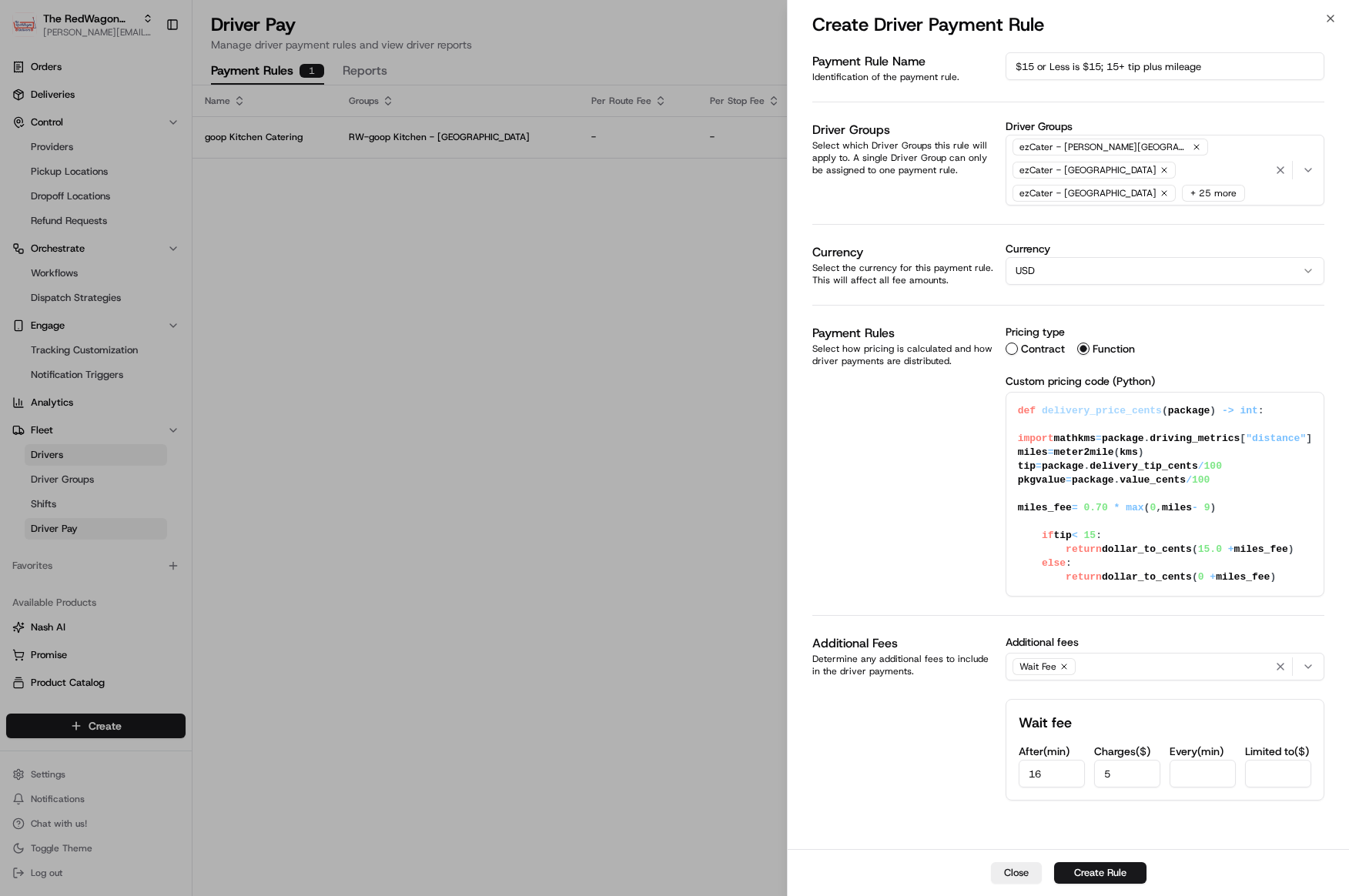
type input "5"
click at [1212, 763] on input "Every ( min )" at bounding box center [1202, 774] width 67 height 28
type input "15"
click at [1279, 773] on input "Limited to ( $ )" at bounding box center [1279, 774] width 67 height 28
type input "20"
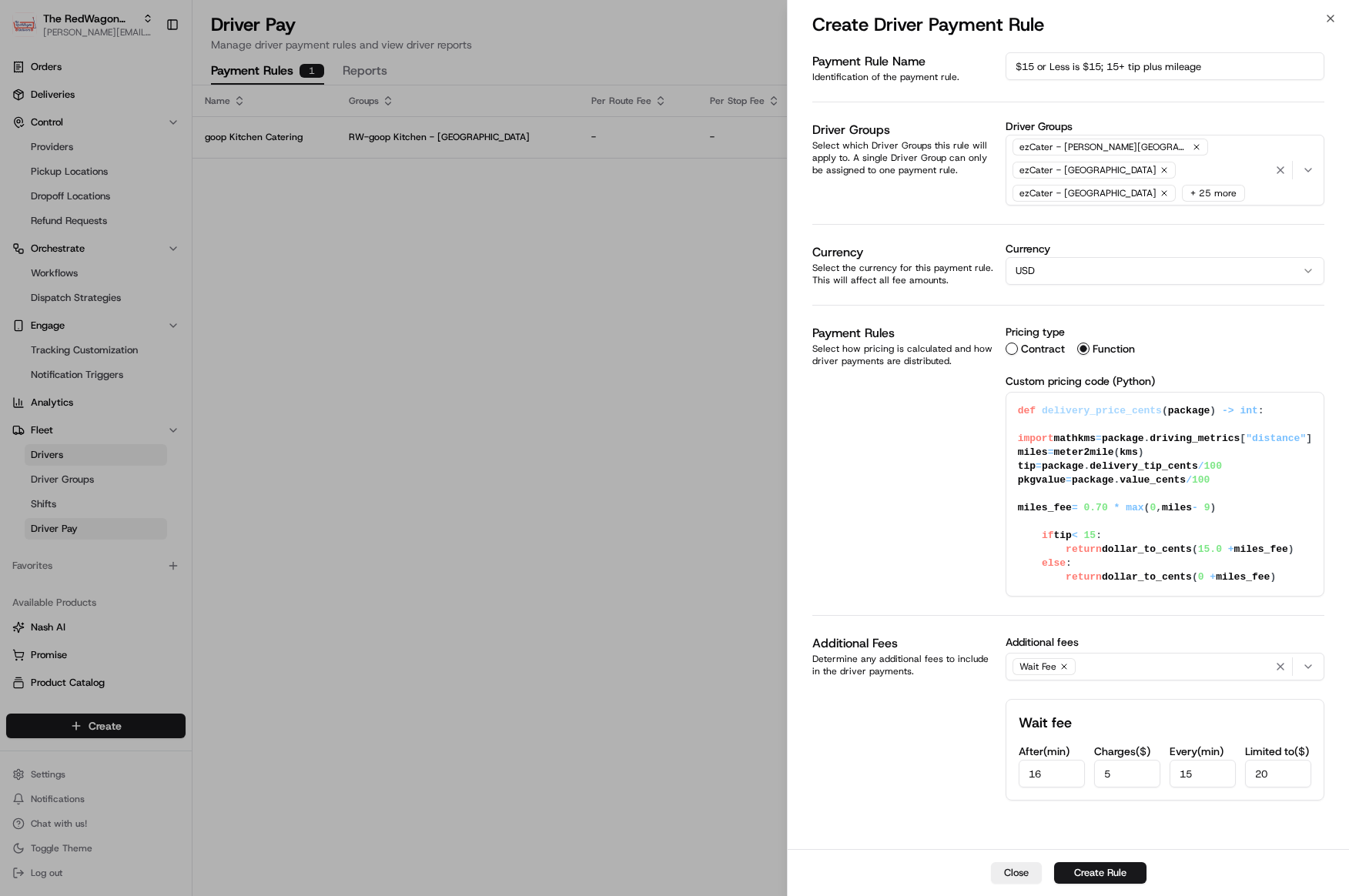
click at [864, 789] on div "Payment Rule Name Identification of the payment rule. $15 or Less is $15; 15+ t…" at bounding box center [1068, 426] width 512 height 749
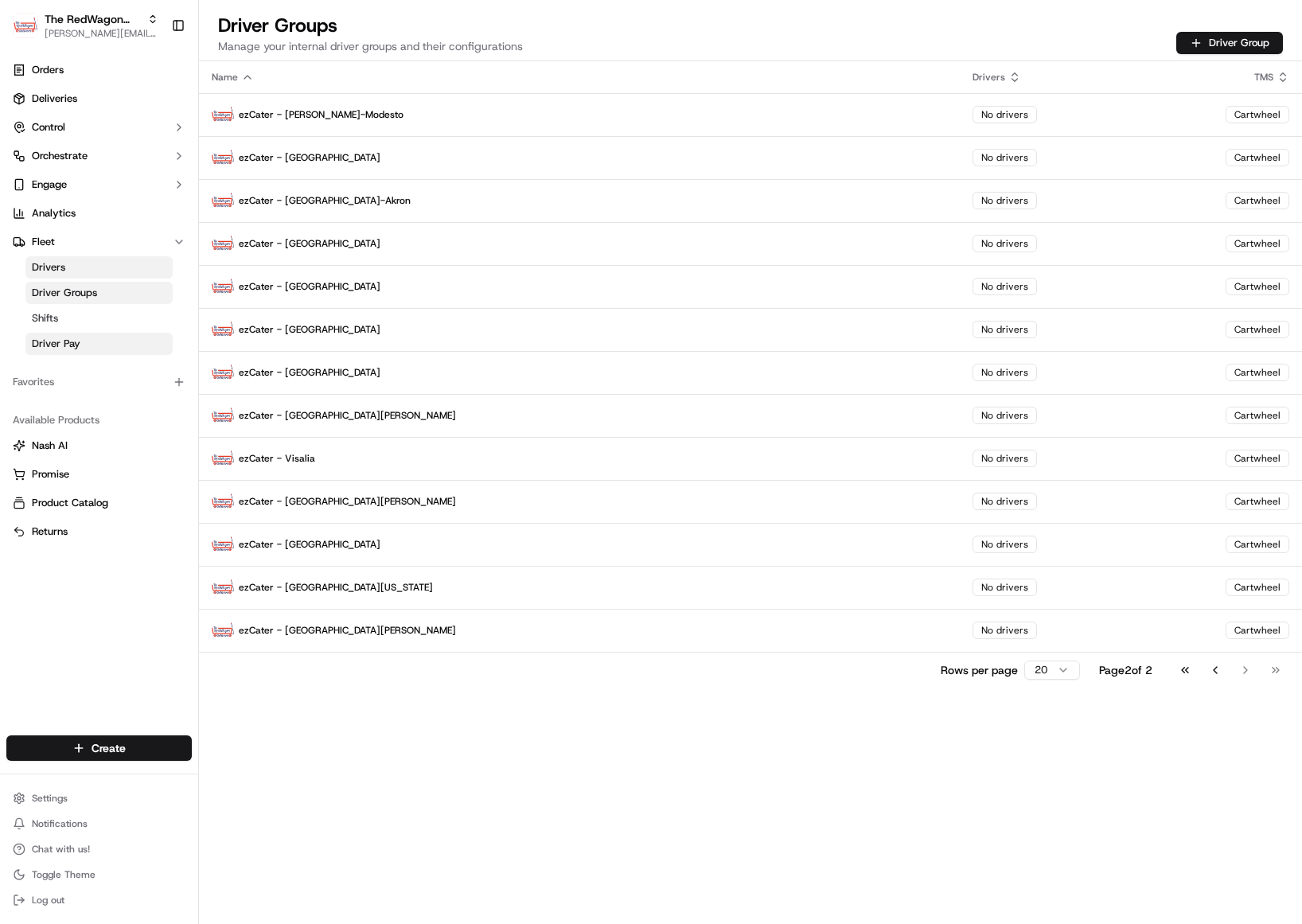
click at [81, 343] on link "Driver Pay" at bounding box center [99, 344] width 148 height 22
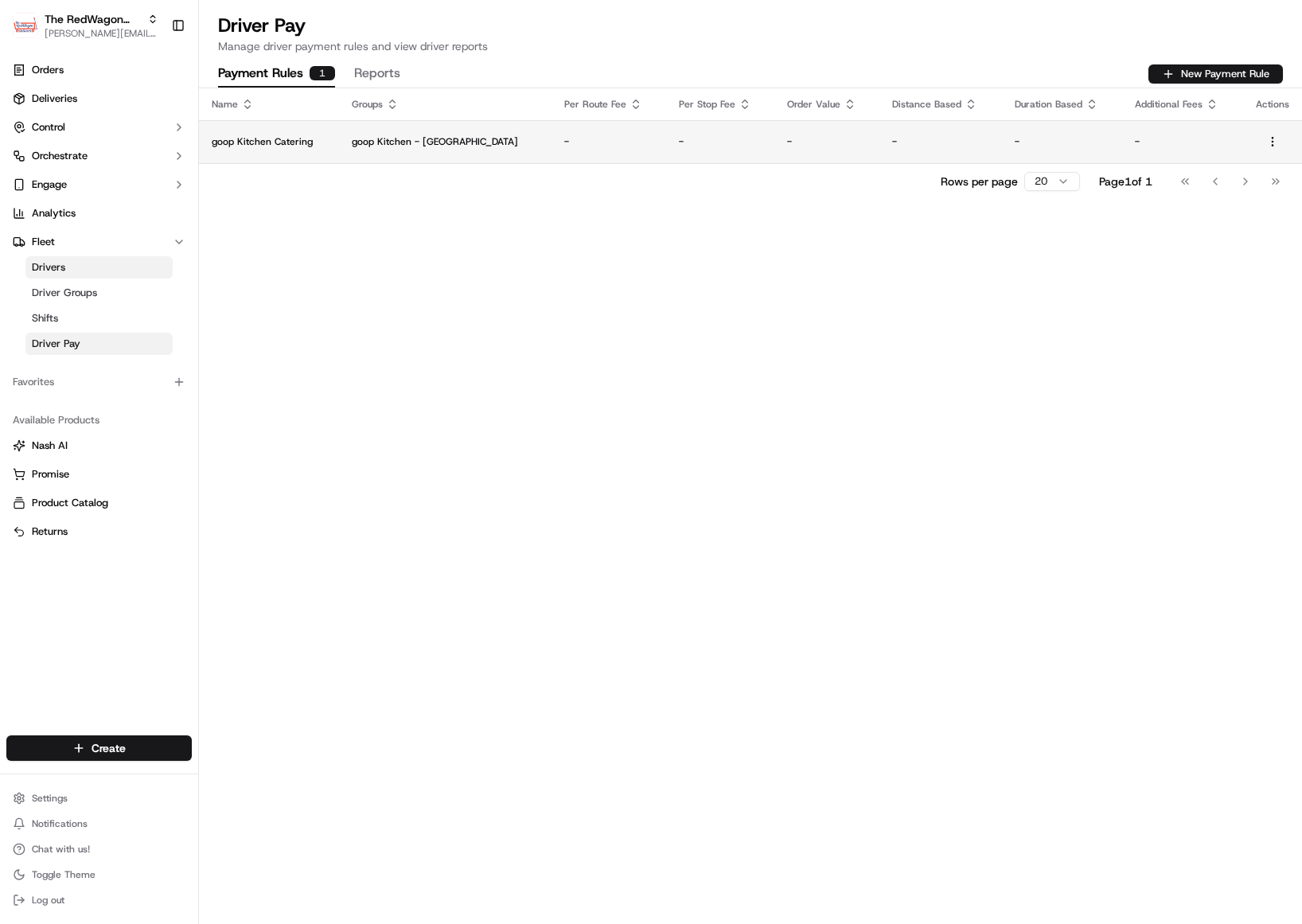
click at [260, 148] on p "goop Kitchen Catering" at bounding box center [269, 141] width 115 height 13
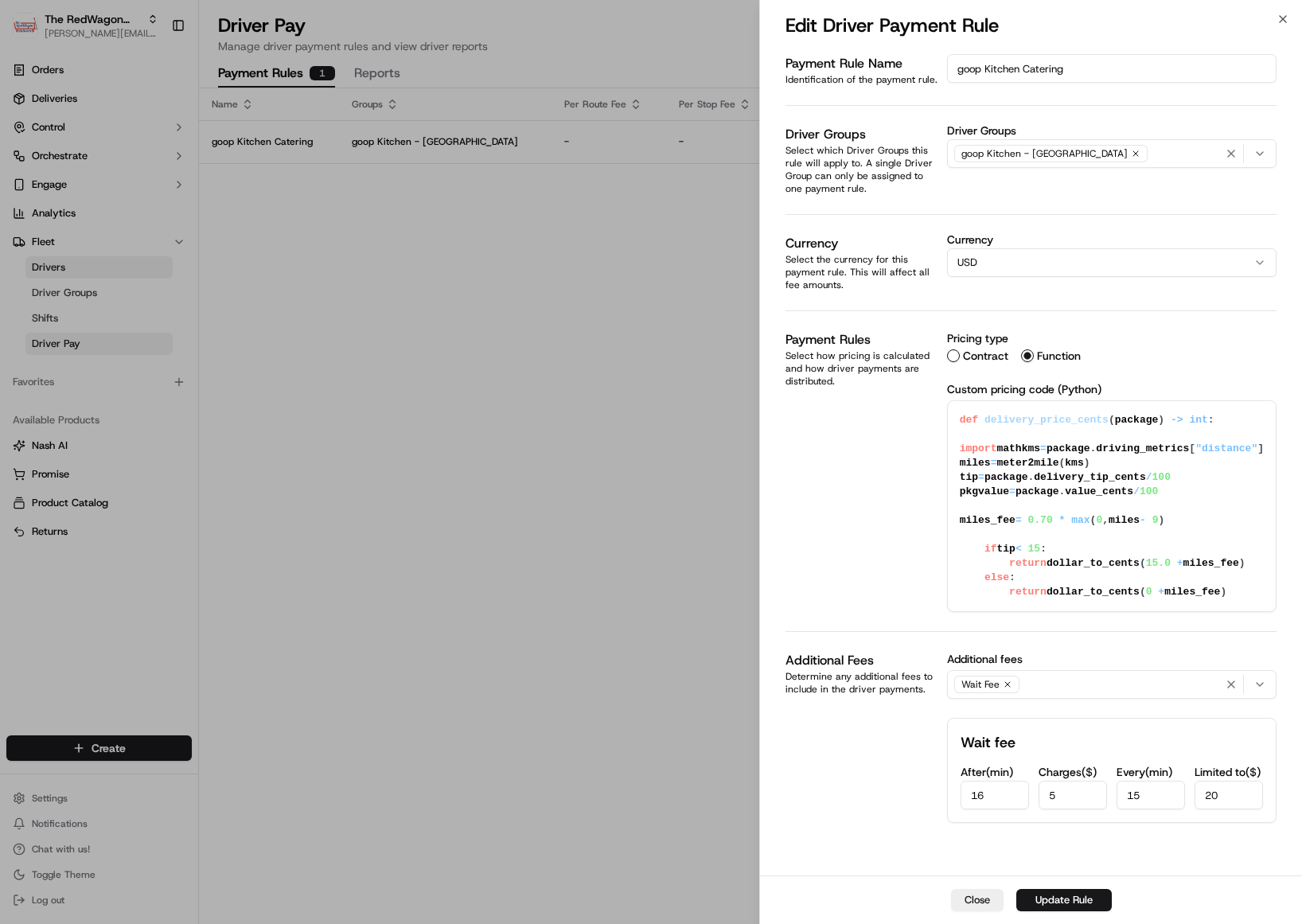
click at [1162, 489] on textarea "def delivery_price_cents(package) -> int: import math kms = package.driving_met…" at bounding box center [1112, 506] width 328 height 210
